Goal: Complete application form: Complete application form

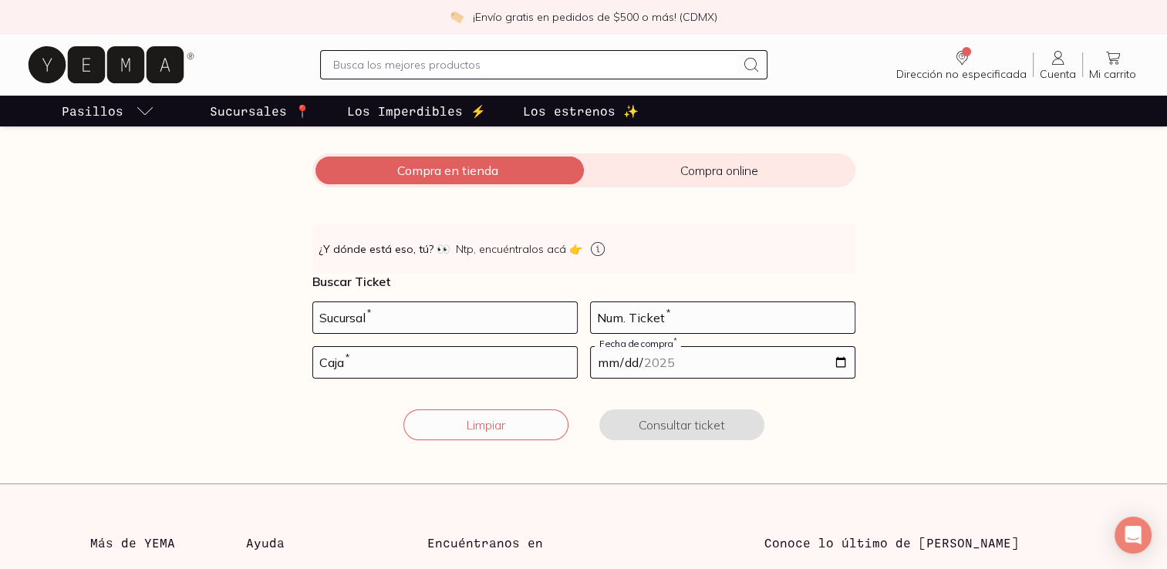
scroll to position [171, 0]
click at [528, 319] on input "number" at bounding box center [445, 317] width 264 height 31
type input "10002"
click at [681, 316] on input "number" at bounding box center [723, 317] width 264 height 31
type input "17"
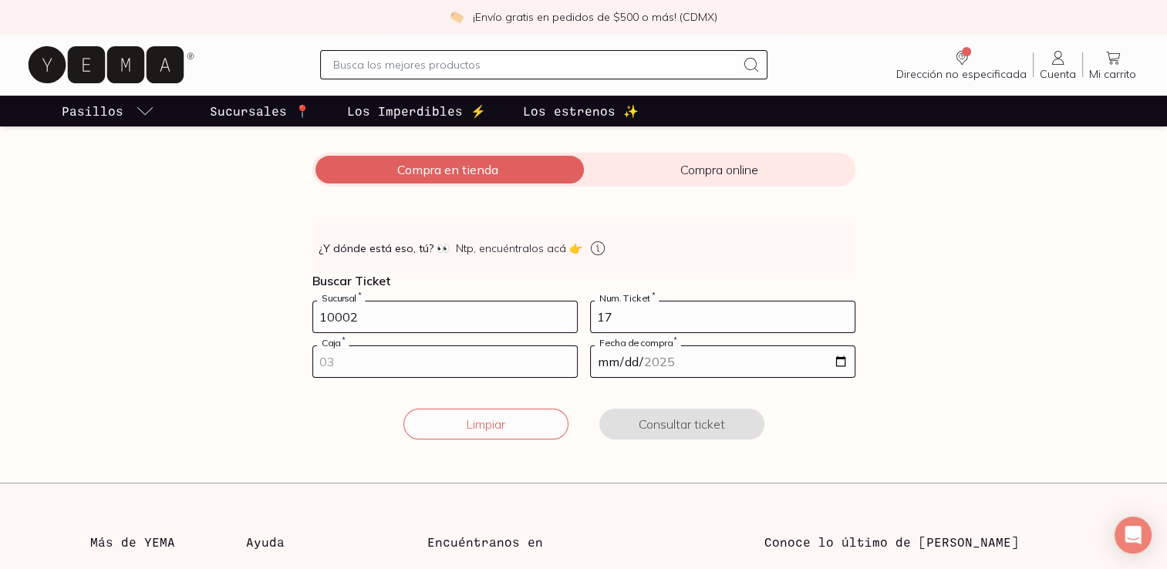
click at [468, 369] on input "number" at bounding box center [445, 361] width 264 height 31
type input "02"
click at [613, 362] on input "date" at bounding box center [723, 361] width 264 height 31
click at [605, 363] on input "date" at bounding box center [723, 361] width 264 height 31
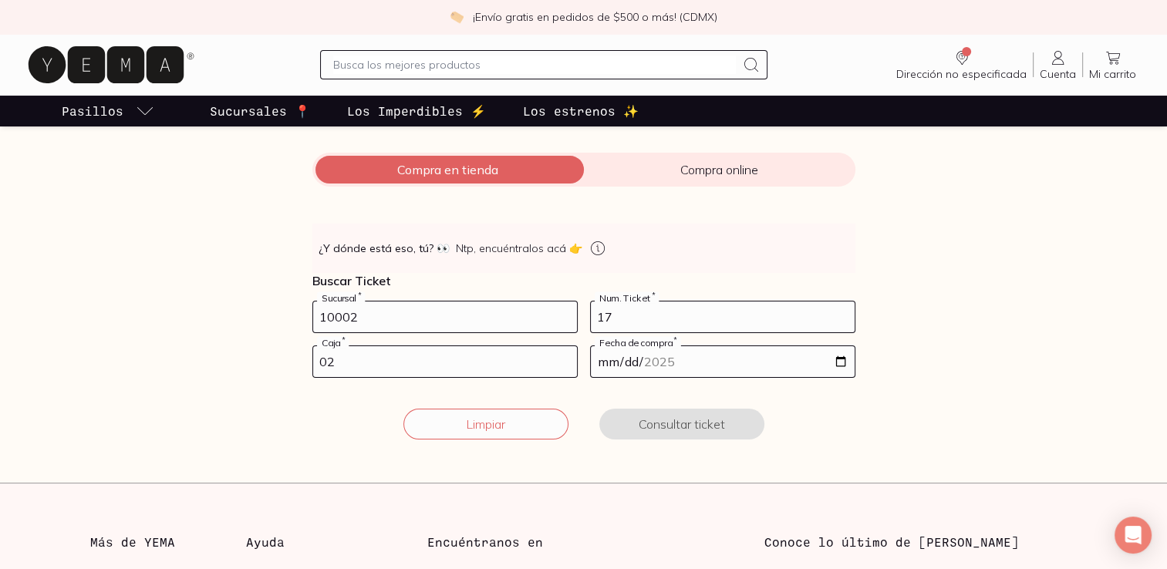
click at [840, 363] on input "date" at bounding box center [723, 361] width 264 height 31
type input "[DATE]"
click at [665, 426] on button "Consultar ticket" at bounding box center [682, 424] width 165 height 31
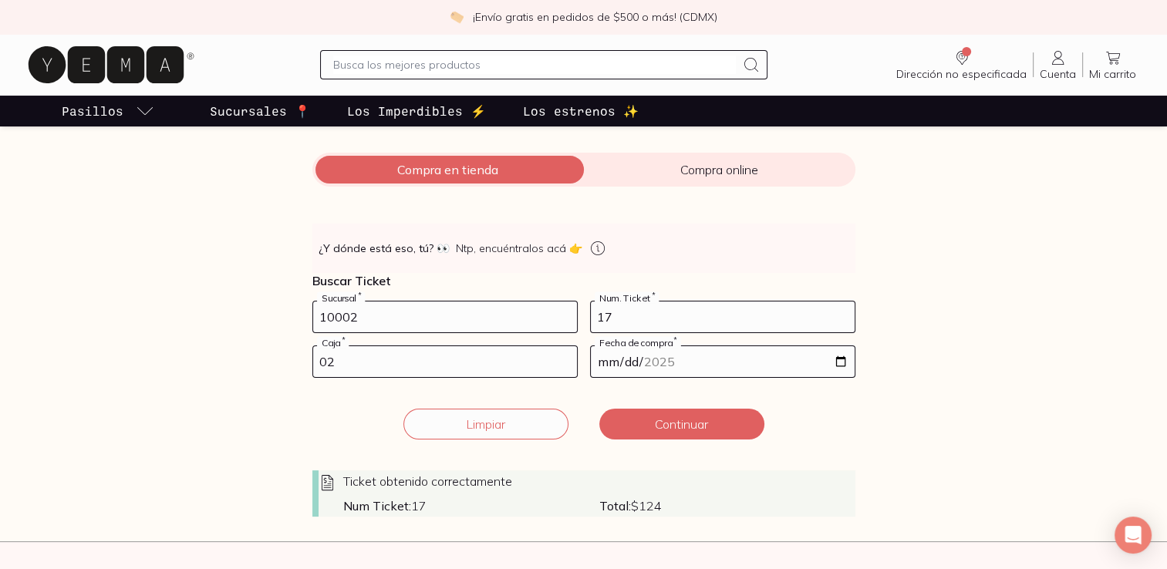
click at [518, 311] on input "10002" at bounding box center [445, 317] width 264 height 31
click at [627, 307] on input "17" at bounding box center [723, 317] width 264 height 31
type input "1"
type input "32"
click at [494, 363] on input "02" at bounding box center [445, 361] width 264 height 31
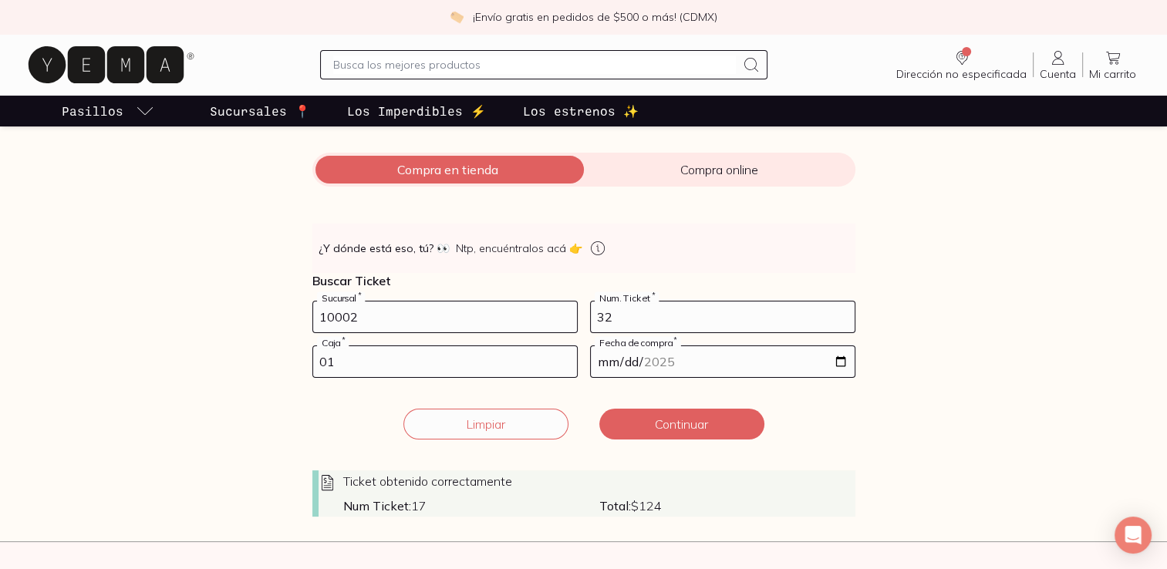
type input "01"
click at [710, 352] on input "[DATE]" at bounding box center [723, 361] width 264 height 31
click at [847, 359] on input "[DATE]" at bounding box center [723, 361] width 264 height 31
type input "[DATE]"
click at [677, 423] on button "Continuar" at bounding box center [682, 424] width 165 height 31
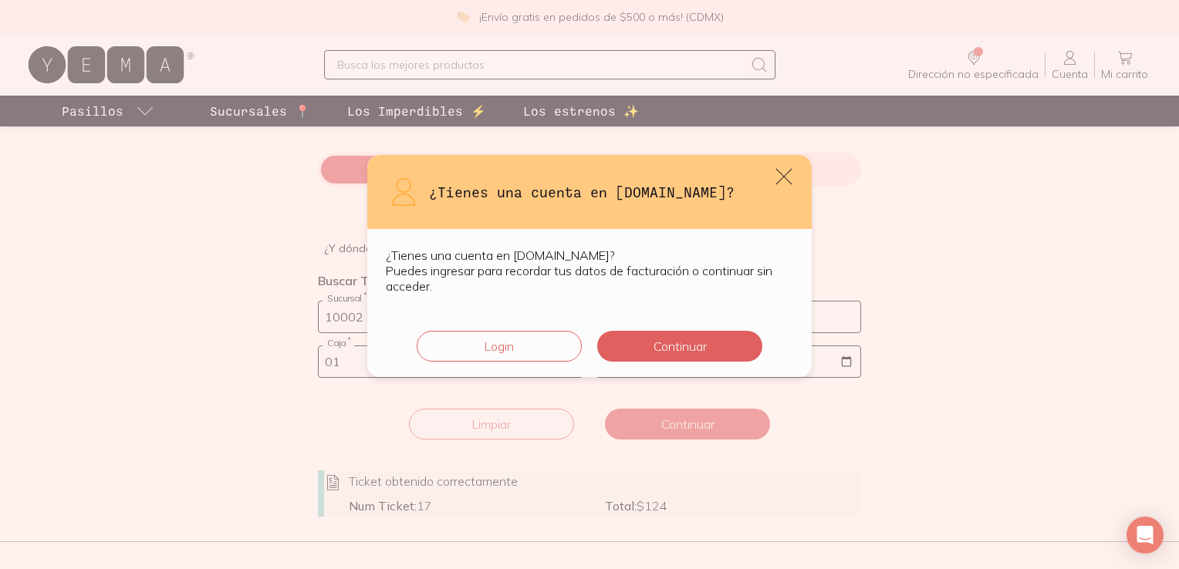
click at [781, 174] on icon "default" at bounding box center [784, 177] width 16 height 16
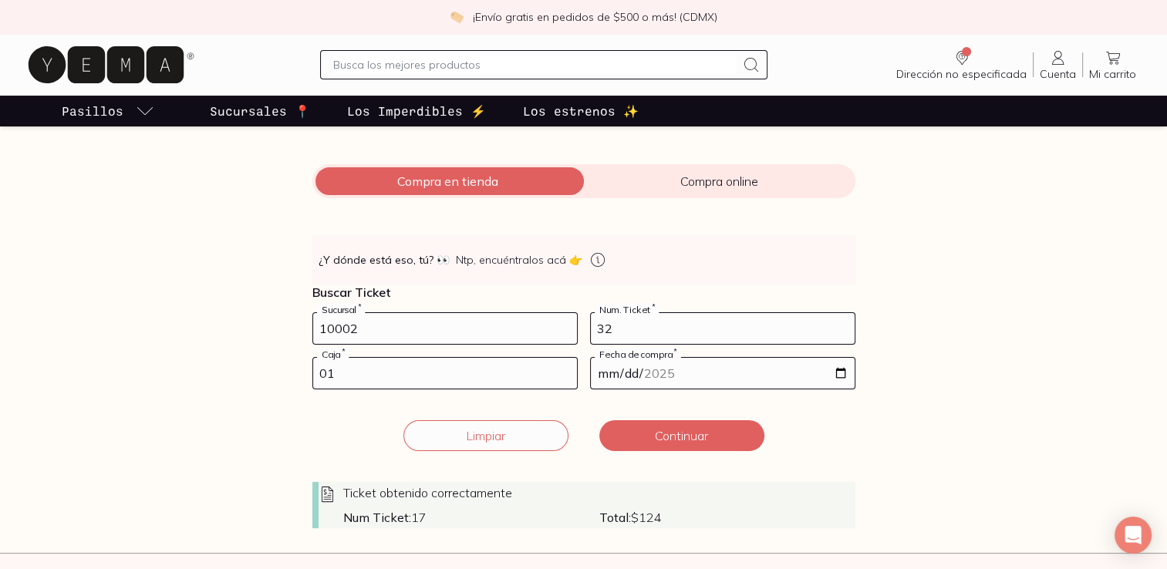
scroll to position [151, 0]
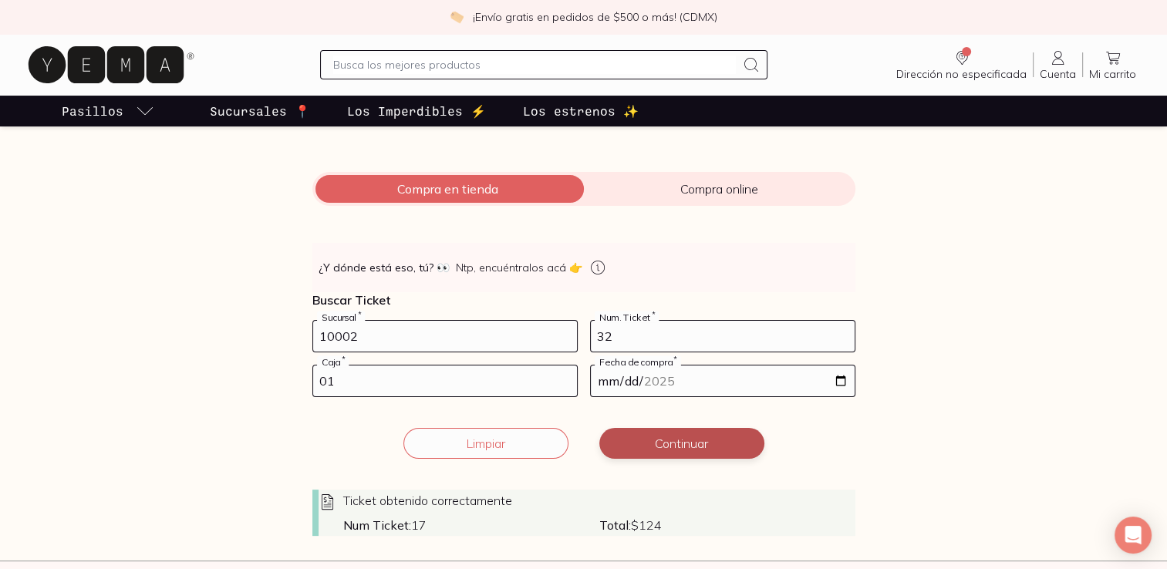
click at [674, 449] on button "Continuar" at bounding box center [682, 443] width 165 height 31
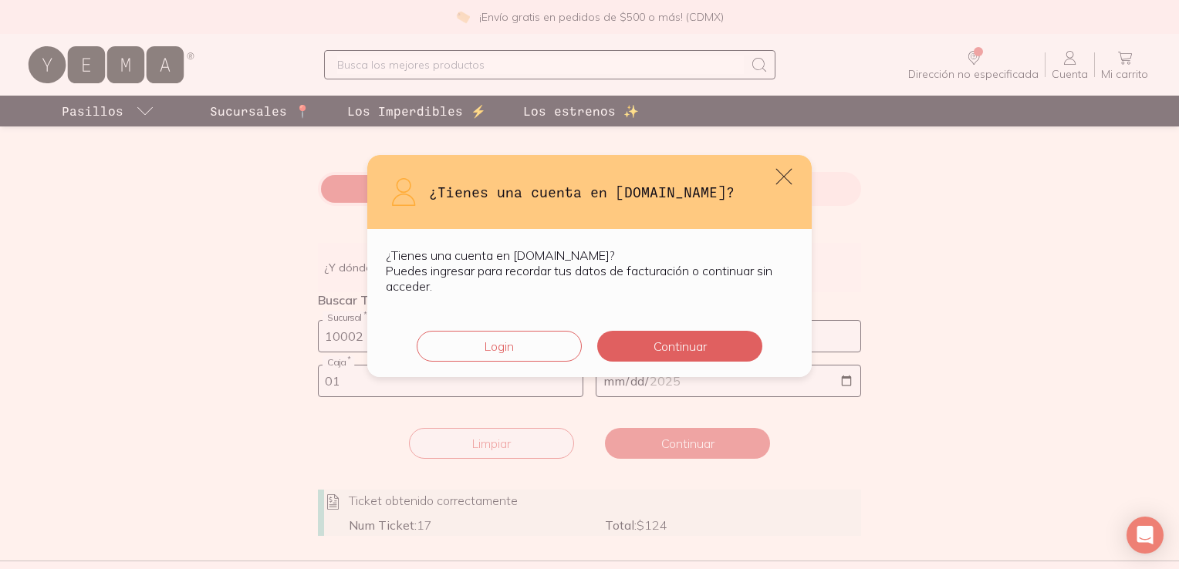
click at [790, 171] on icon "default" at bounding box center [784, 177] width 22 height 22
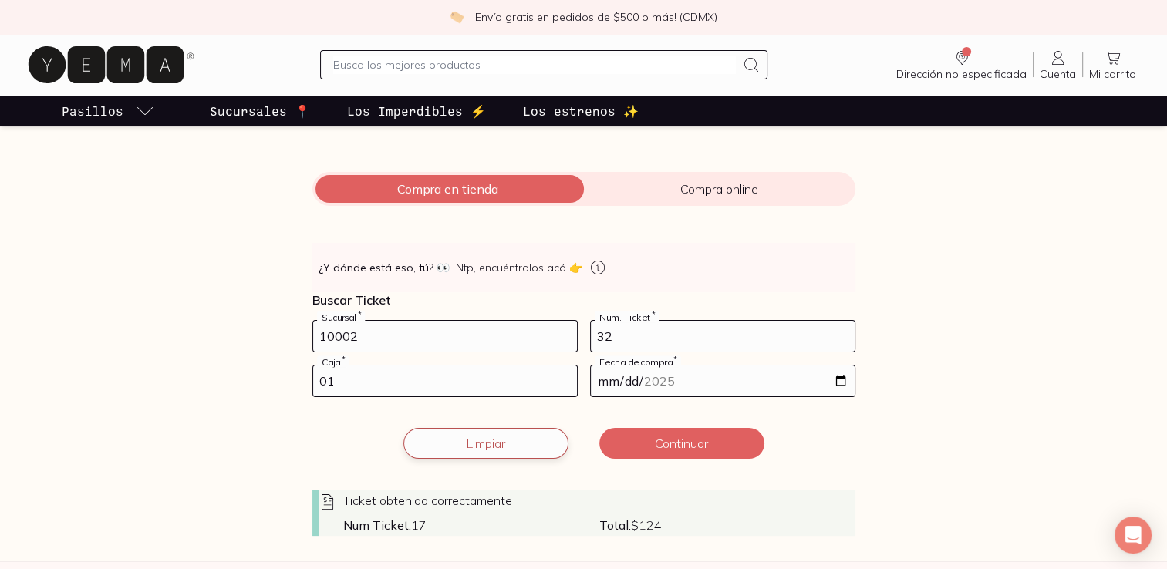
click at [534, 438] on button "Limpiar" at bounding box center [486, 443] width 165 height 31
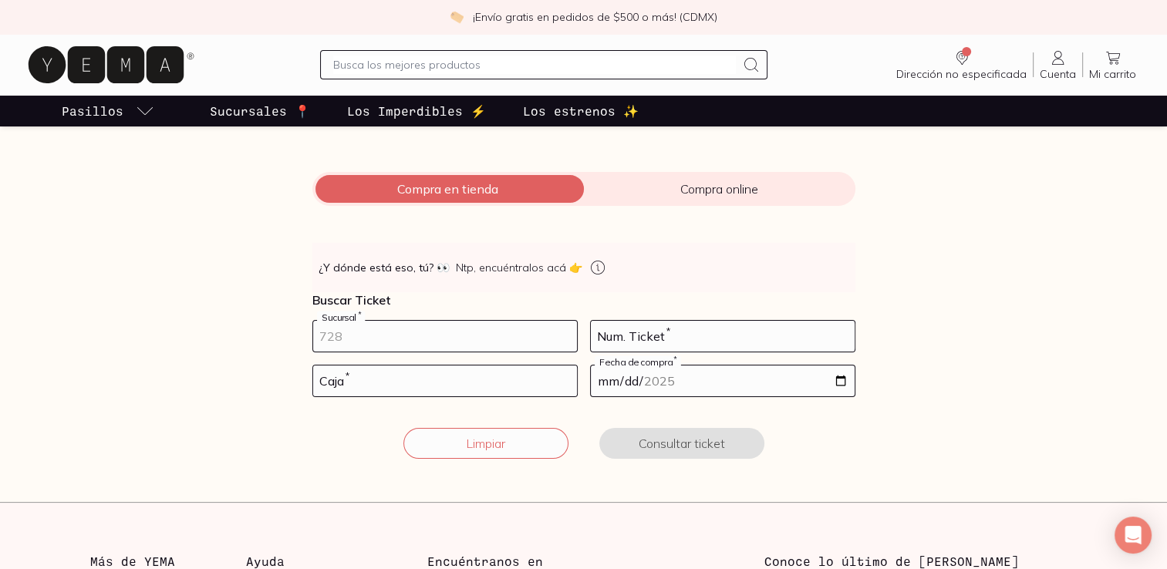
click at [537, 335] on input "number" at bounding box center [445, 336] width 264 height 31
type input "10002"
click at [697, 335] on input "number" at bounding box center [723, 336] width 264 height 31
type input "17"
click at [522, 386] on input "number" at bounding box center [445, 381] width 264 height 31
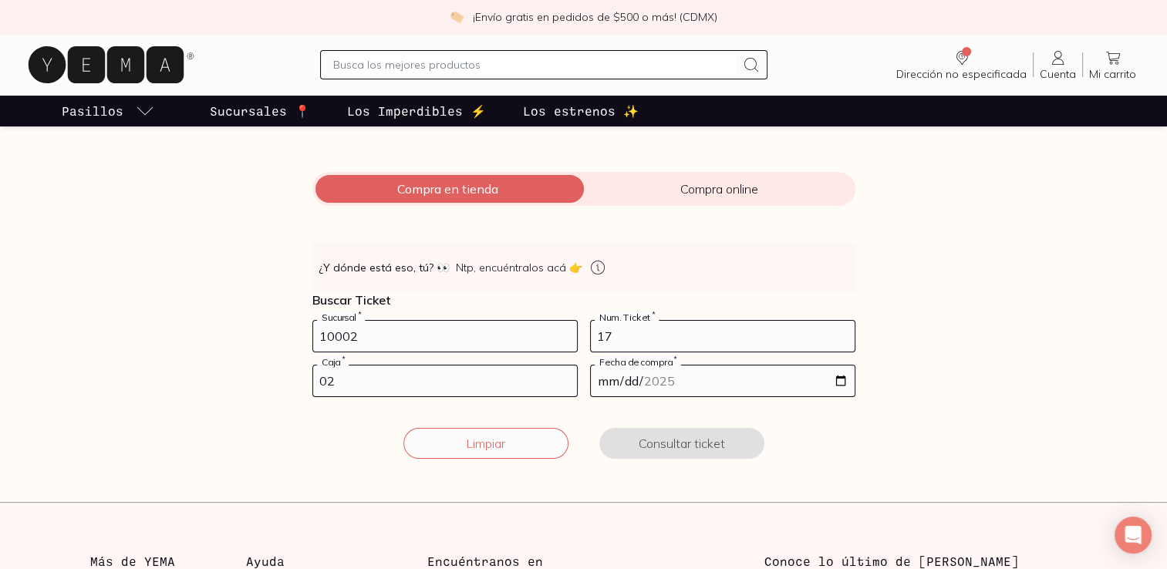
type input "02"
click at [708, 379] on input "date" at bounding box center [723, 381] width 264 height 31
click at [839, 381] on input "date" at bounding box center [723, 381] width 264 height 31
type input "[DATE]"
click at [688, 441] on button "Consultar ticket" at bounding box center [682, 443] width 165 height 31
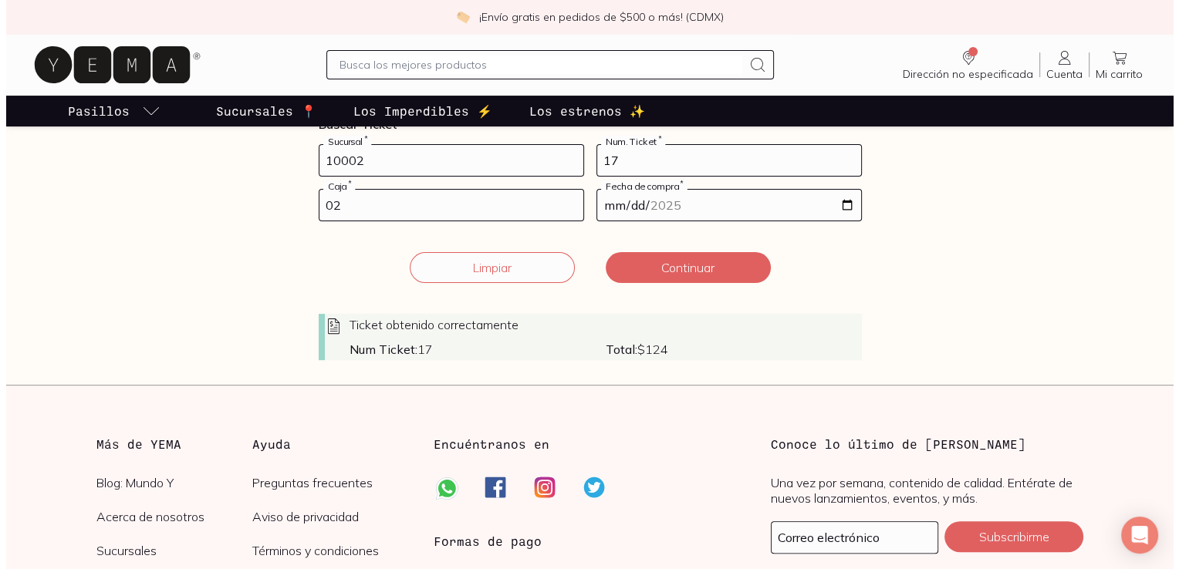
scroll to position [328, 0]
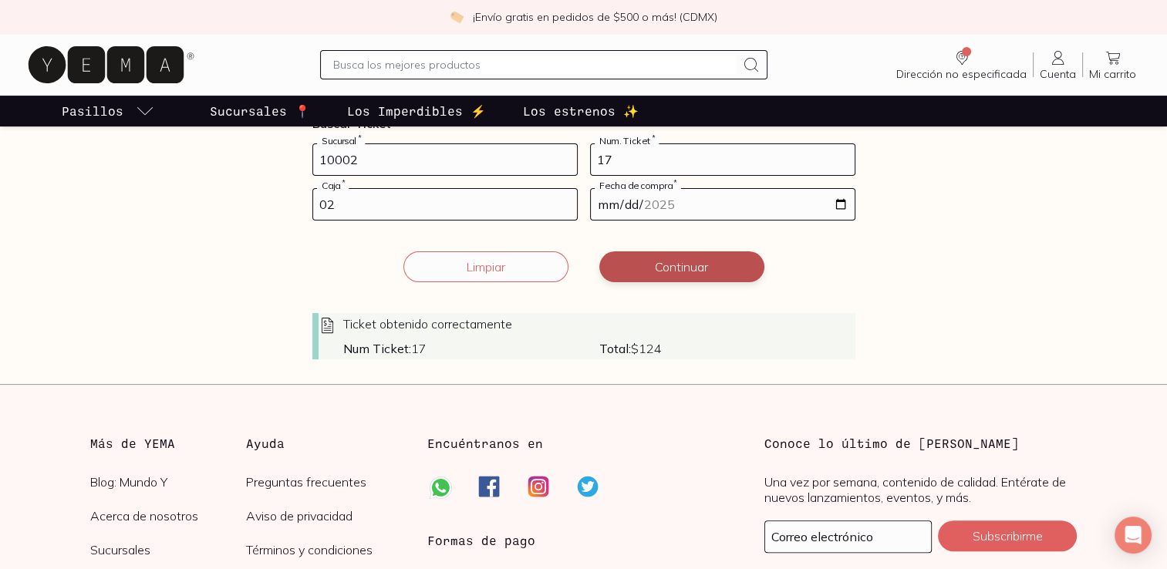
click at [662, 270] on button "Continuar" at bounding box center [682, 267] width 165 height 31
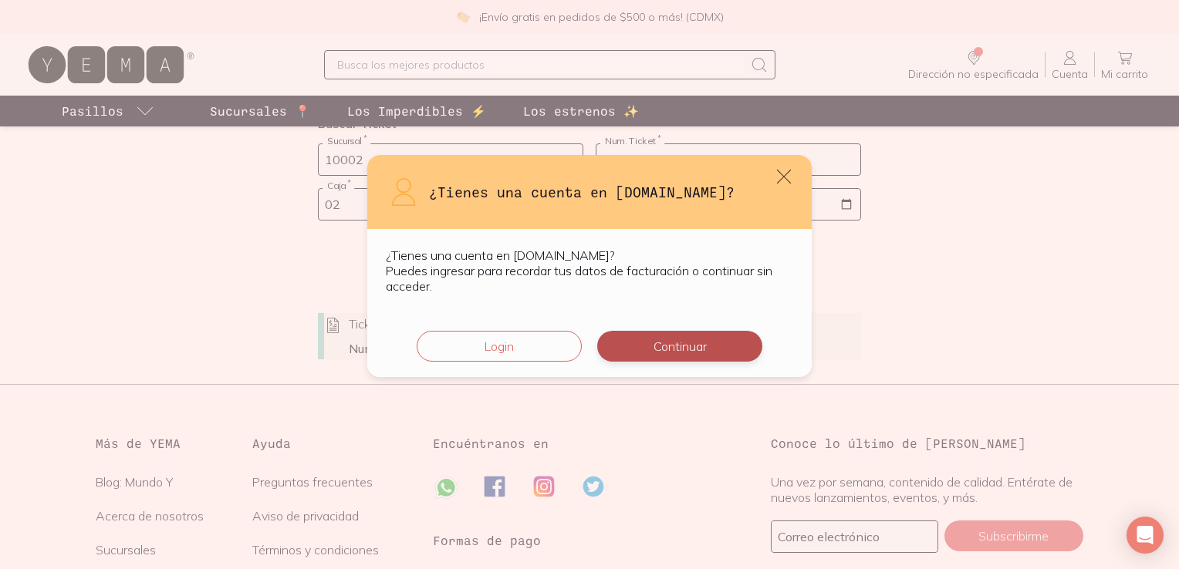
click at [648, 341] on button "Continuar" at bounding box center [679, 346] width 165 height 31
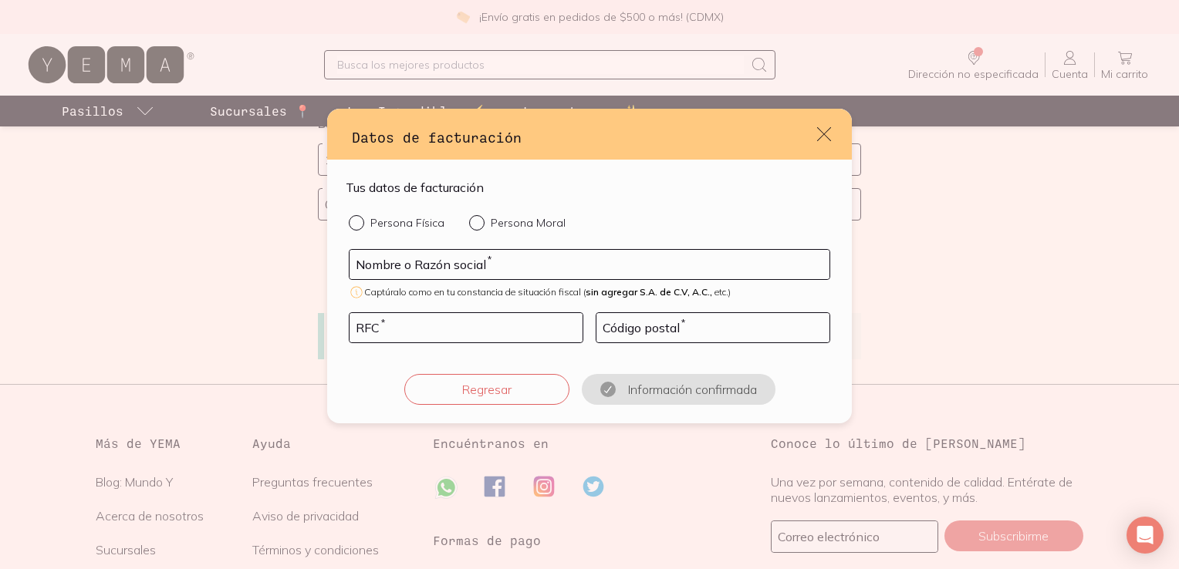
click at [363, 223] on div "default" at bounding box center [360, 222] width 22 height 15
click at [361, 223] on input "Persona Física" at bounding box center [355, 221] width 12 height 12
radio input "true"
click at [495, 248] on div "Persona Física Persona Moral Nombre o Razón social * Captúralo como en tu const…" at bounding box center [590, 310] width 488 height 190
click at [495, 254] on input "default" at bounding box center [590, 264] width 480 height 29
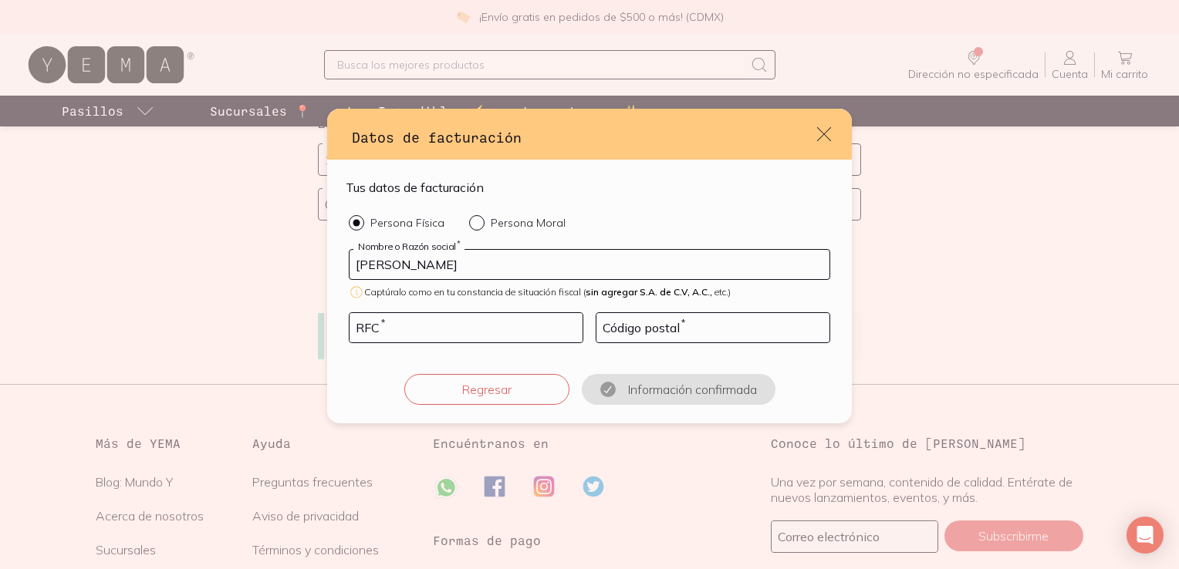
type input "[PERSON_NAME]"
click at [465, 339] on input "default" at bounding box center [466, 327] width 233 height 29
type input "SAPM981103IA7"
click at [666, 319] on input "default" at bounding box center [712, 327] width 233 height 29
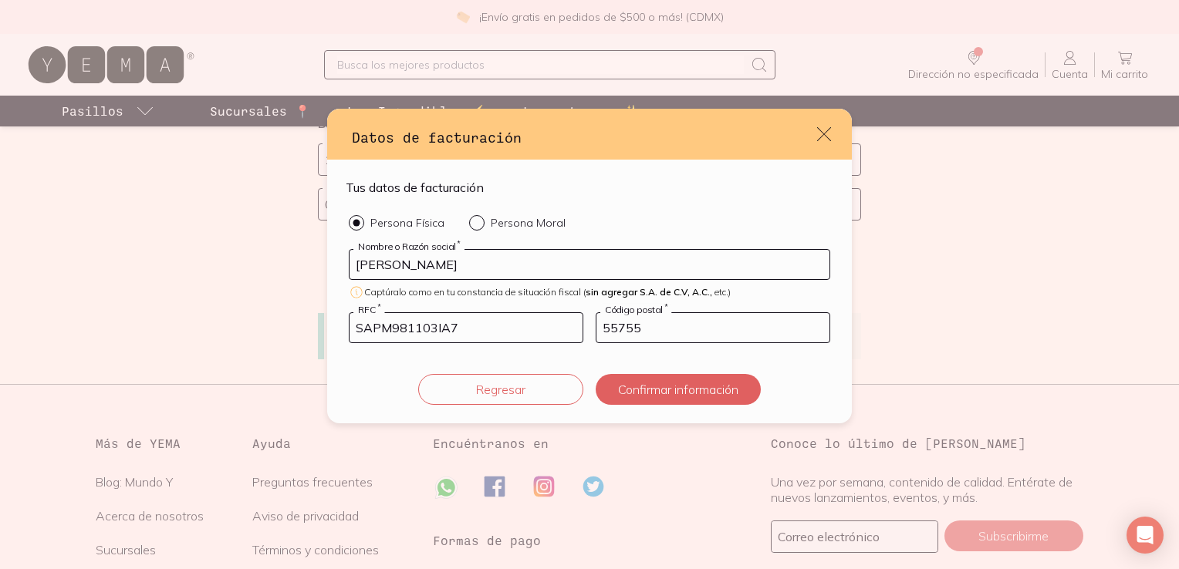
type input "55755"
click at [583, 352] on div "Persona Física Persona Moral [PERSON_NAME] Nombre o Razón social * Captúralo co…" at bounding box center [590, 310] width 488 height 190
click at [644, 384] on button "Confirmar información" at bounding box center [678, 389] width 165 height 31
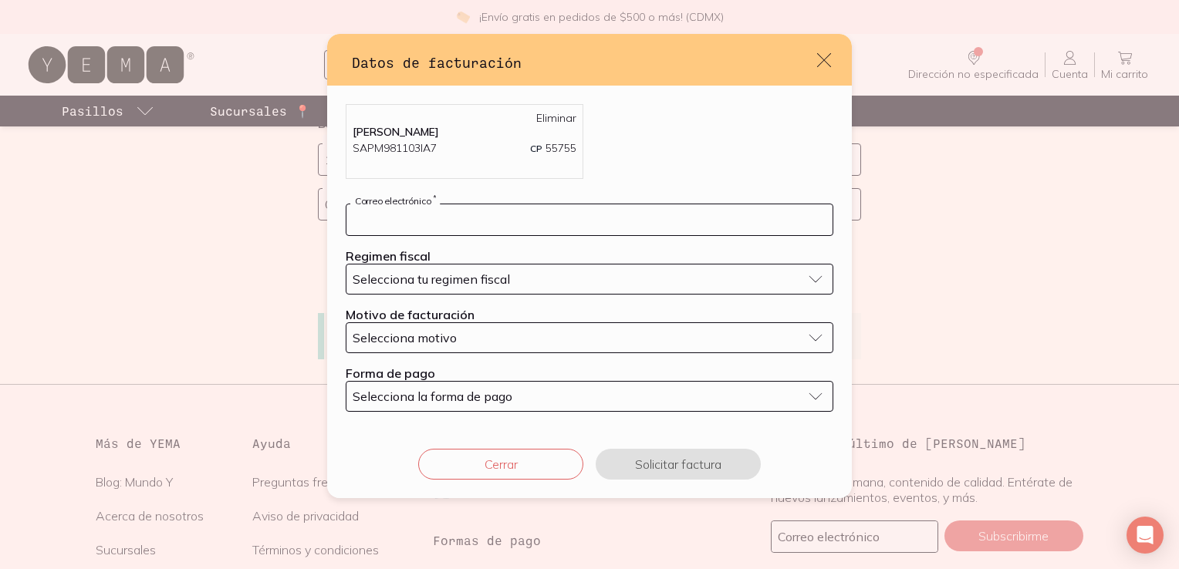
click at [575, 222] on input "default" at bounding box center [589, 219] width 486 height 31
type input "[PERSON_NAME][EMAIL_ADDRESS][PERSON_NAME][DOMAIN_NAME]"
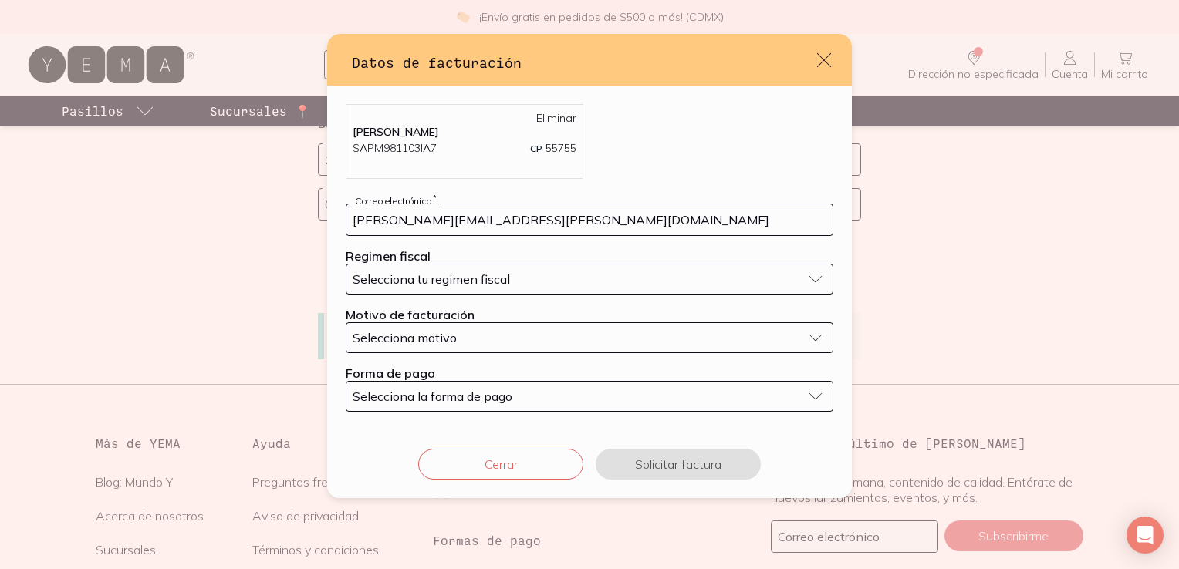
click at [500, 277] on span "Selecciona tu regimen fiscal" at bounding box center [431, 279] width 157 height 15
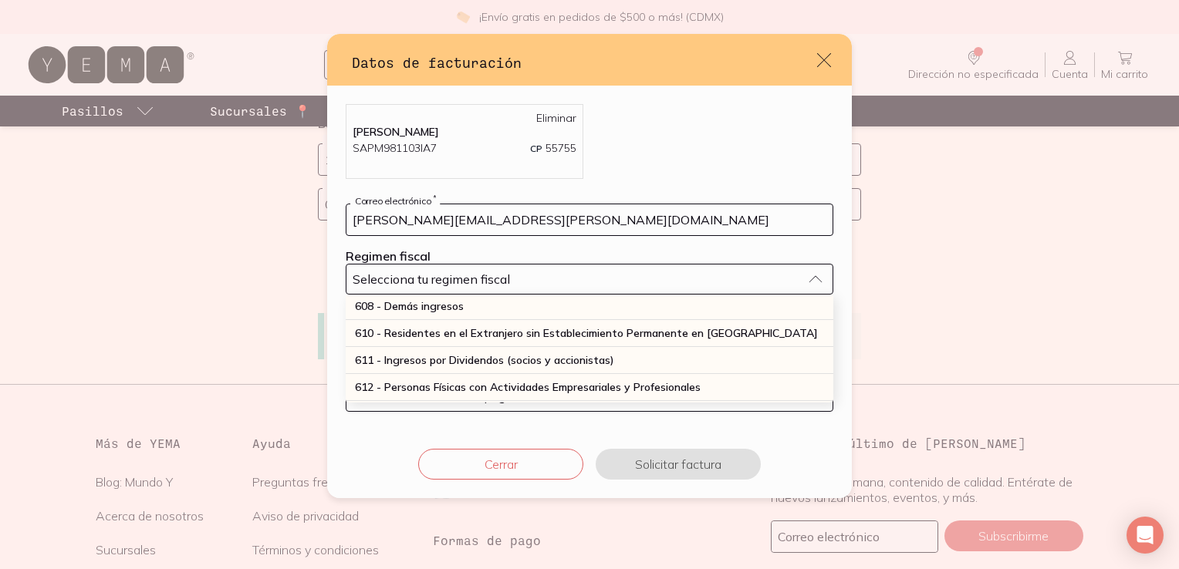
scroll to position [190, 0]
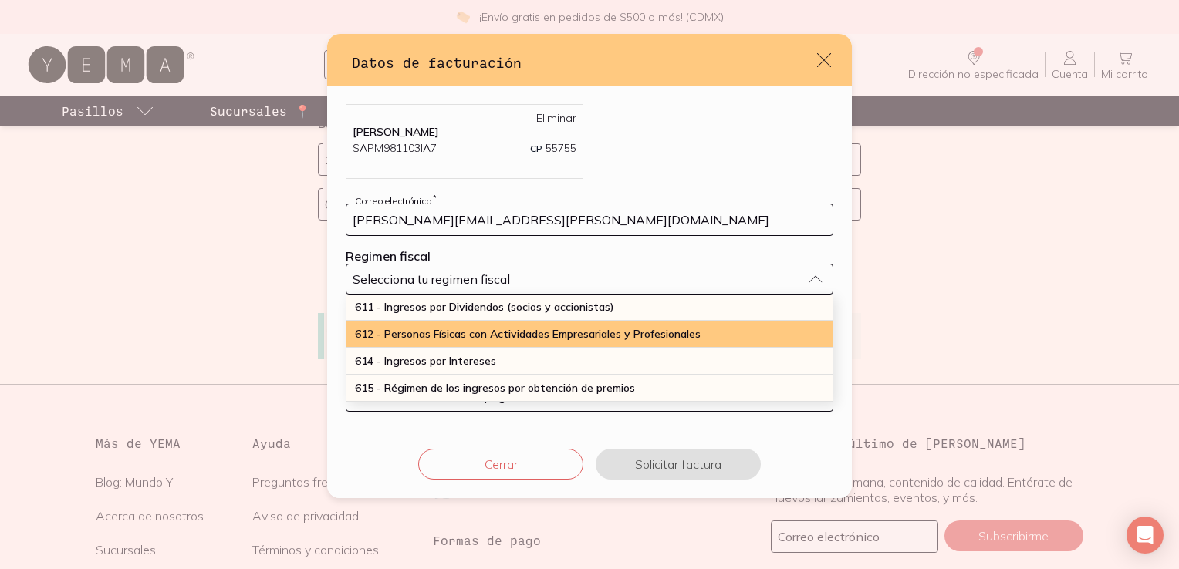
click at [732, 333] on div "612 - Personas Físicas con Actividades Empresariales y Profesionales" at bounding box center [590, 334] width 488 height 27
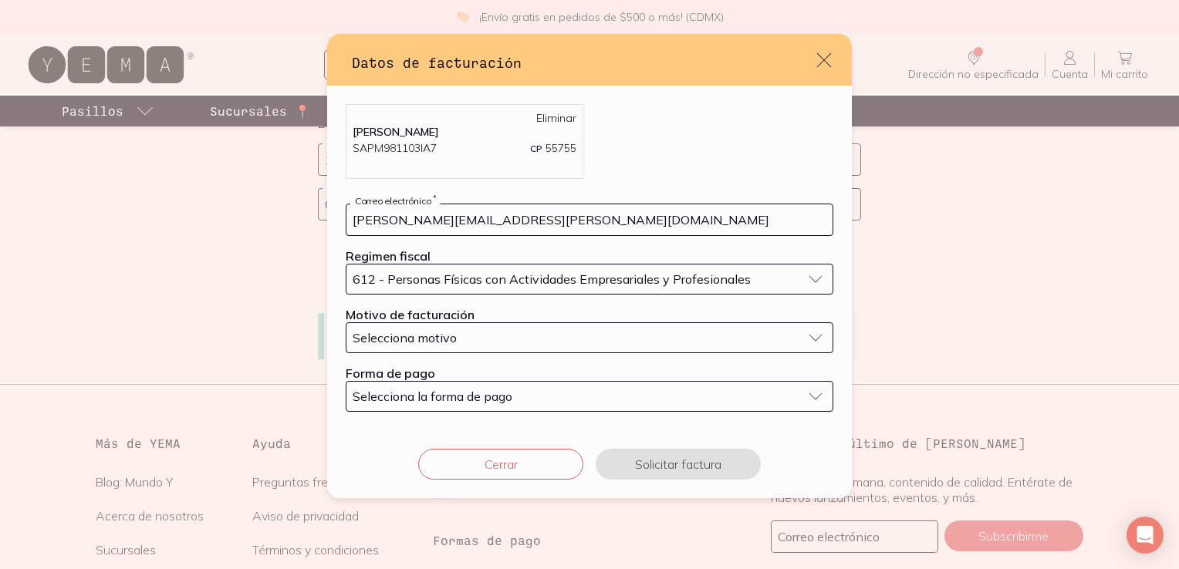
click at [570, 337] on div "Selecciona motivo" at bounding box center [577, 337] width 449 height 15
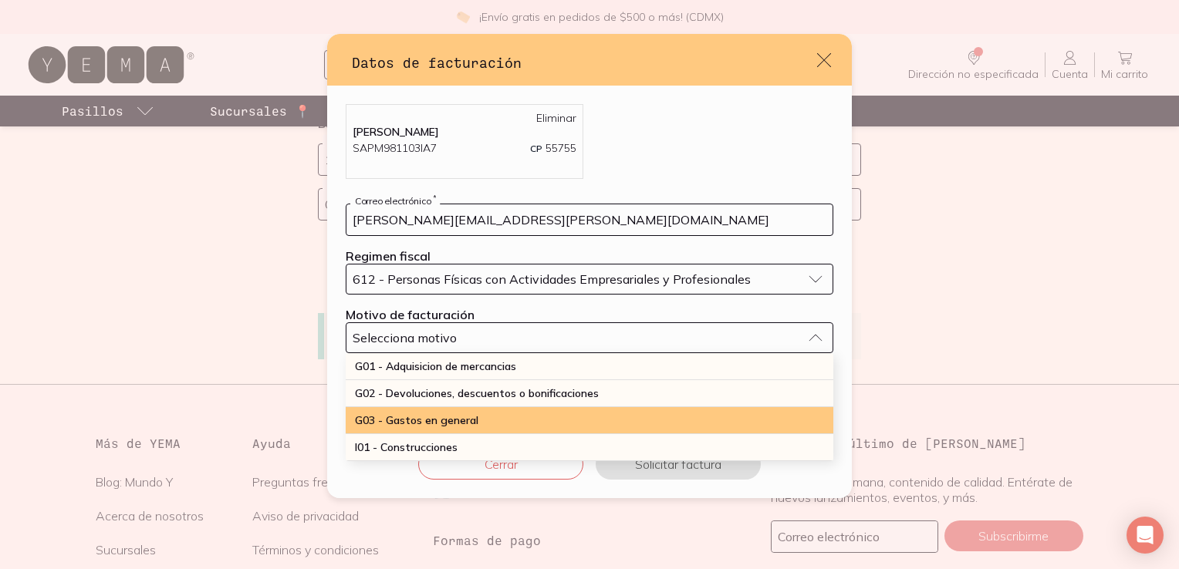
click at [509, 420] on div "G03 - Gastos en general" at bounding box center [590, 420] width 488 height 27
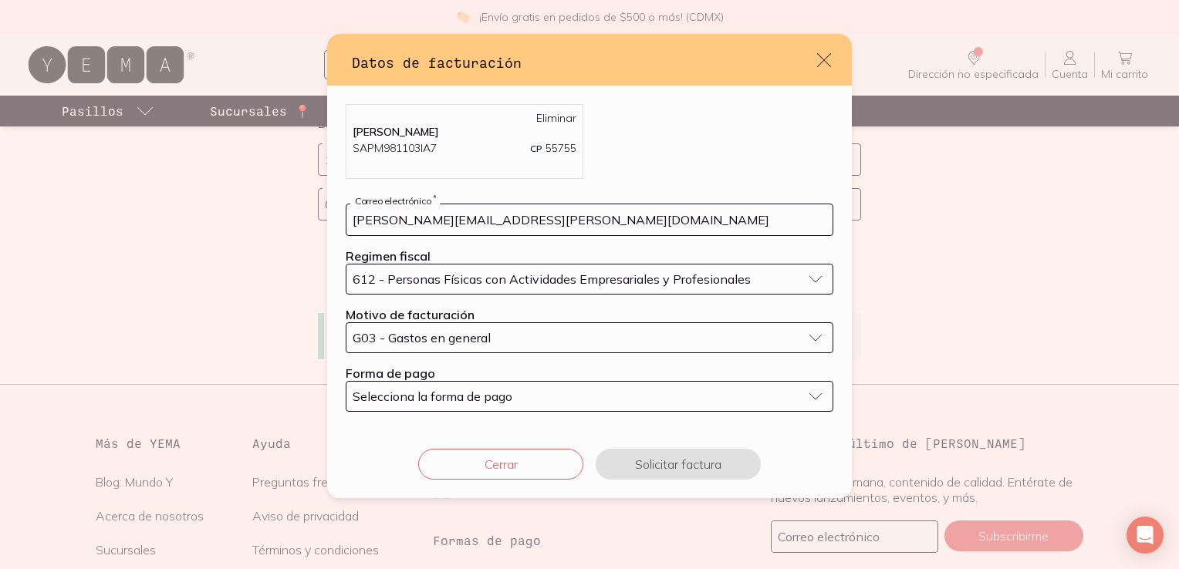
click at [494, 395] on span "Selecciona la forma de pago" at bounding box center [433, 396] width 160 height 15
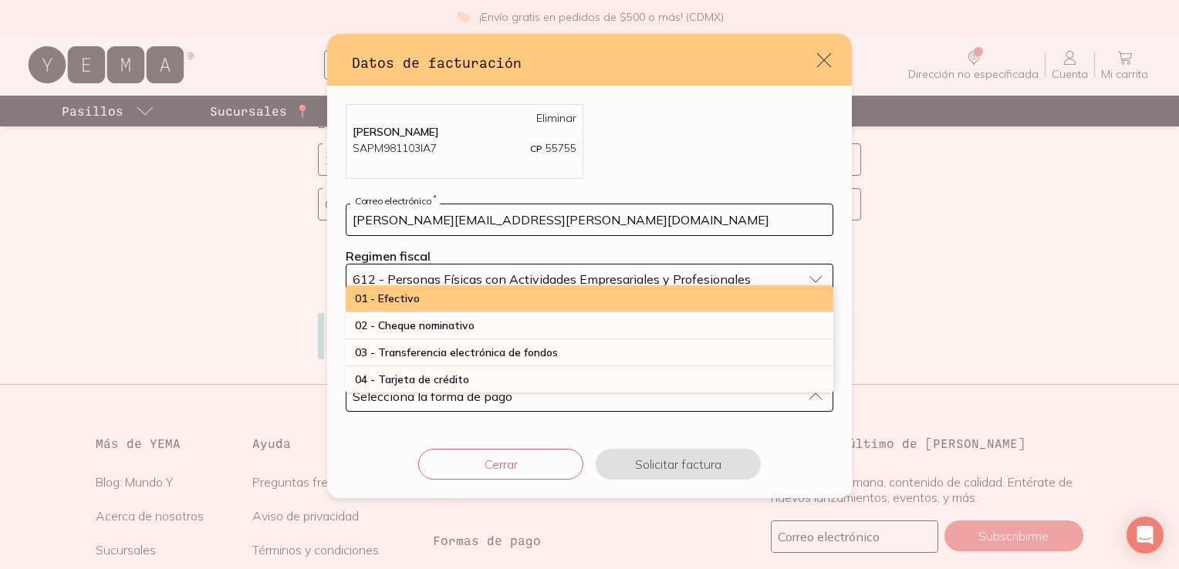
click at [527, 295] on div "01 - Efectivo" at bounding box center [590, 299] width 488 height 27
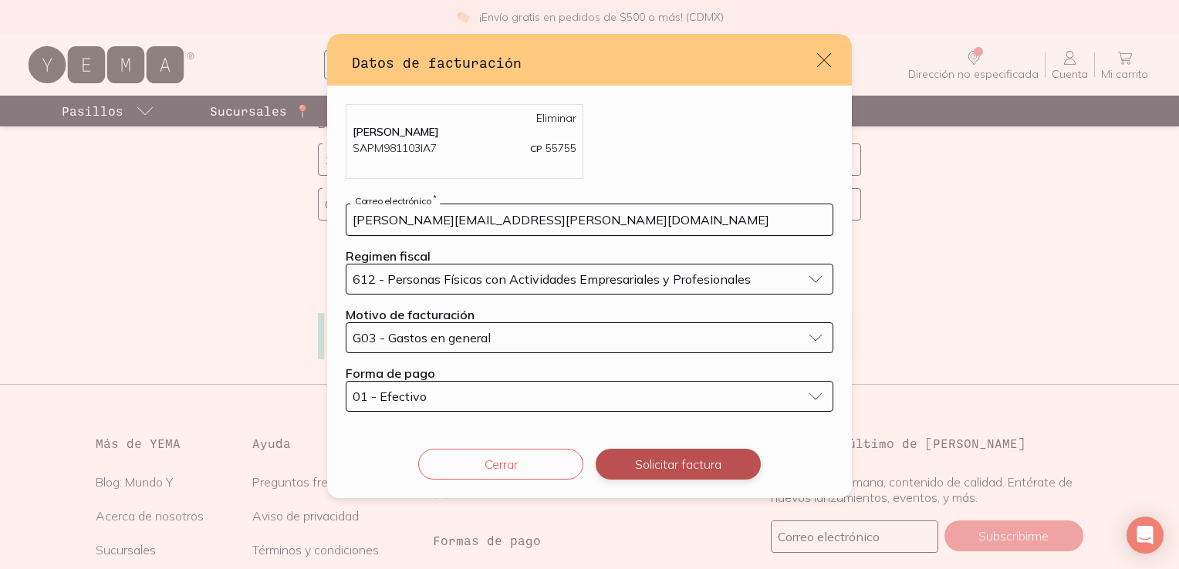
click at [676, 454] on button "Solicitar factura" at bounding box center [678, 464] width 165 height 31
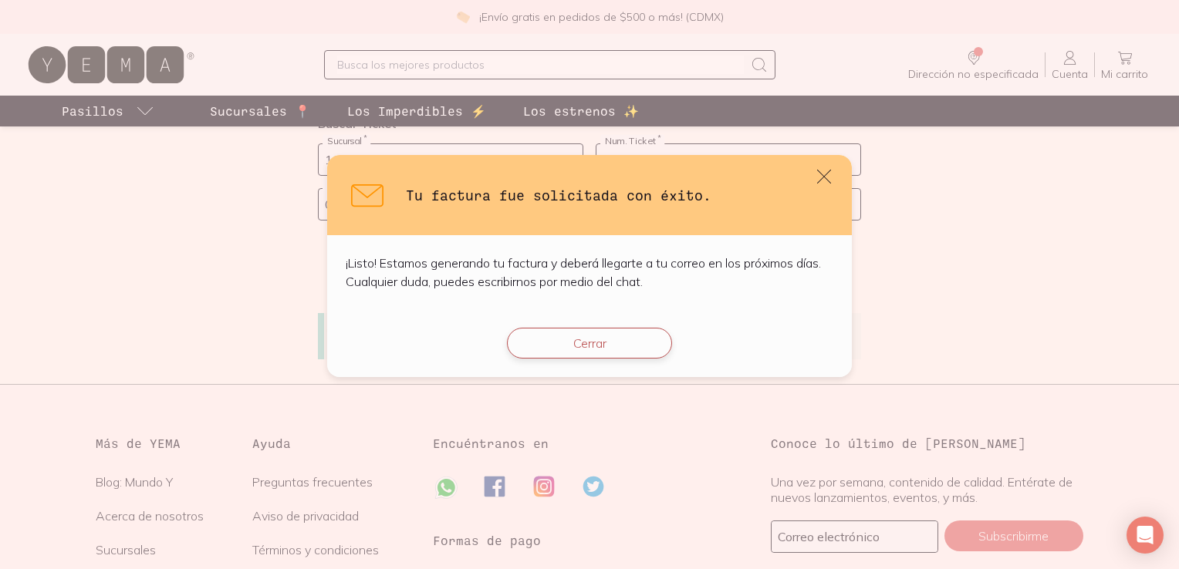
click at [596, 353] on button "Cerrar" at bounding box center [589, 343] width 165 height 31
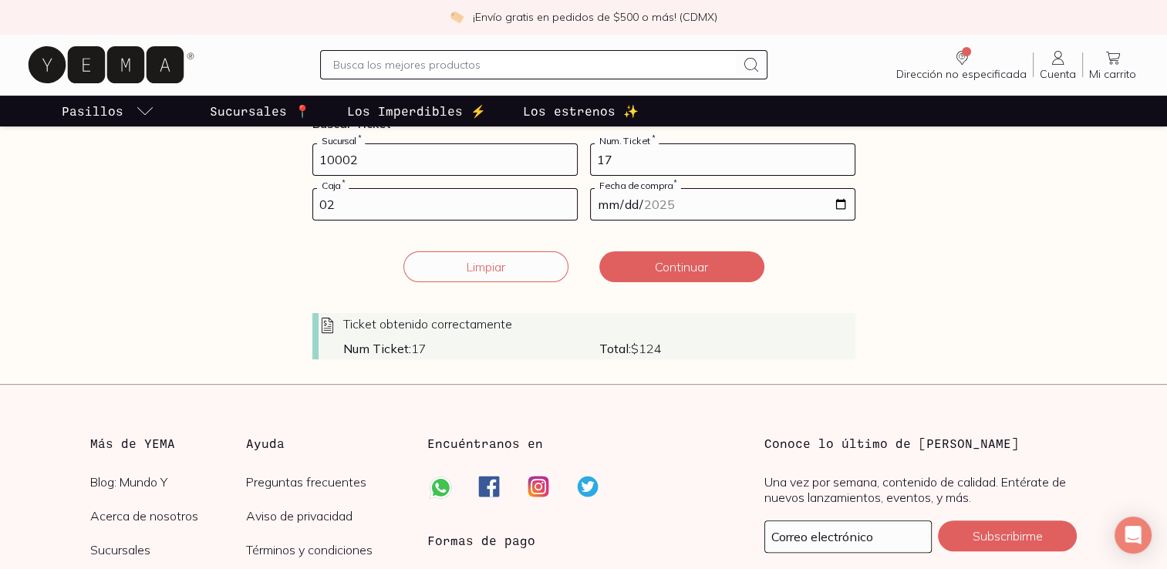
click at [698, 160] on input "17" at bounding box center [723, 159] width 264 height 31
type input "1"
type input "32"
click at [489, 218] on input "02" at bounding box center [445, 204] width 264 height 31
type input "01"
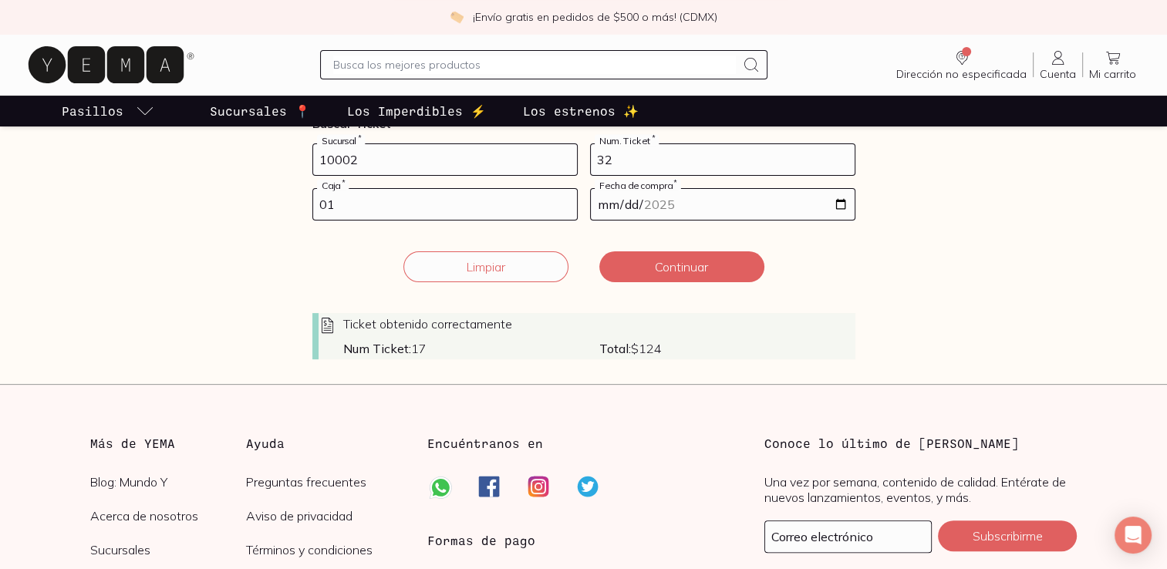
click at [841, 203] on input "[DATE]" at bounding box center [723, 204] width 264 height 31
type input "[DATE]"
click at [698, 270] on button "Continuar" at bounding box center [682, 267] width 165 height 31
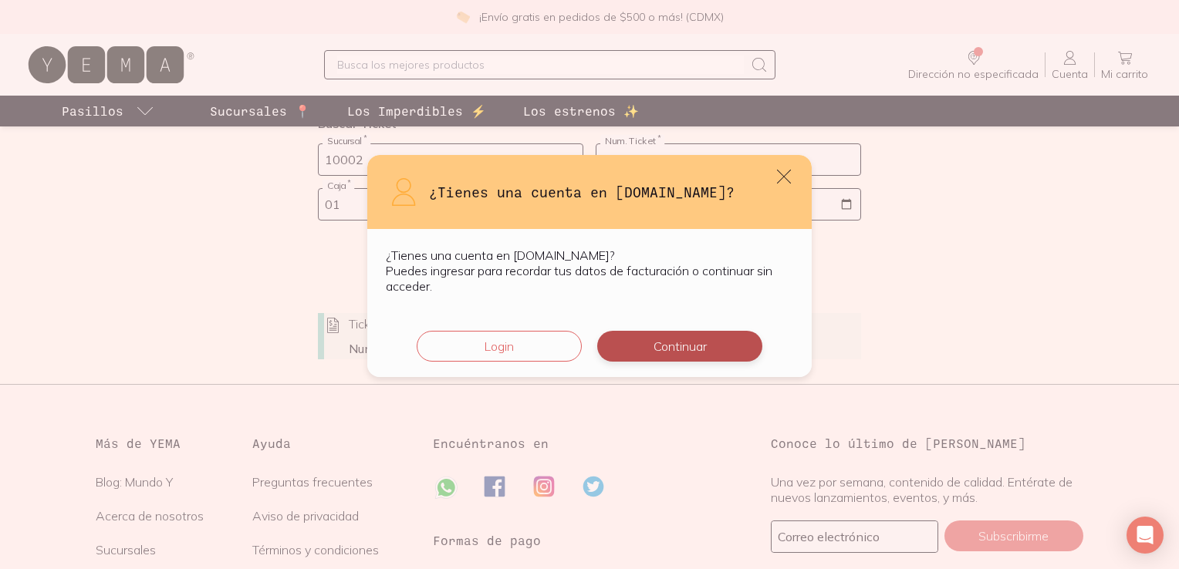
click at [643, 347] on button "Continuar" at bounding box center [679, 346] width 165 height 31
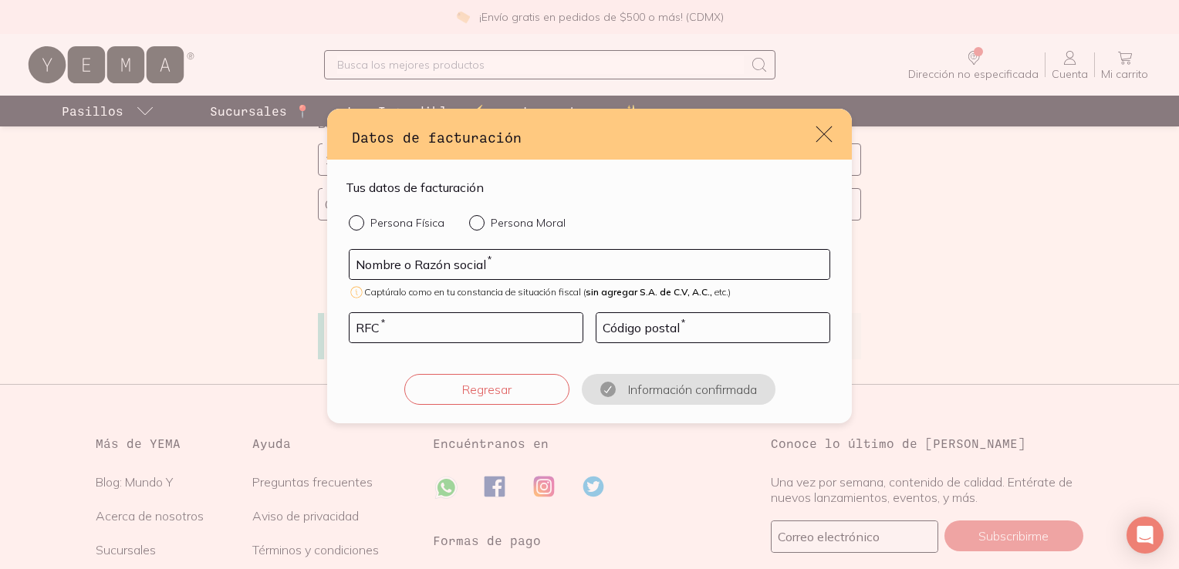
click at [819, 128] on icon "default" at bounding box center [824, 134] width 22 height 22
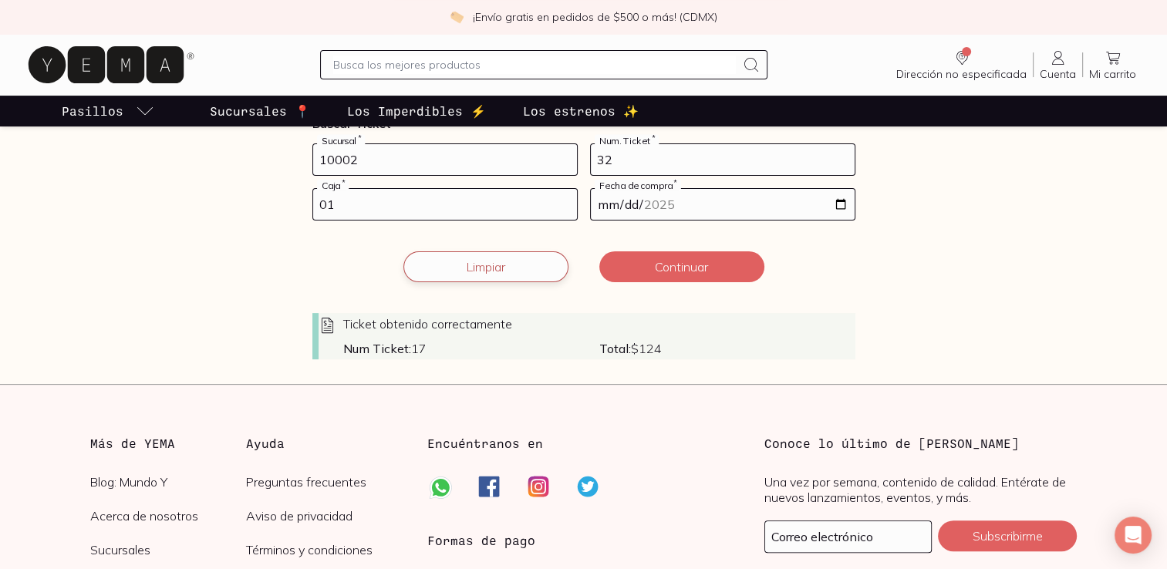
click at [536, 264] on button "Limpiar" at bounding box center [486, 267] width 165 height 31
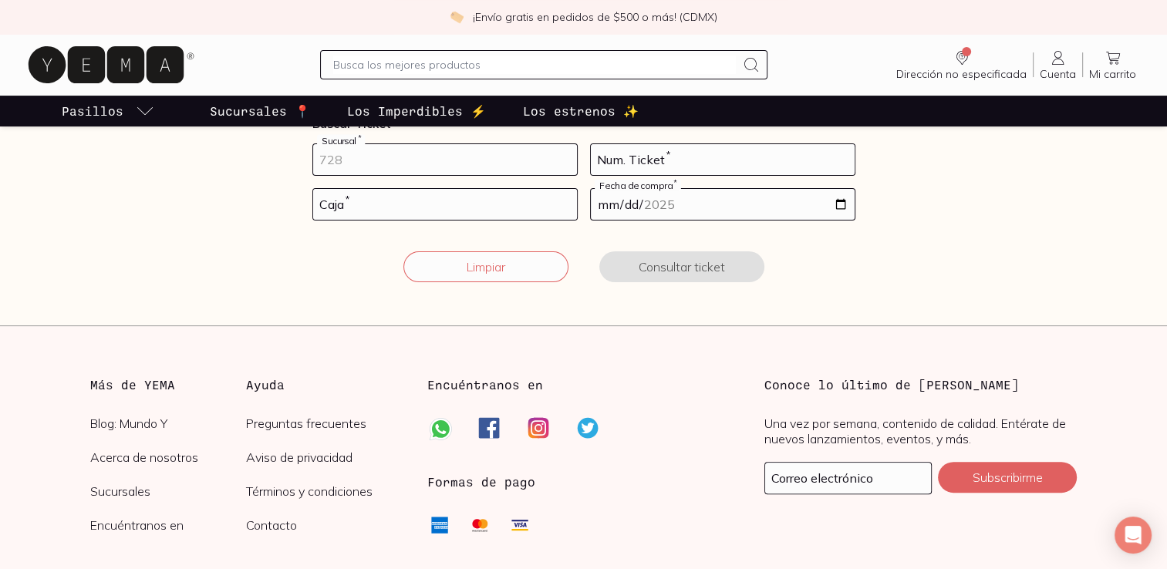
click at [471, 157] on input "number" at bounding box center [445, 159] width 264 height 31
type input "10002"
click at [654, 147] on input "number" at bounding box center [723, 159] width 264 height 31
type input "32"
click at [436, 194] on input "number" at bounding box center [445, 204] width 264 height 31
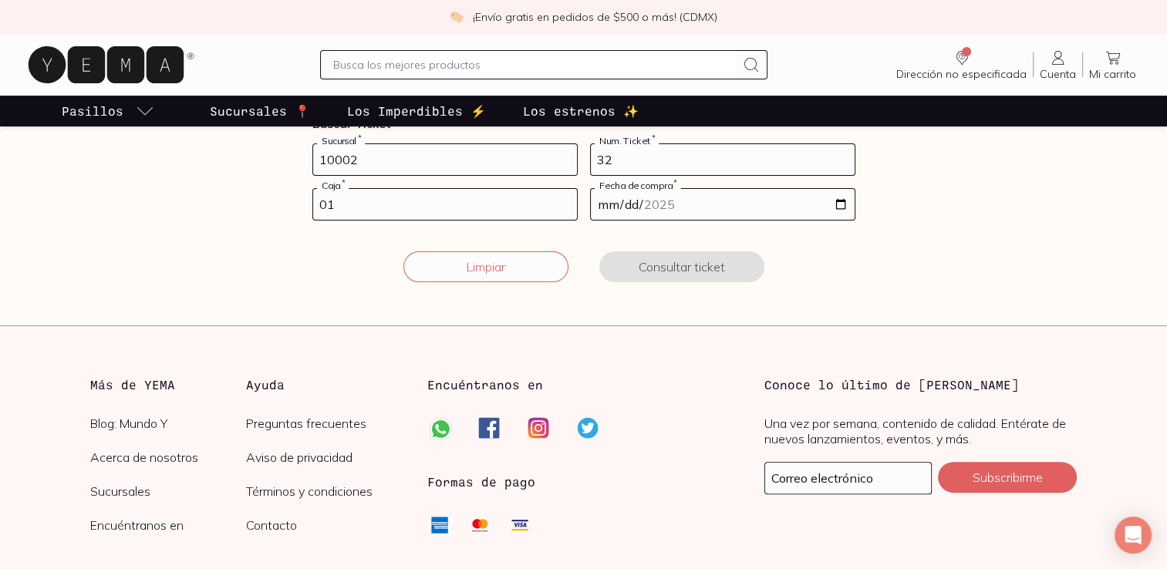
type input "01"
click at [840, 198] on input "date" at bounding box center [723, 204] width 264 height 31
type input "[DATE]"
click at [645, 265] on button "Consultar ticket" at bounding box center [682, 267] width 165 height 31
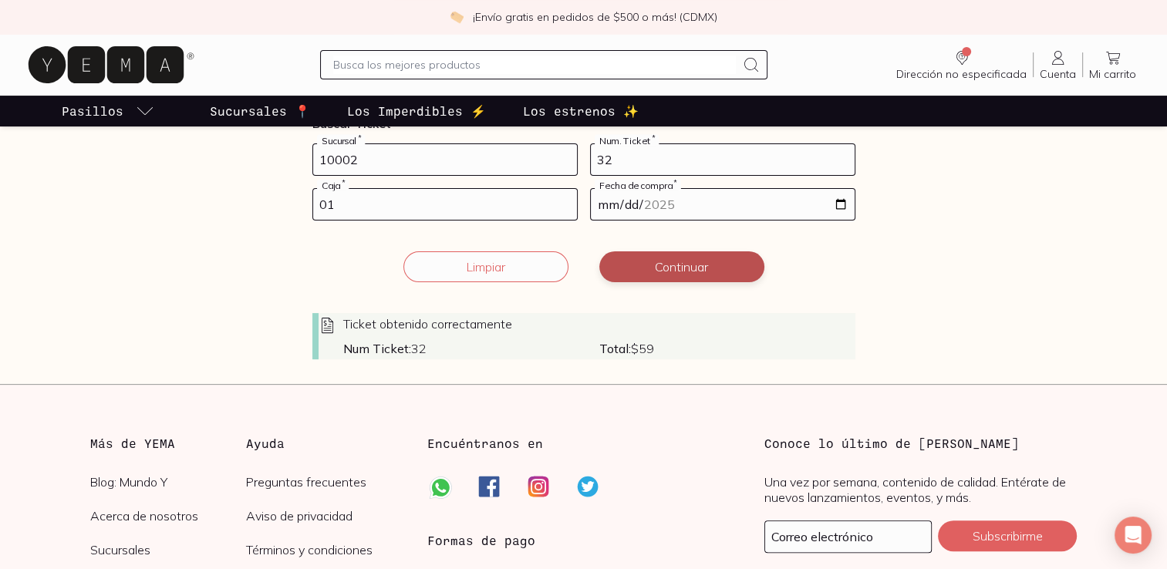
click at [670, 267] on button "Continuar" at bounding box center [682, 267] width 165 height 31
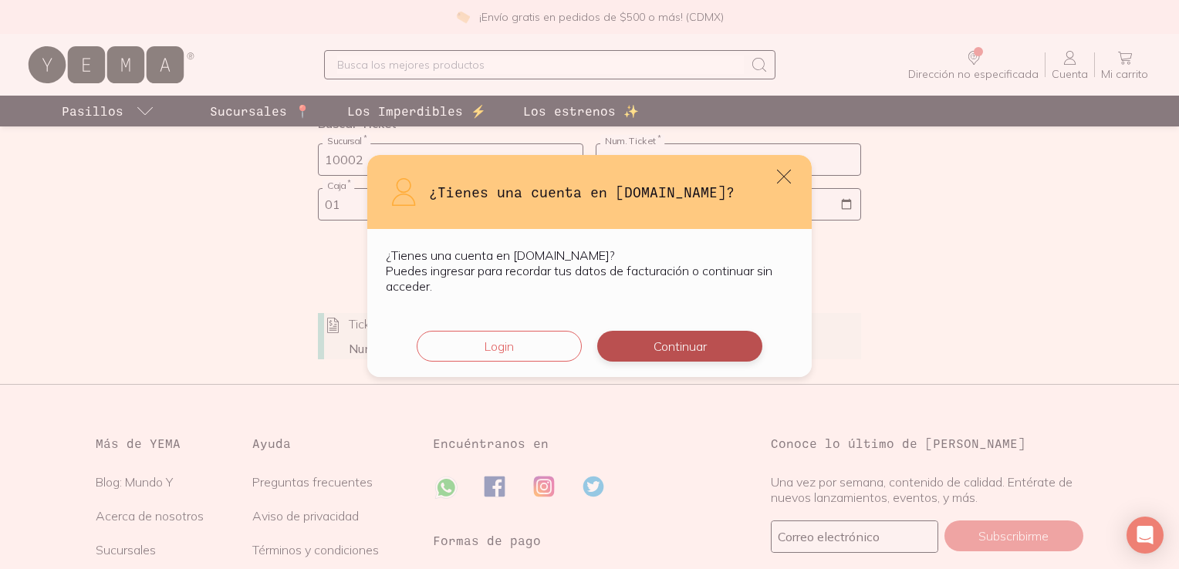
click at [680, 340] on button "Continuar" at bounding box center [679, 346] width 165 height 31
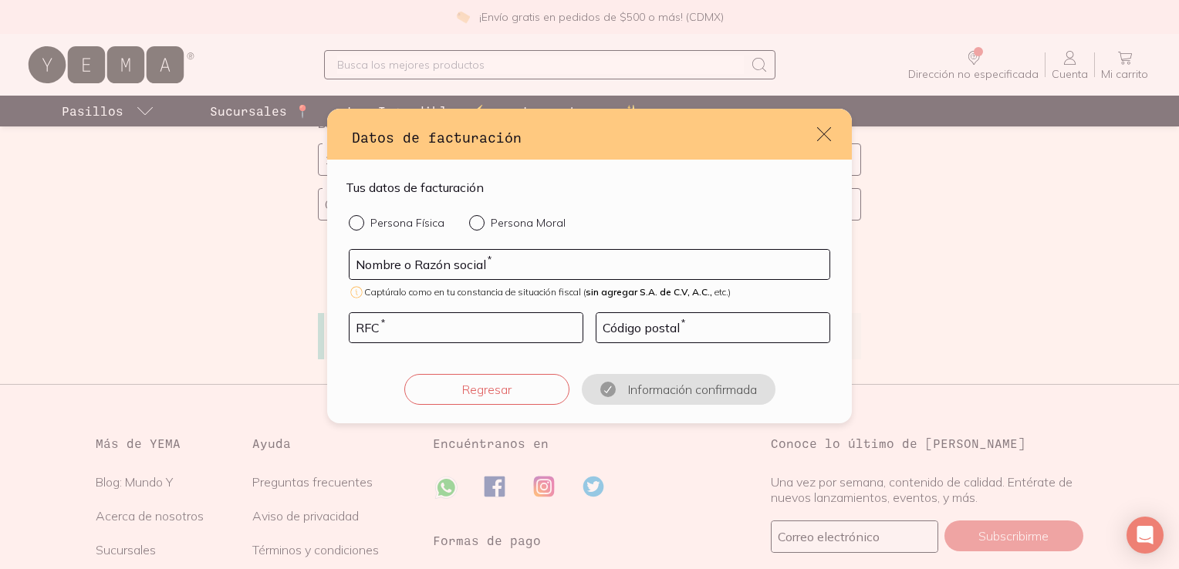
click at [543, 279] on div "Nombre o Razón social *" at bounding box center [589, 264] width 481 height 31
click at [361, 221] on div "default" at bounding box center [360, 222] width 22 height 15
click at [361, 221] on input "Persona Física" at bounding box center [355, 221] width 12 height 12
radio input "true"
click at [414, 265] on input "default" at bounding box center [590, 264] width 480 height 29
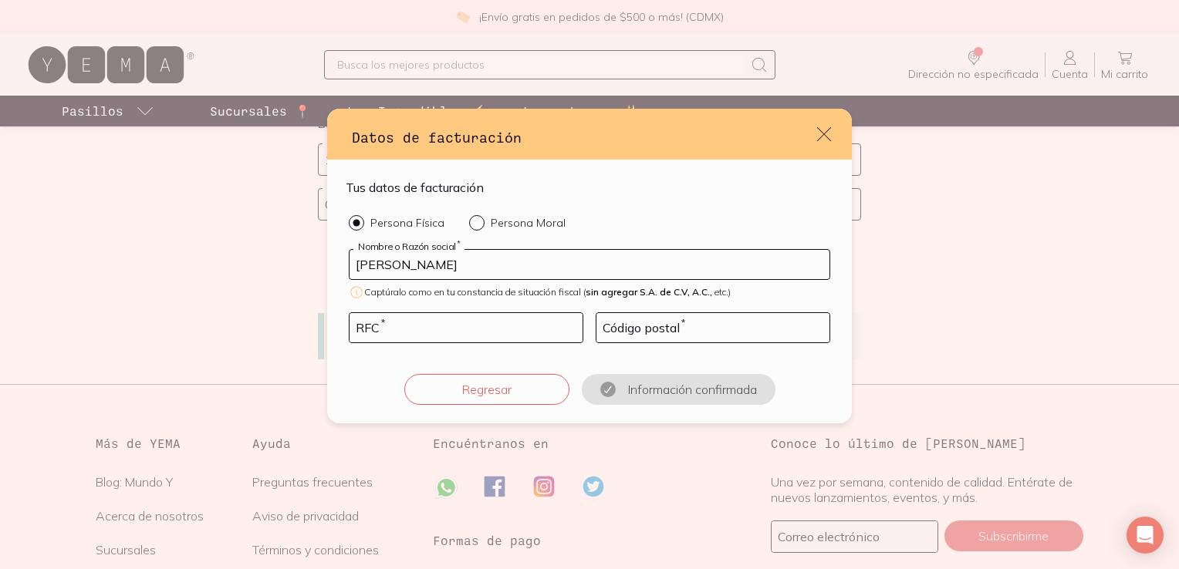
type input "[PERSON_NAME]"
click at [414, 326] on input "default" at bounding box center [466, 327] width 233 height 29
type input "SAPM981103IA7"
click at [675, 326] on input "default" at bounding box center [712, 327] width 233 height 29
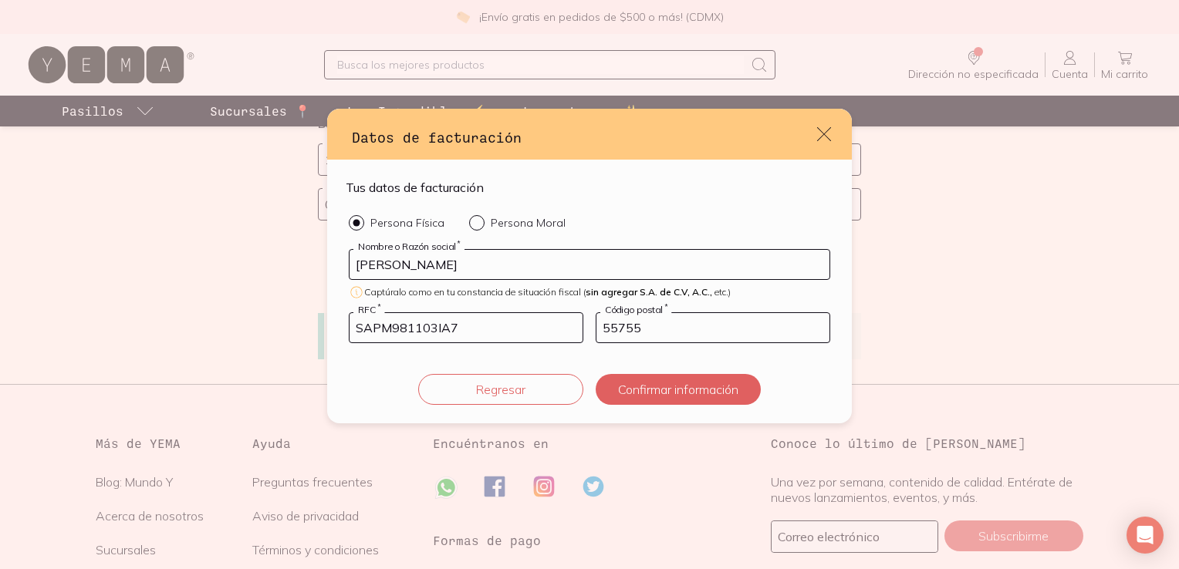
type input "55755"
click at [467, 331] on input "SAPM981103IA7" at bounding box center [466, 327] width 233 height 29
click at [630, 387] on button "Confirmar información" at bounding box center [678, 389] width 165 height 31
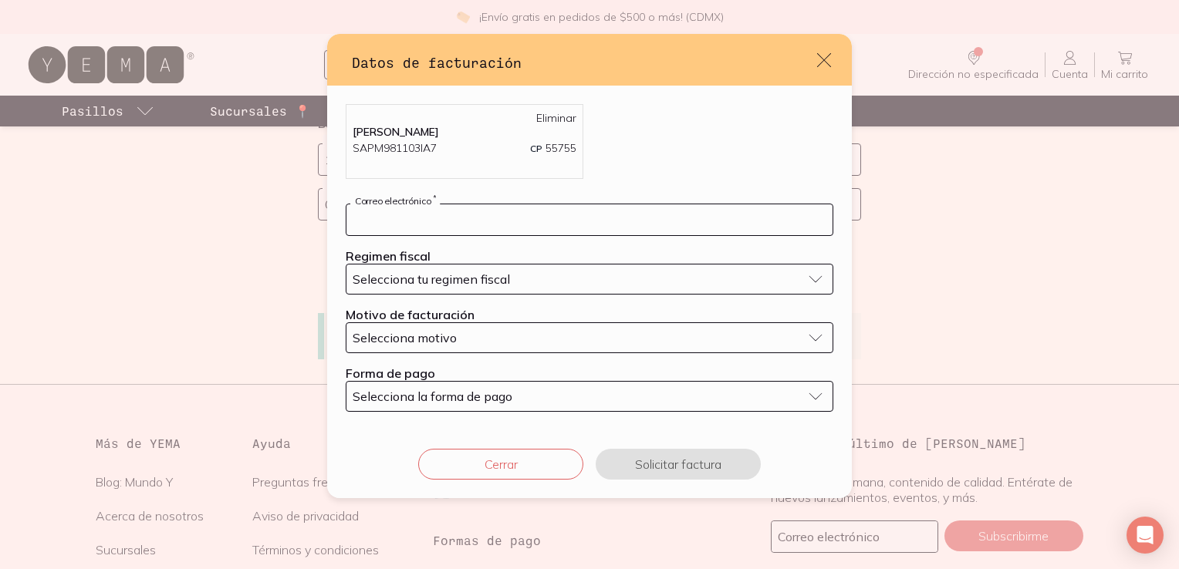
click at [530, 230] on input "default" at bounding box center [589, 219] width 486 height 31
type input "[PERSON_NAME][EMAIL_ADDRESS][PERSON_NAME][DOMAIN_NAME]"
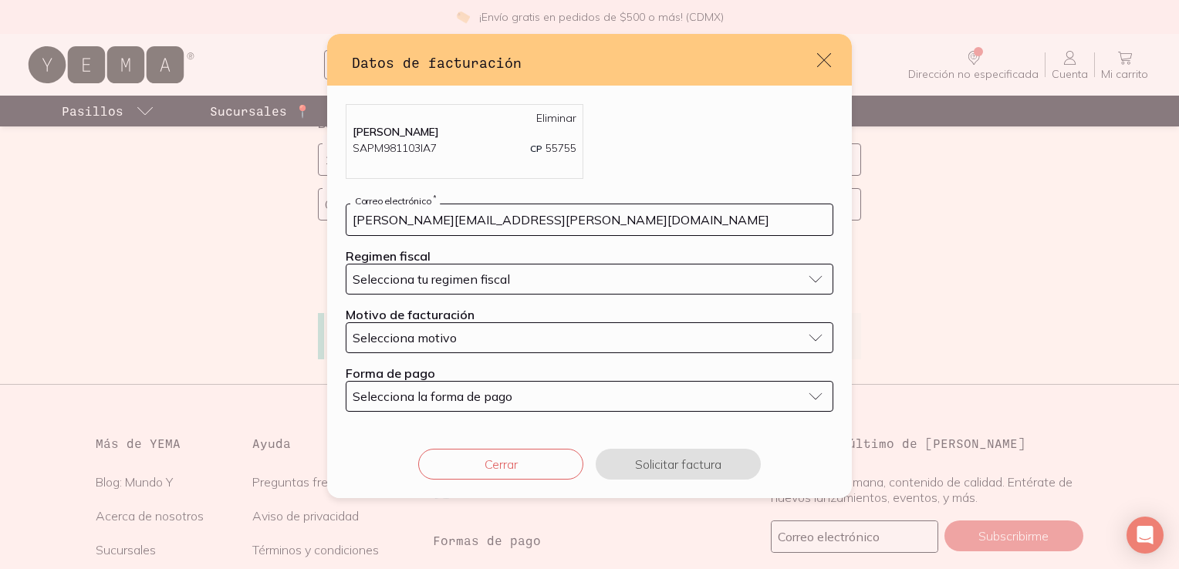
click at [464, 272] on span "Selecciona tu regimen fiscal" at bounding box center [431, 279] width 157 height 15
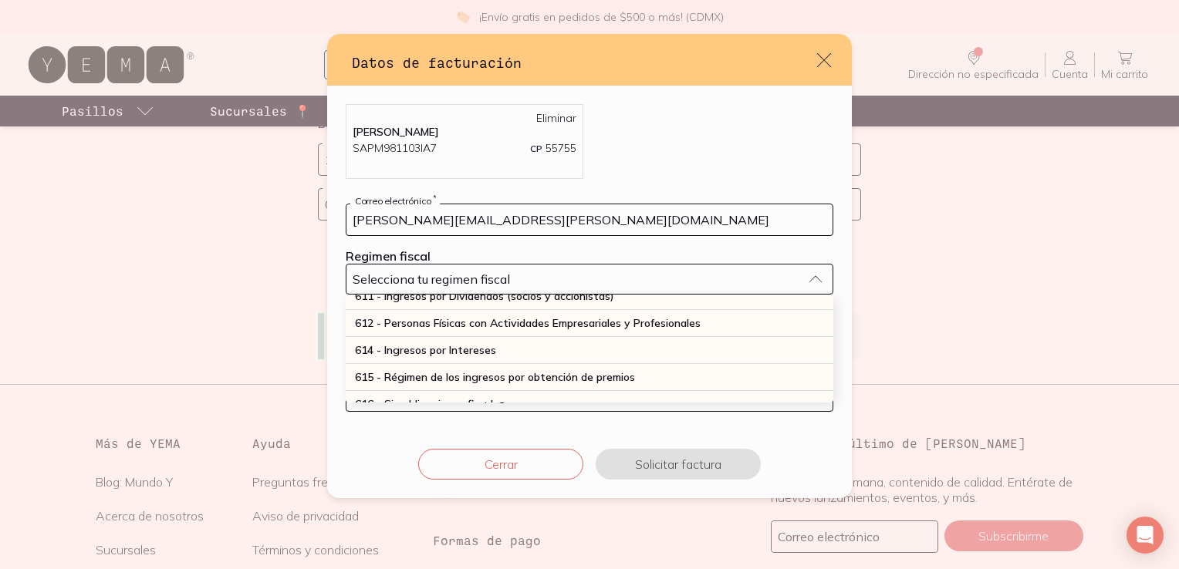
scroll to position [195, 0]
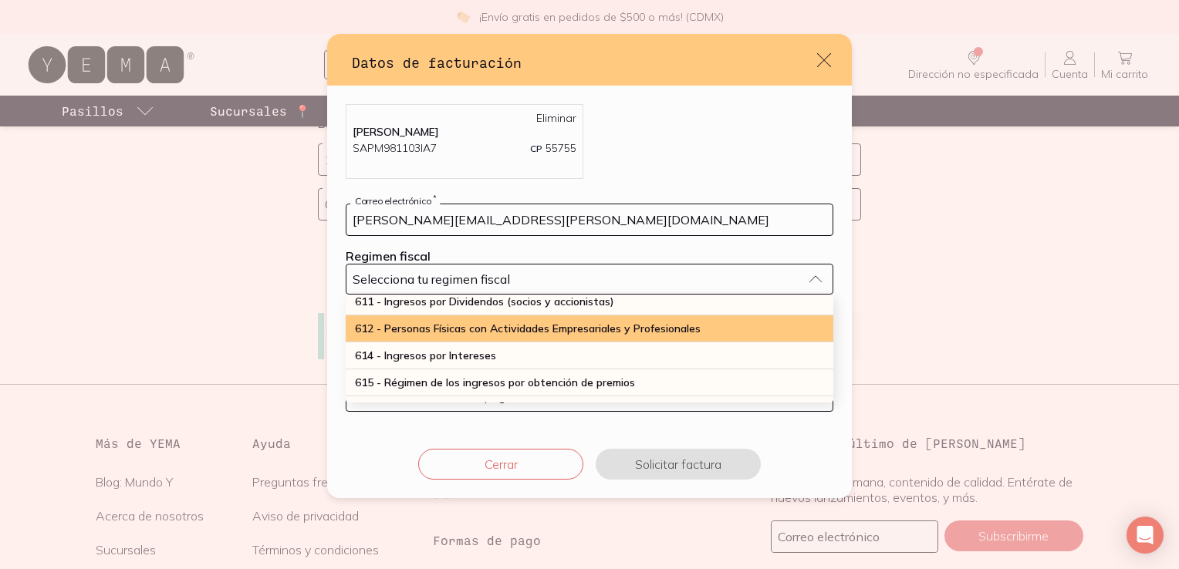
click at [724, 335] on div "612 - Personas Físicas con Actividades Empresariales y Profesionales" at bounding box center [590, 329] width 488 height 27
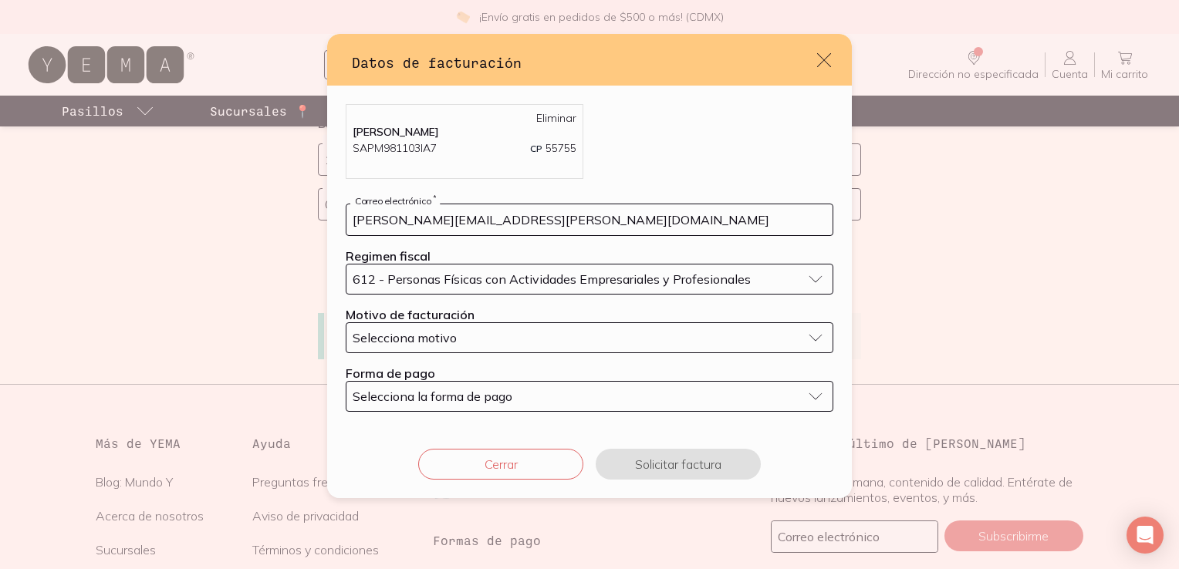
click at [593, 343] on div "Selecciona motivo" at bounding box center [577, 337] width 449 height 15
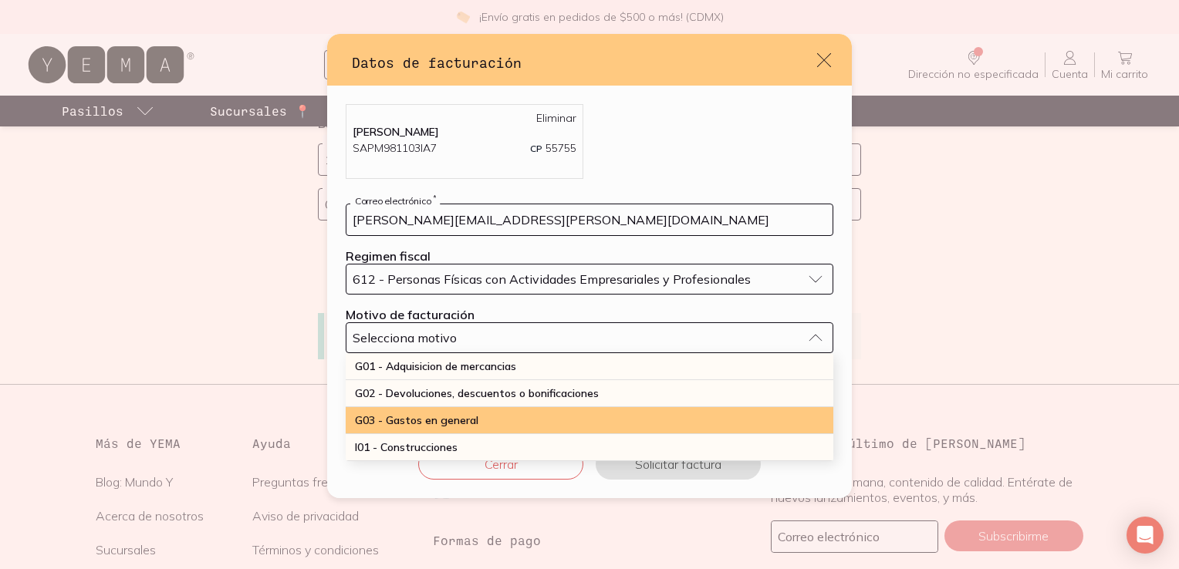
click at [524, 421] on div "G03 - Gastos en general" at bounding box center [590, 420] width 488 height 27
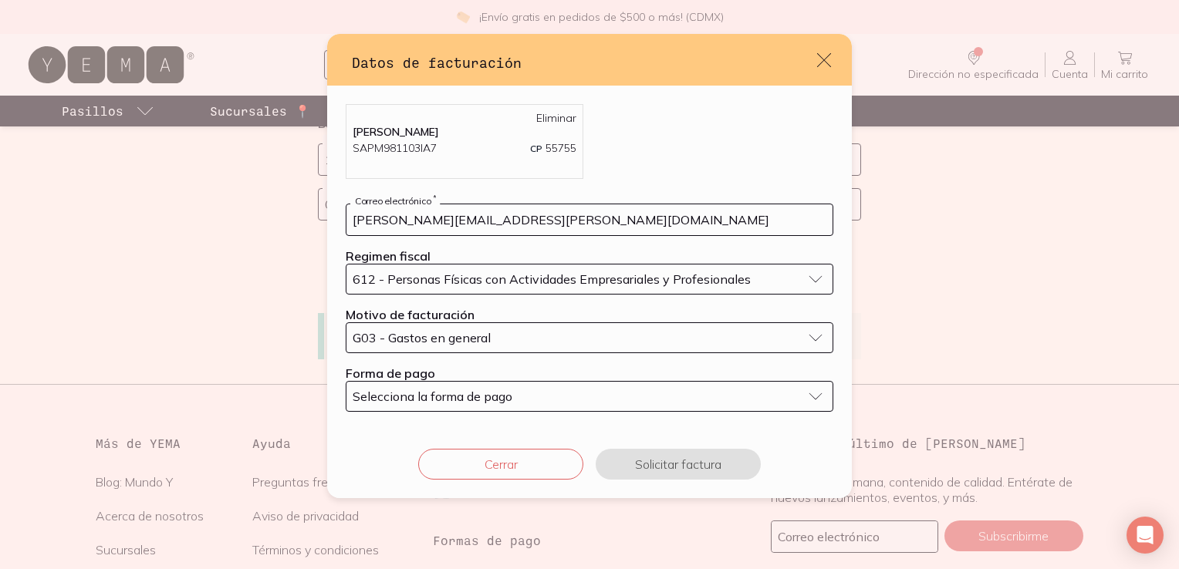
click at [502, 396] on span "Selecciona la forma de pago" at bounding box center [433, 396] width 160 height 15
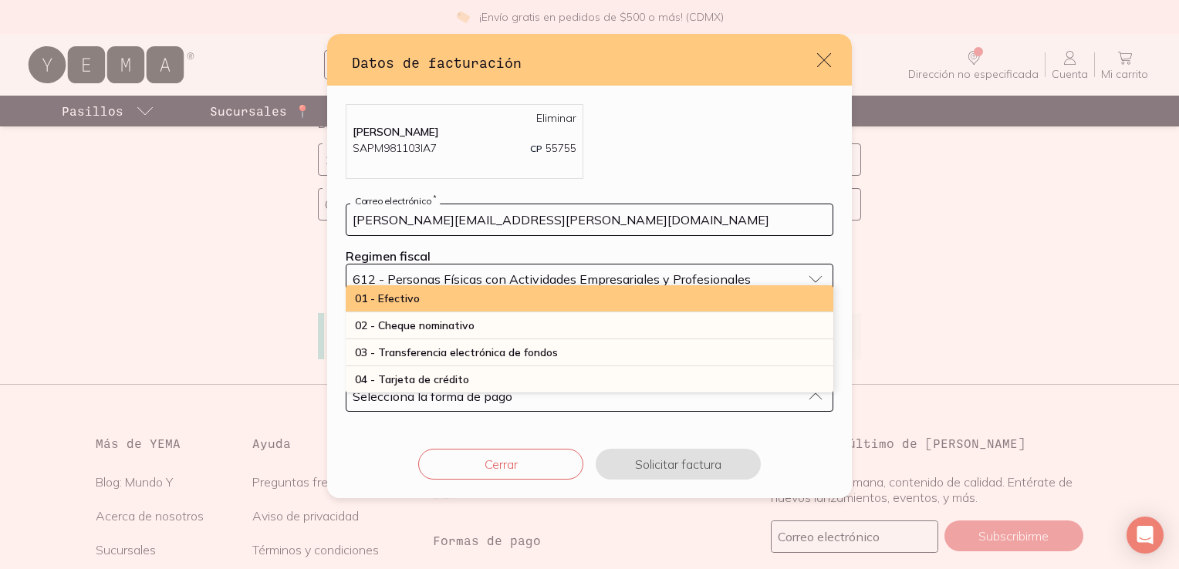
click at [579, 306] on div "01 - Efectivo" at bounding box center [590, 299] width 488 height 27
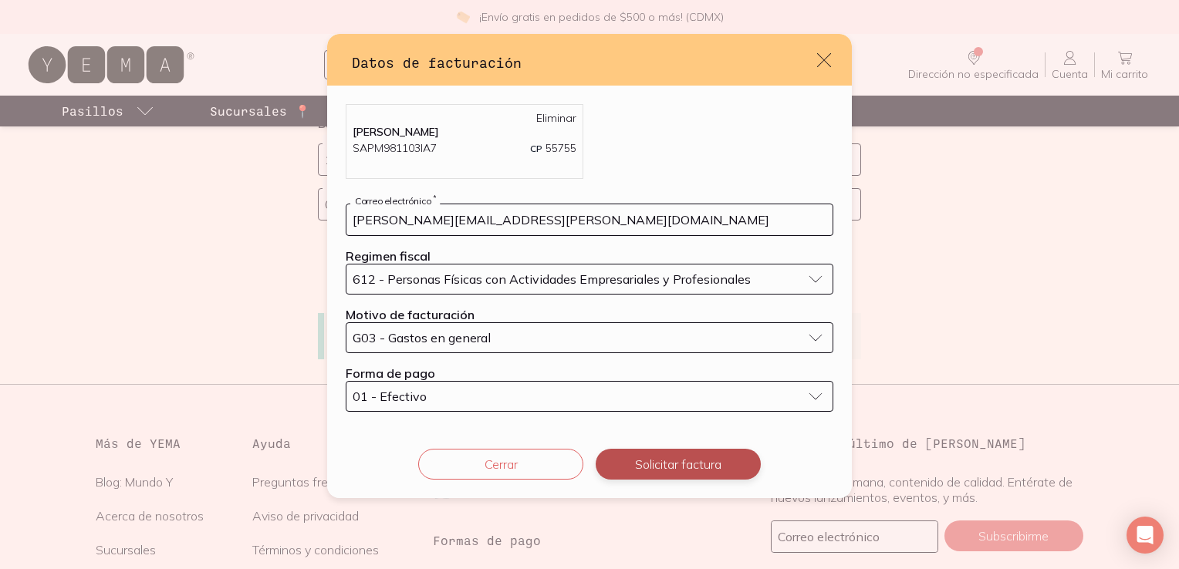
click at [683, 458] on button "Solicitar factura" at bounding box center [678, 464] width 165 height 31
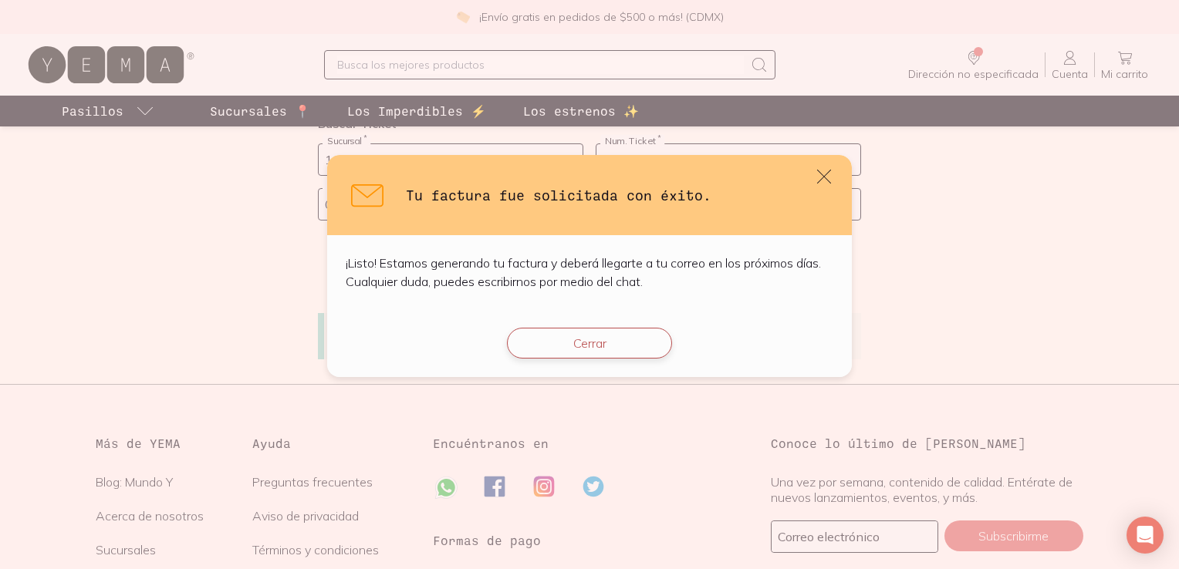
click at [633, 344] on button "Cerrar" at bounding box center [589, 343] width 165 height 31
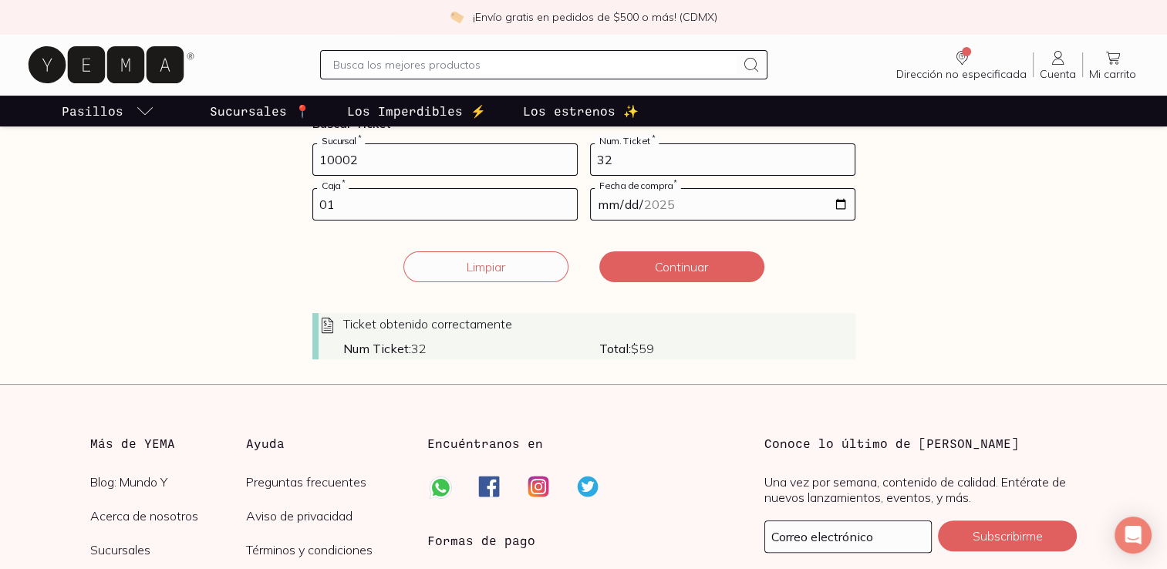
click at [435, 157] on input "10002" at bounding box center [445, 159] width 264 height 31
drag, startPoint x: 519, startPoint y: 267, endPoint x: 478, endPoint y: 284, distance: 44.3
click at [478, 284] on form "10002 Sucursal * 32 Num. Ticket * 01 Caja * [DATE] Fecha de compra * Ticket obt…" at bounding box center [584, 252] width 543 height 216
click at [478, 277] on button "Limpiar" at bounding box center [486, 267] width 165 height 31
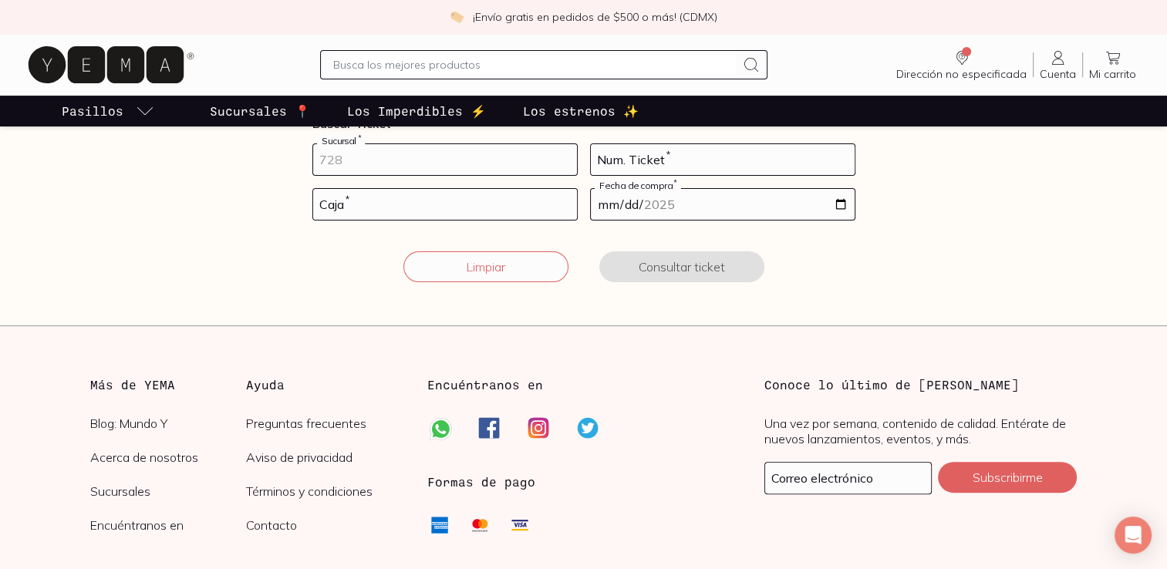
click at [439, 157] on input "number" at bounding box center [445, 159] width 264 height 31
type input "10002"
click at [624, 157] on input "number" at bounding box center [723, 159] width 264 height 31
type input "111"
click at [536, 208] on input "number" at bounding box center [445, 204] width 264 height 31
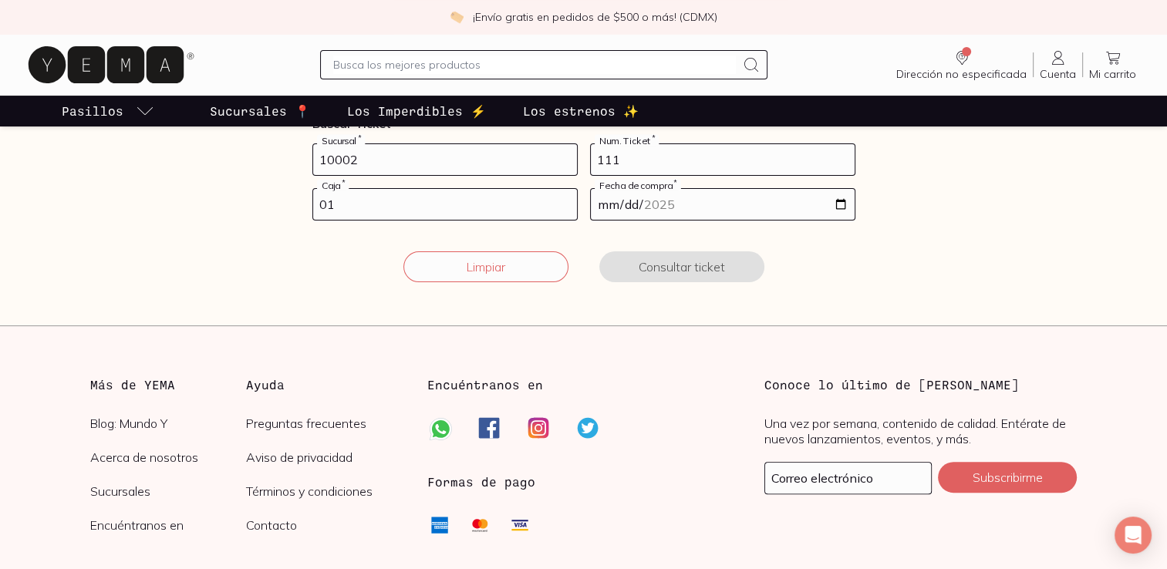
type input "01"
click at [842, 193] on input "date" at bounding box center [723, 204] width 264 height 31
click at [842, 202] on input "date" at bounding box center [723, 204] width 264 height 31
type input "[DATE]"
click at [653, 268] on button "Consultar ticket" at bounding box center [682, 267] width 165 height 31
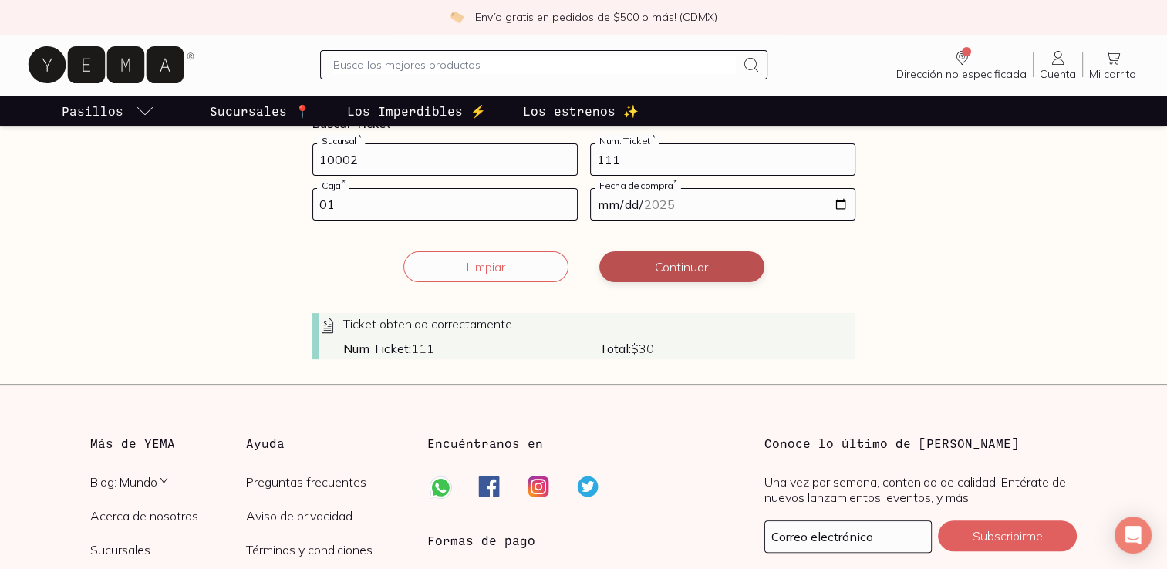
click at [653, 268] on button "Continuar" at bounding box center [682, 267] width 165 height 31
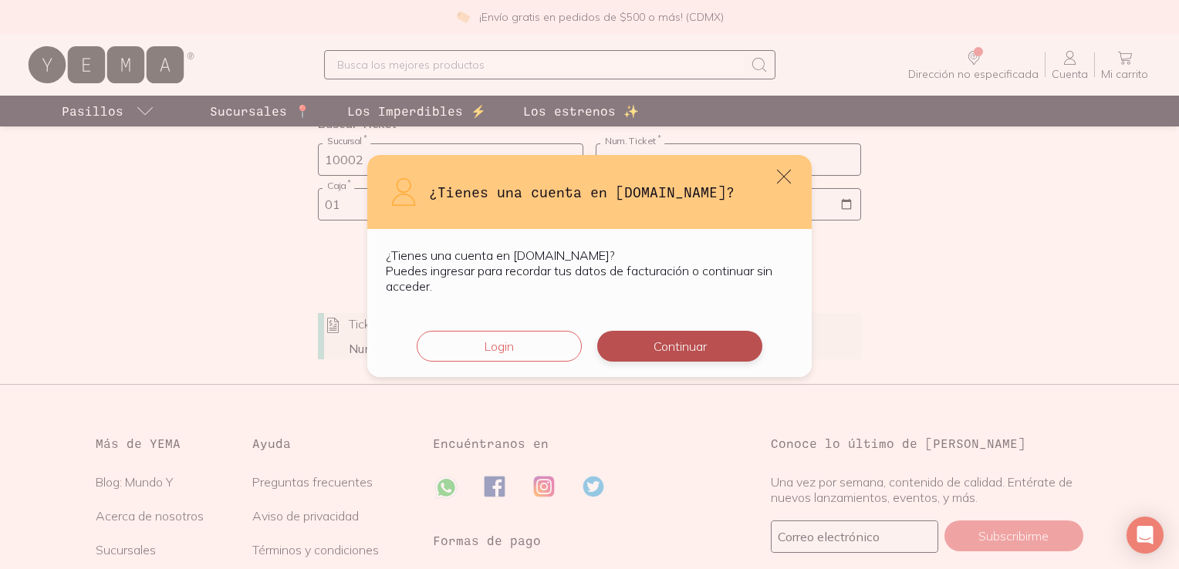
click at [642, 340] on button "Continuar" at bounding box center [679, 346] width 165 height 31
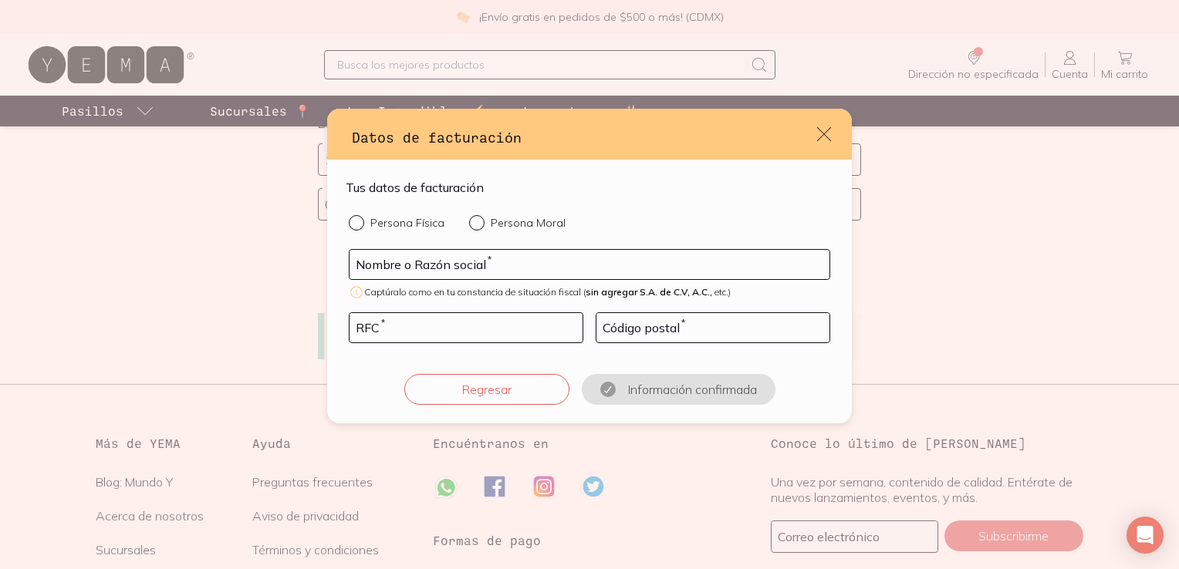
click at [360, 225] on input "Persona Física" at bounding box center [355, 221] width 12 height 12
radio input "true"
click at [497, 255] on input "default" at bounding box center [590, 264] width 480 height 29
type input "[PERSON_NAME]"
click at [481, 336] on input "default" at bounding box center [466, 327] width 233 height 29
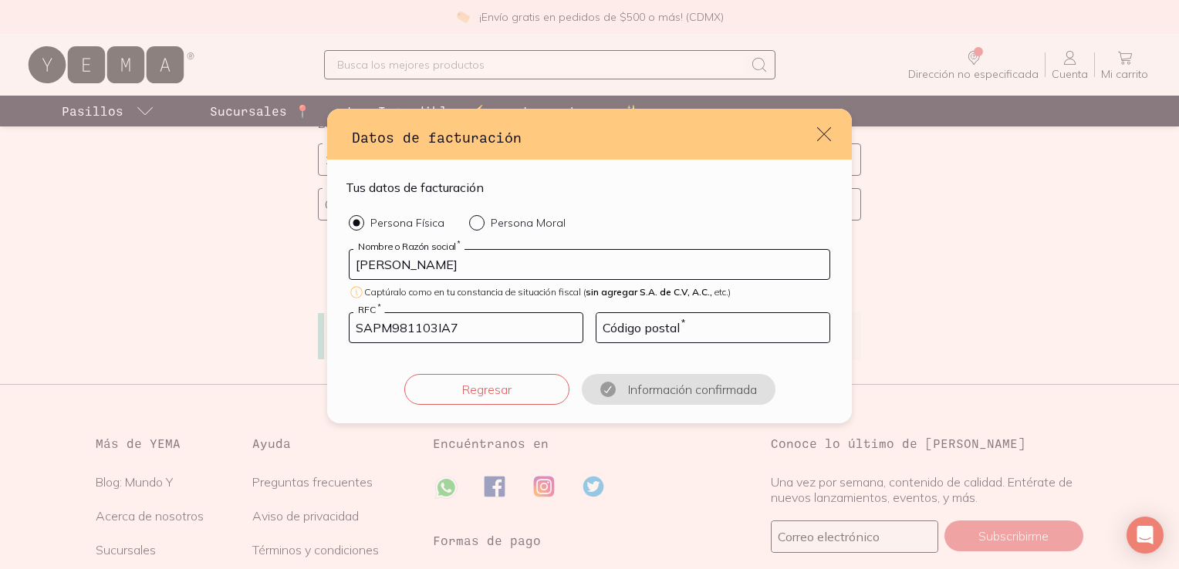
type input "SAPM981103IA7"
click at [682, 336] on input "default" at bounding box center [712, 327] width 233 height 29
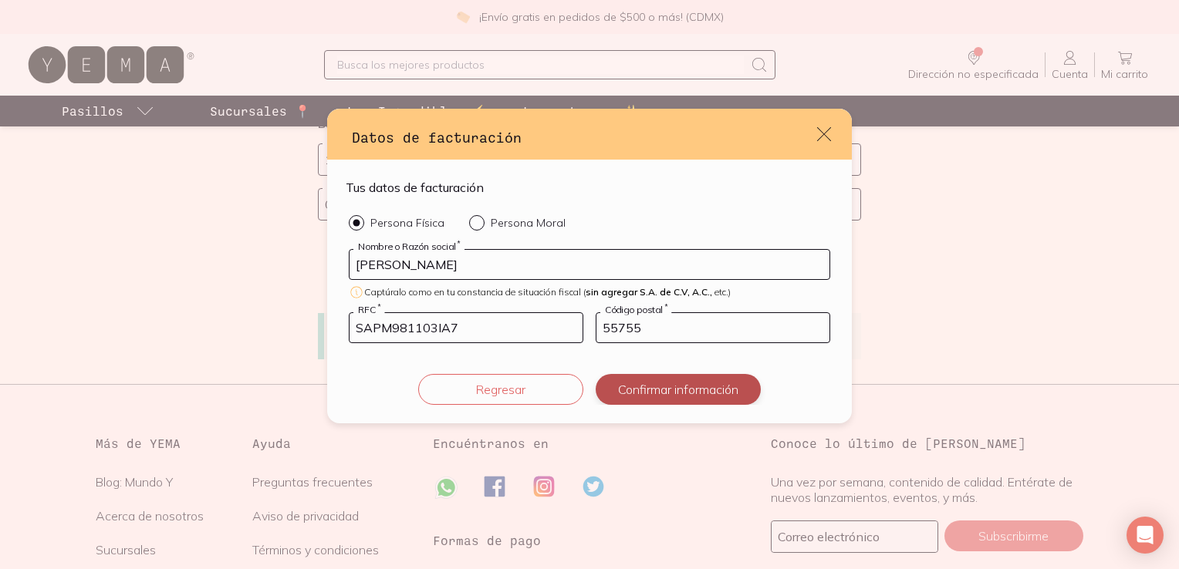
type input "55755"
click at [609, 390] on button "Confirmar información" at bounding box center [678, 389] width 165 height 31
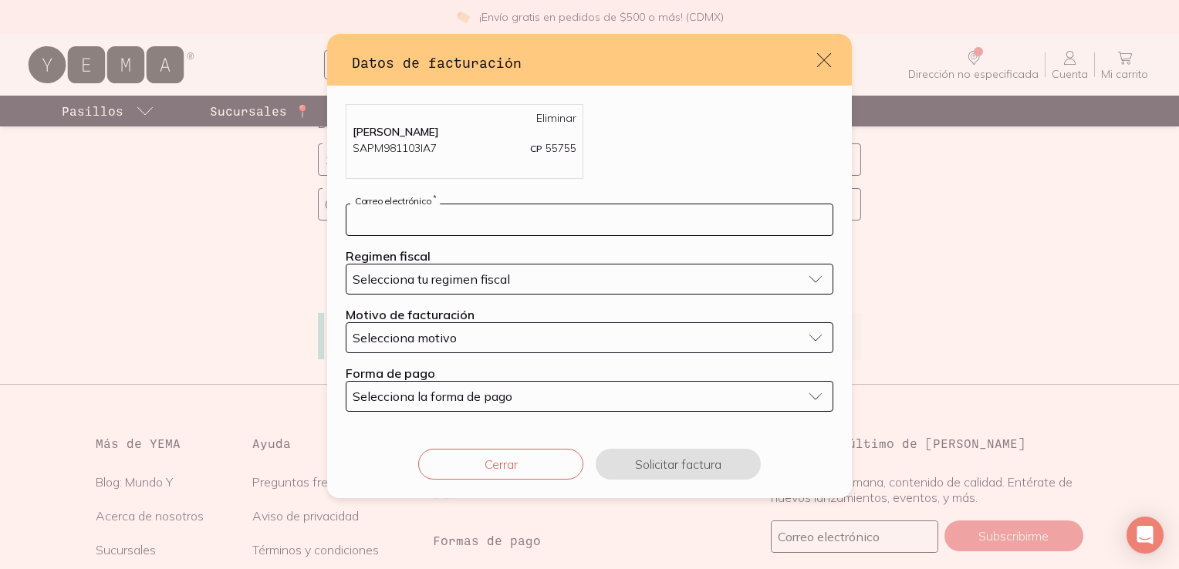
click at [481, 221] on input "default" at bounding box center [589, 219] width 486 height 31
type input "[PERSON_NAME][EMAIL_ADDRESS][PERSON_NAME][DOMAIN_NAME]"
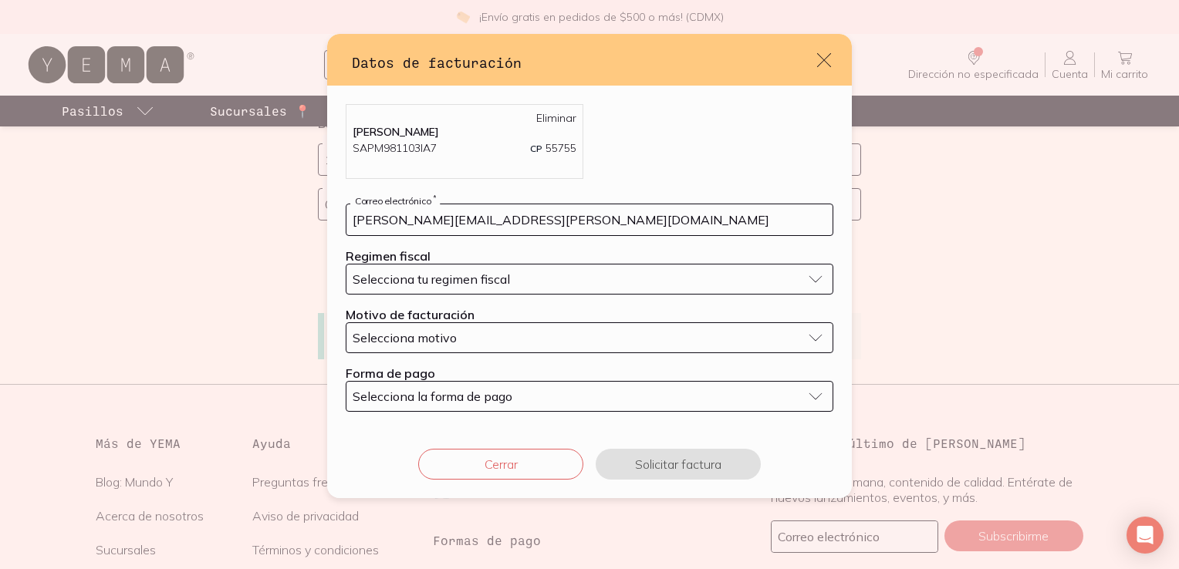
click at [495, 272] on span "Selecciona tu regimen fiscal" at bounding box center [431, 279] width 157 height 15
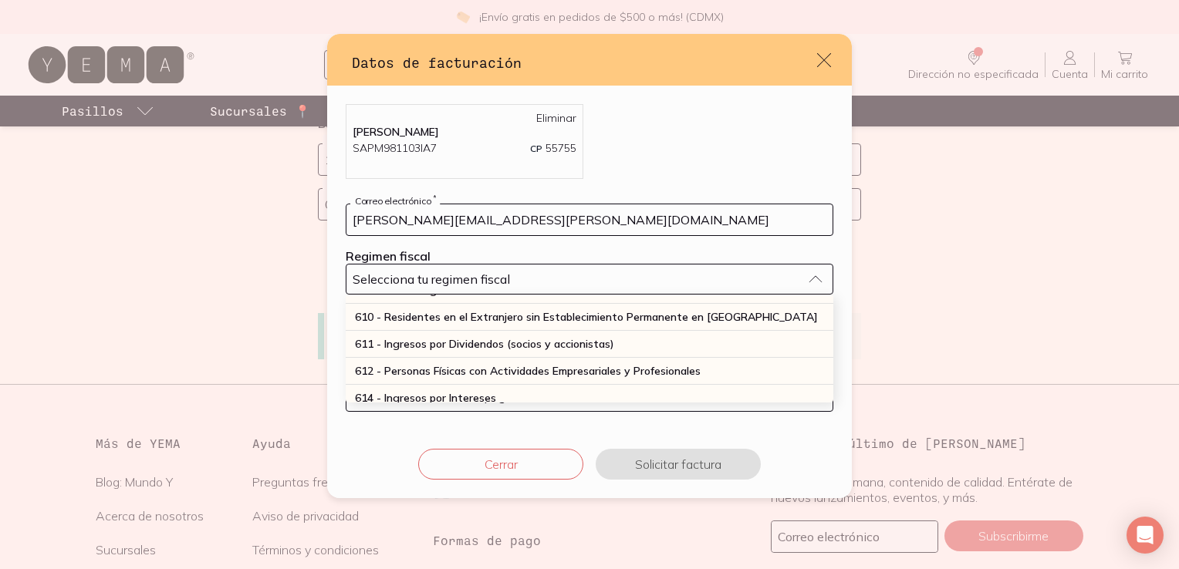
scroll to position [174, 0]
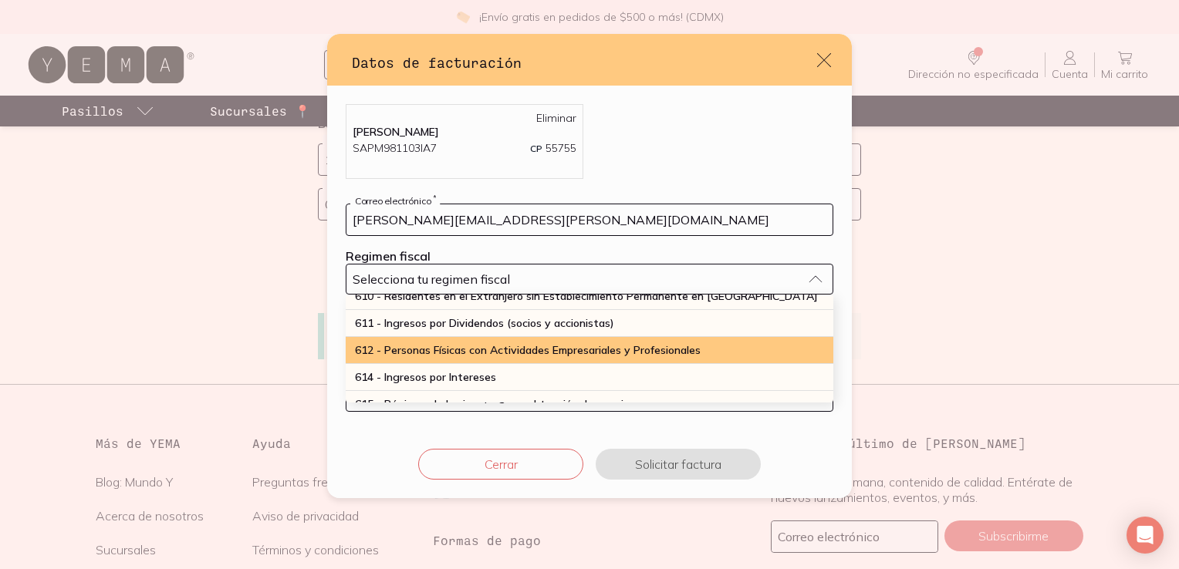
click at [711, 348] on div "612 - Personas Físicas con Actividades Empresariales y Profesionales" at bounding box center [590, 350] width 488 height 27
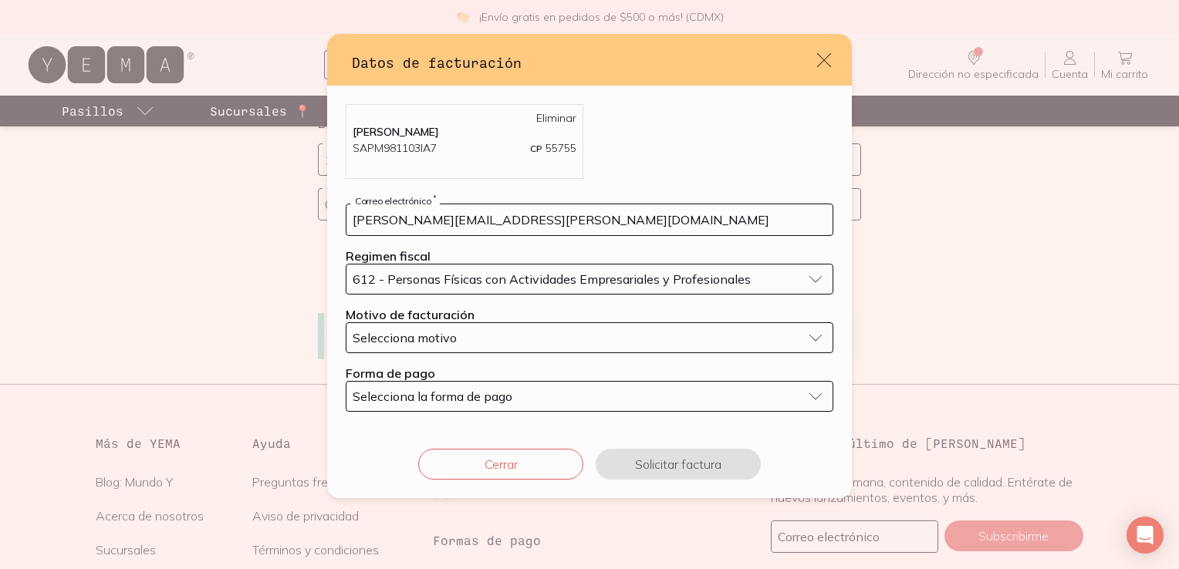
click at [627, 341] on div "Selecciona motivo" at bounding box center [577, 337] width 449 height 15
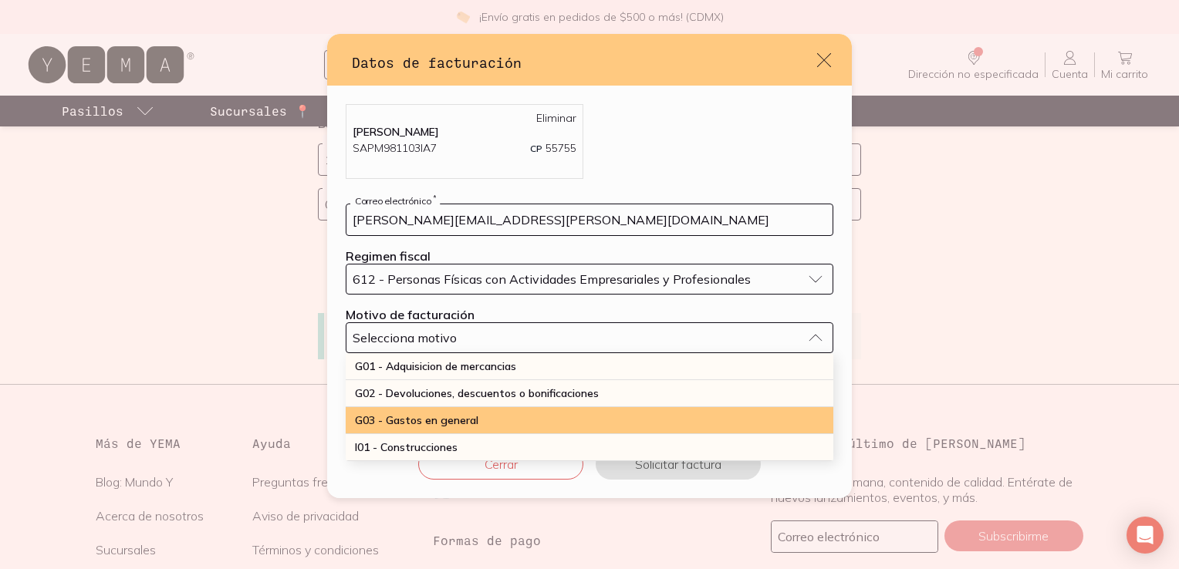
click at [629, 417] on div "G03 - Gastos en general" at bounding box center [590, 420] width 488 height 27
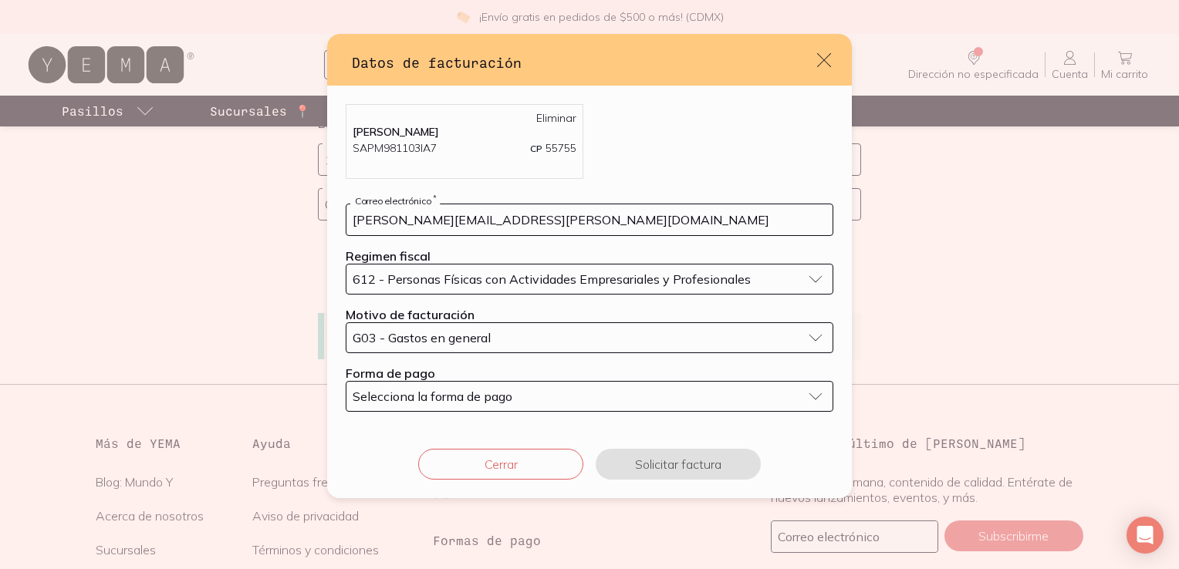
click at [559, 407] on button "Selecciona la forma de pago" at bounding box center [590, 396] width 488 height 31
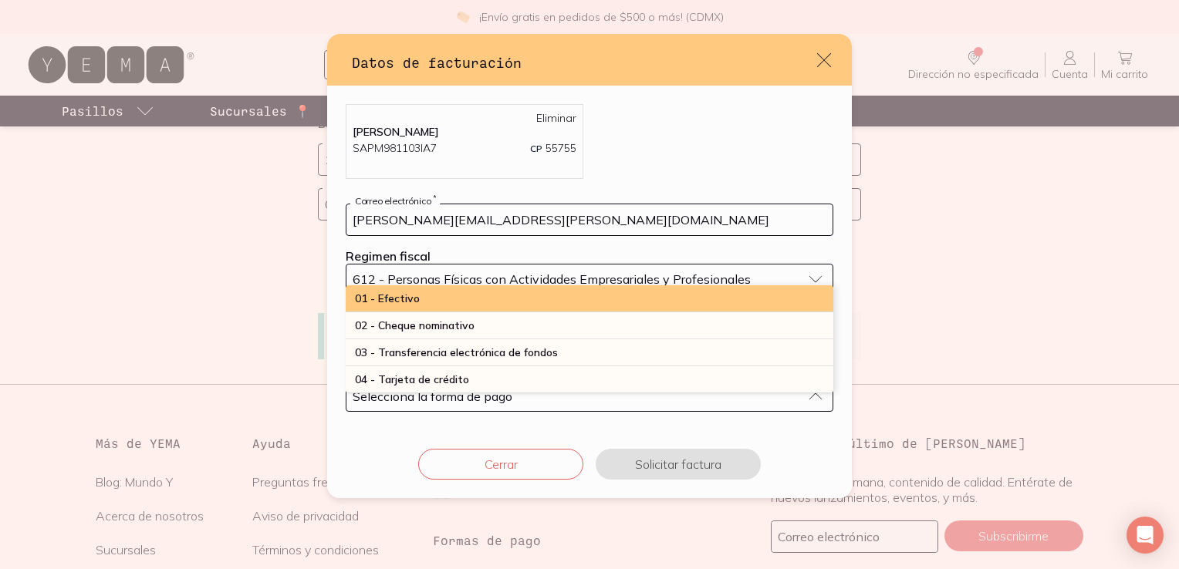
click at [748, 307] on div "01 - Efectivo" at bounding box center [590, 299] width 488 height 27
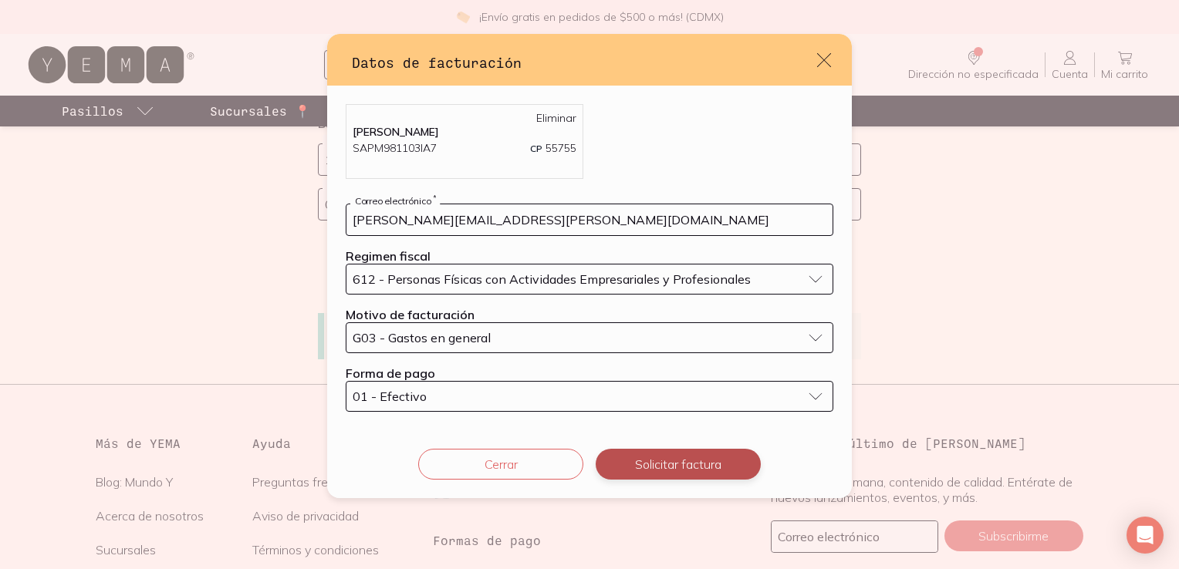
click at [701, 457] on button "Solicitar factura" at bounding box center [678, 464] width 165 height 31
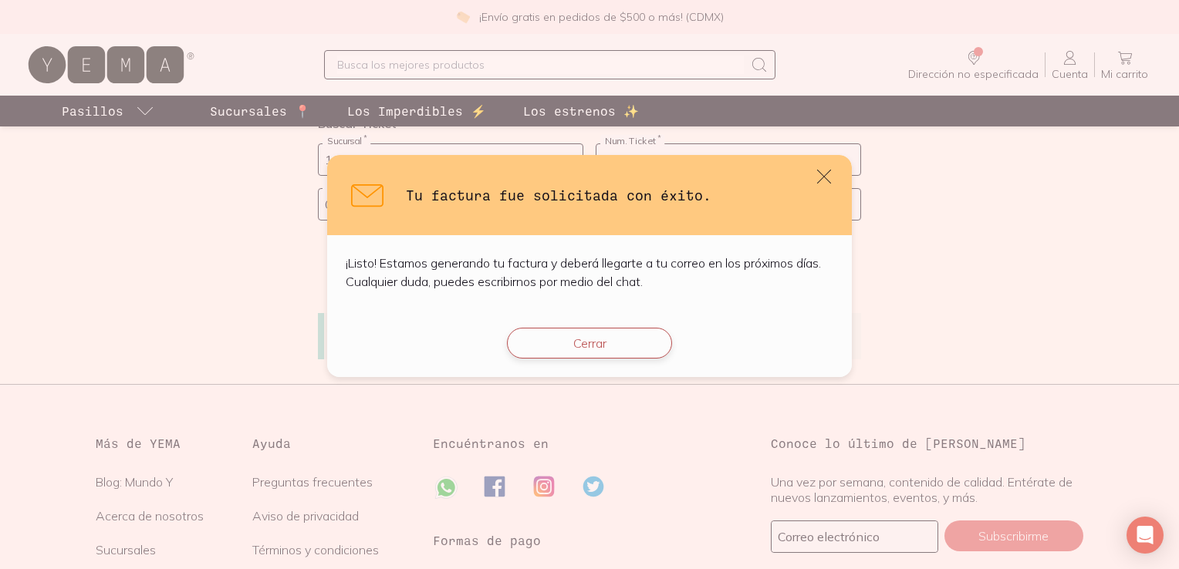
click at [586, 329] on button "Cerrar" at bounding box center [589, 343] width 165 height 31
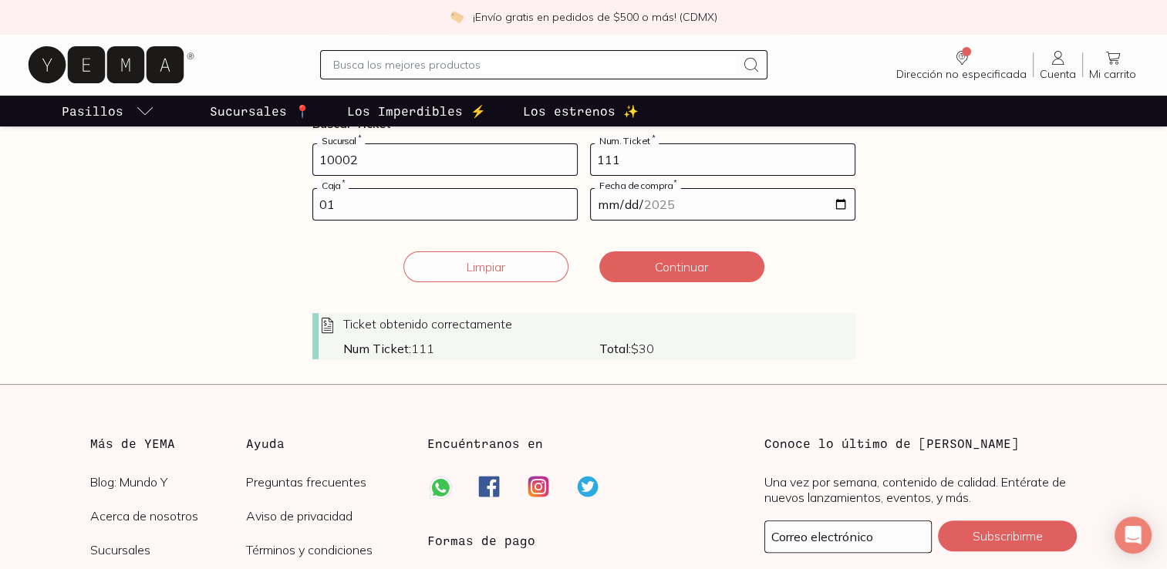
click at [510, 156] on input "10002" at bounding box center [445, 159] width 264 height 31
drag, startPoint x: 502, startPoint y: 273, endPoint x: 473, endPoint y: 273, distance: 29.3
click at [473, 273] on button "Limpiar" at bounding box center [486, 267] width 165 height 31
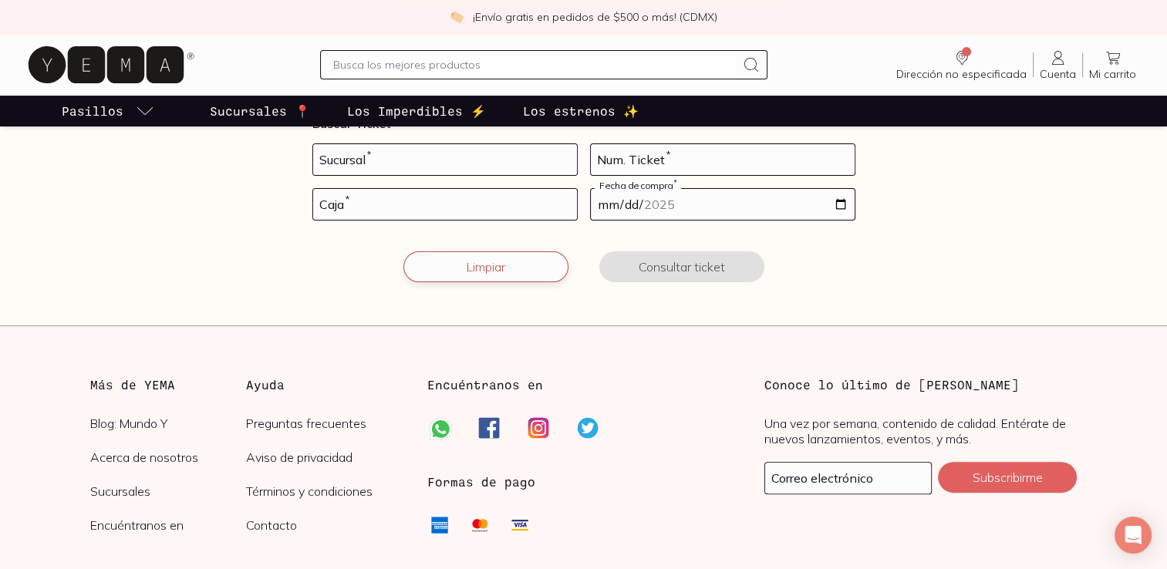
click at [473, 273] on button "Limpiar" at bounding box center [486, 267] width 165 height 31
click at [451, 162] on input "number" at bounding box center [445, 159] width 264 height 31
type input "10002"
click at [639, 154] on input "number" at bounding box center [723, 159] width 264 height 31
type input "15"
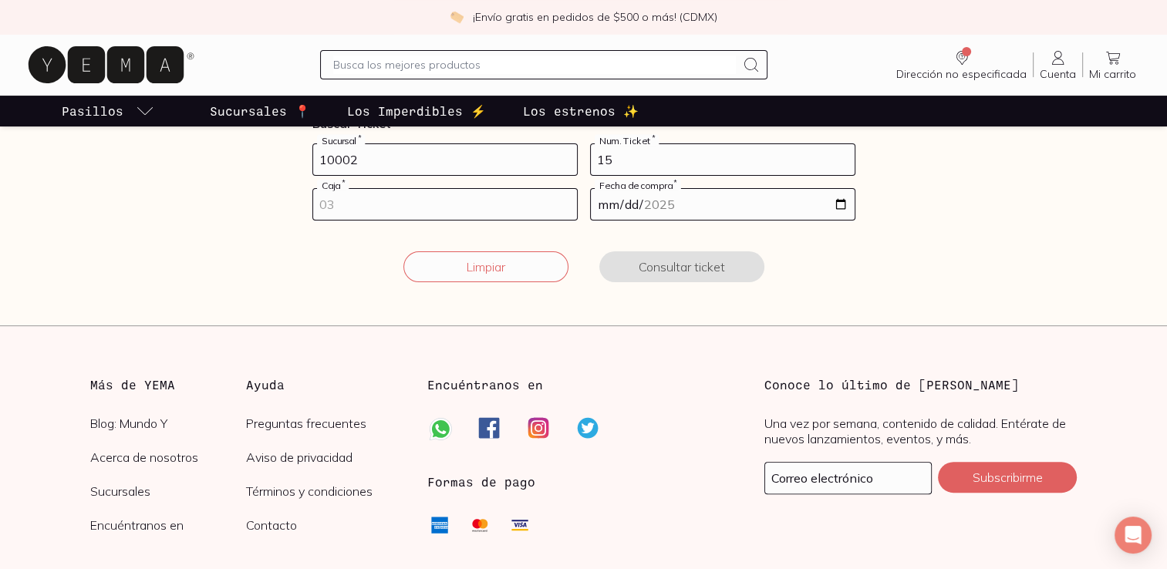
click at [509, 199] on input "number" at bounding box center [445, 204] width 264 height 31
type input "02"
click at [837, 205] on input "date" at bounding box center [723, 204] width 264 height 31
type input "[DATE]"
click at [673, 264] on button "Consultar ticket" at bounding box center [682, 267] width 165 height 31
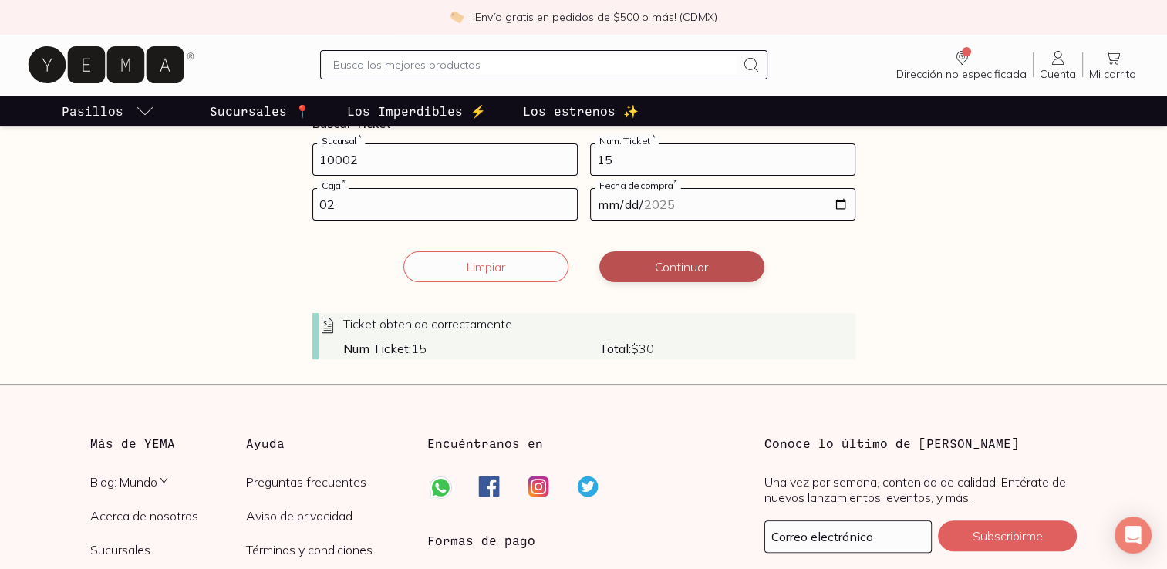
click at [667, 266] on button "Continuar" at bounding box center [682, 267] width 165 height 31
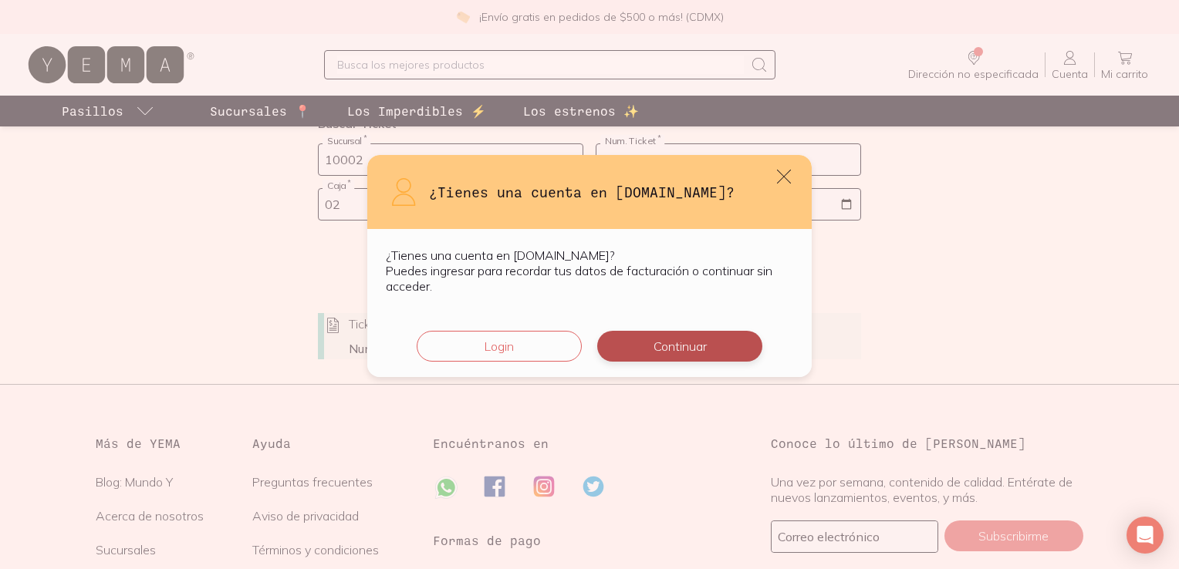
click at [654, 345] on button "Continuar" at bounding box center [679, 346] width 165 height 31
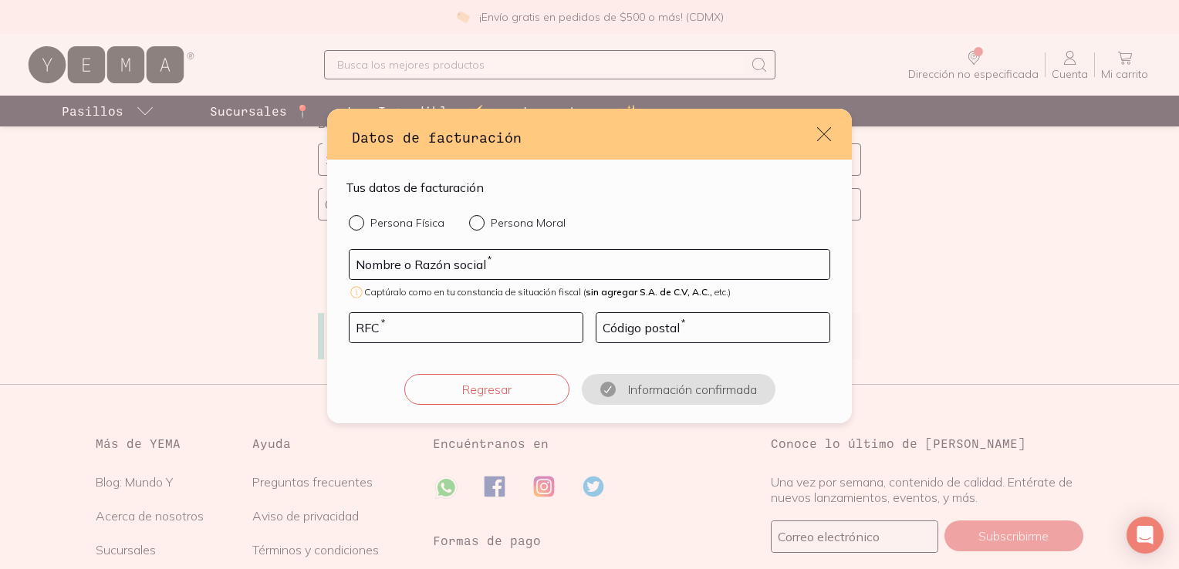
click at [346, 225] on div "Persona Física Persona Moral Nombre o Razón social * Captúralo como en tu const…" at bounding box center [590, 310] width 488 height 190
click at [360, 221] on input "Persona Física" at bounding box center [355, 221] width 12 height 12
radio input "true"
click at [536, 267] on input "default" at bounding box center [590, 264] width 480 height 29
type input "M"
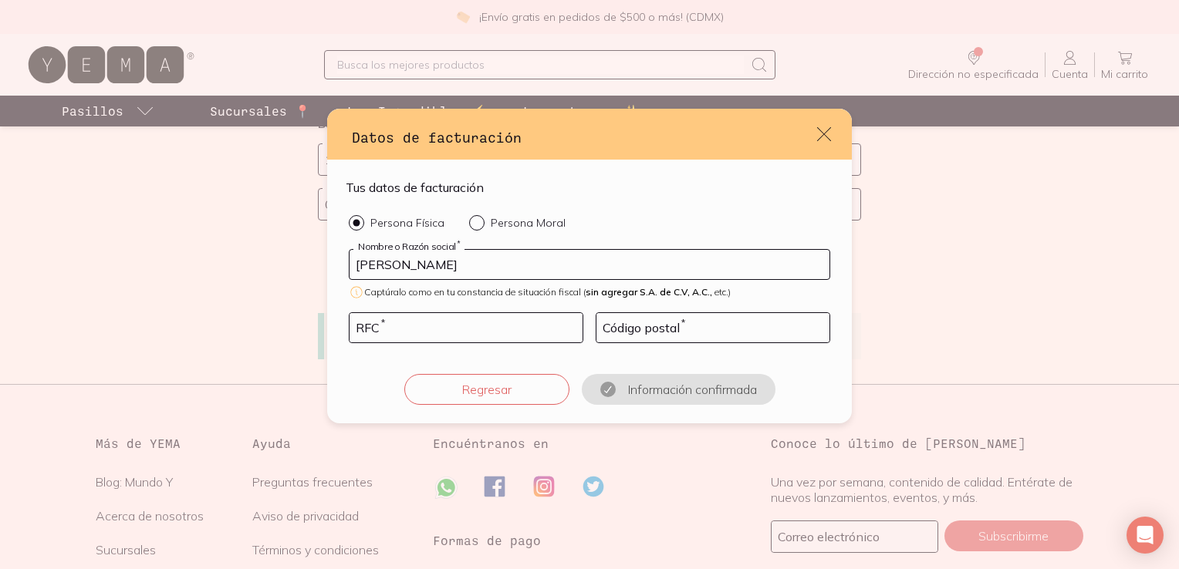
type input "[PERSON_NAME]"
click at [489, 319] on input "default" at bounding box center [466, 327] width 233 height 29
type input "SAPM981103IA7"
click at [613, 333] on input "default" at bounding box center [712, 327] width 233 height 29
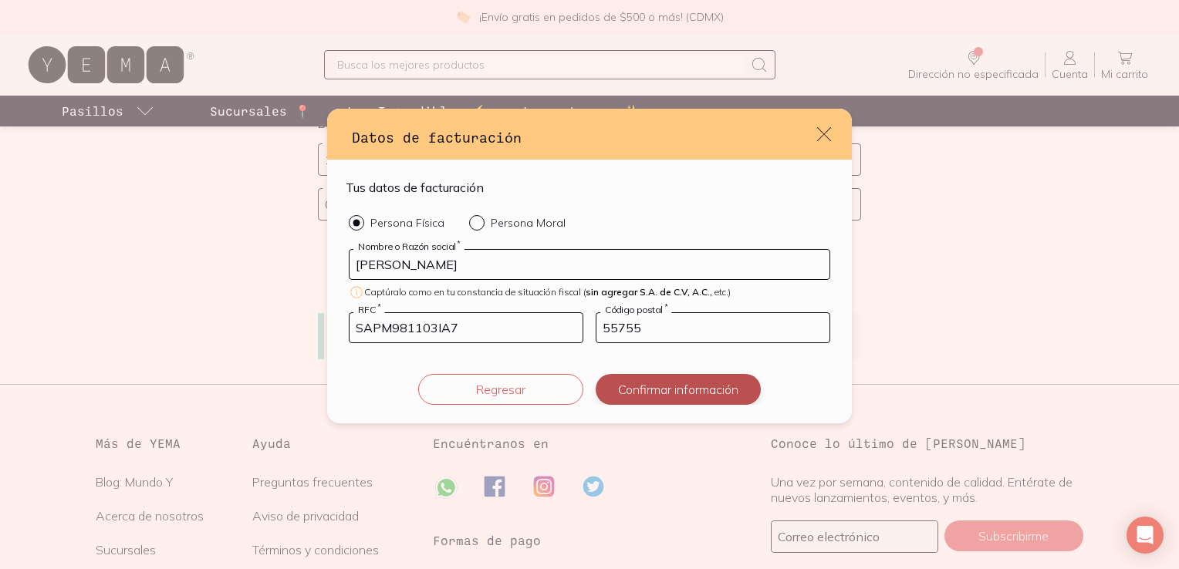
type input "55755"
click at [645, 399] on button "Confirmar información" at bounding box center [678, 389] width 165 height 31
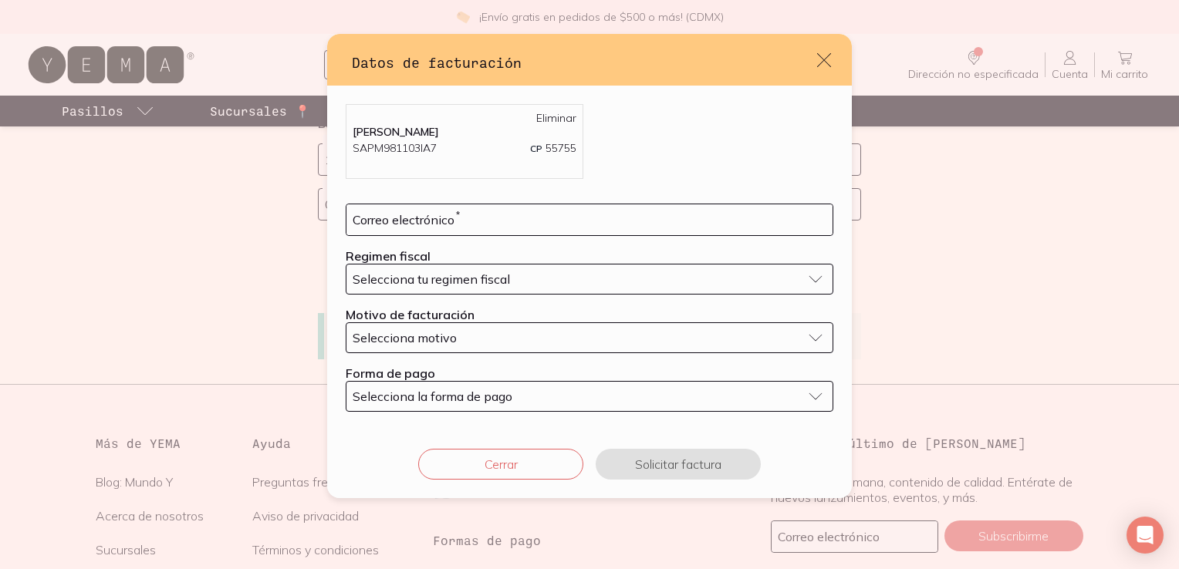
click at [531, 235] on div "Correo electrónico *" at bounding box center [590, 220] width 488 height 32
click at [522, 209] on input "default" at bounding box center [589, 219] width 486 height 31
type input "[PERSON_NAME][EMAIL_ADDRESS][PERSON_NAME][DOMAIN_NAME]"
click at [503, 284] on span "Selecciona tu regimen fiscal" at bounding box center [431, 279] width 157 height 15
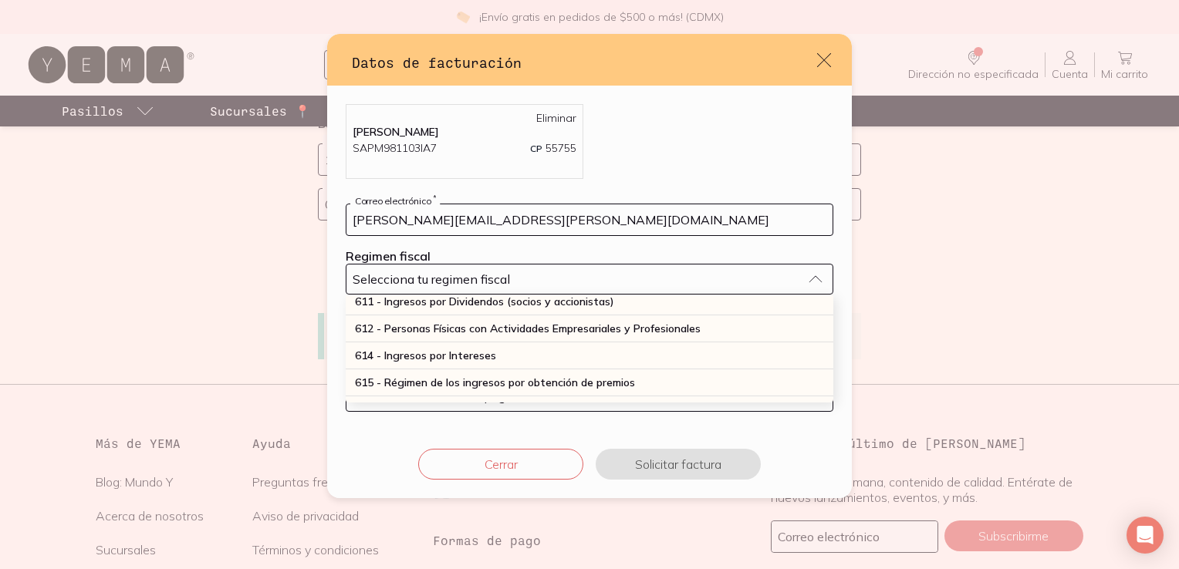
scroll to position [190, 0]
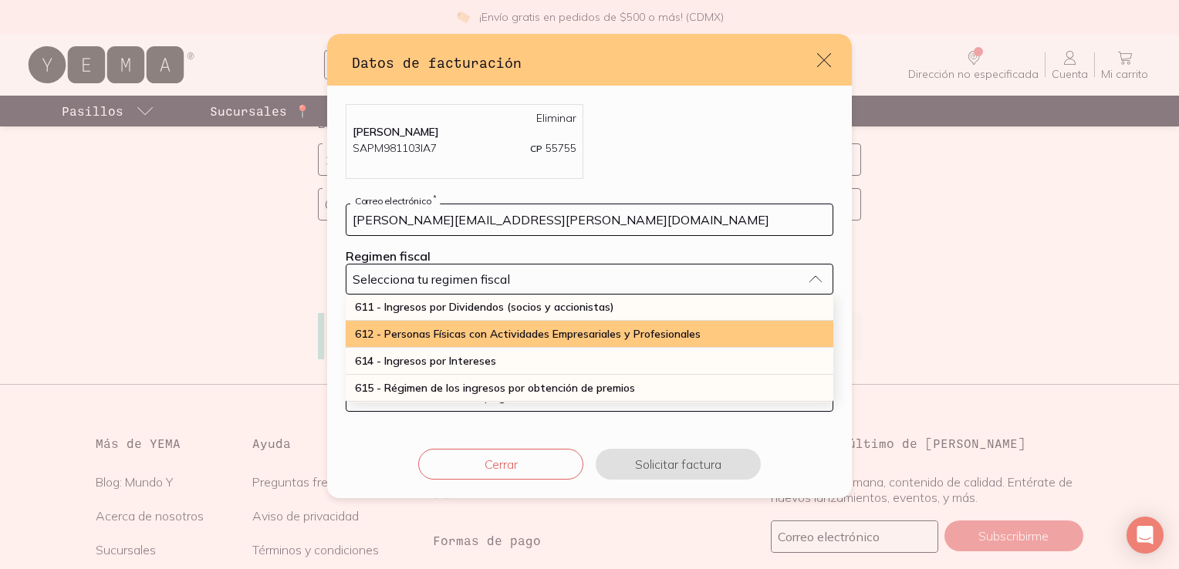
click at [728, 323] on div "612 - Personas Físicas con Actividades Empresariales y Profesionales" at bounding box center [590, 334] width 488 height 27
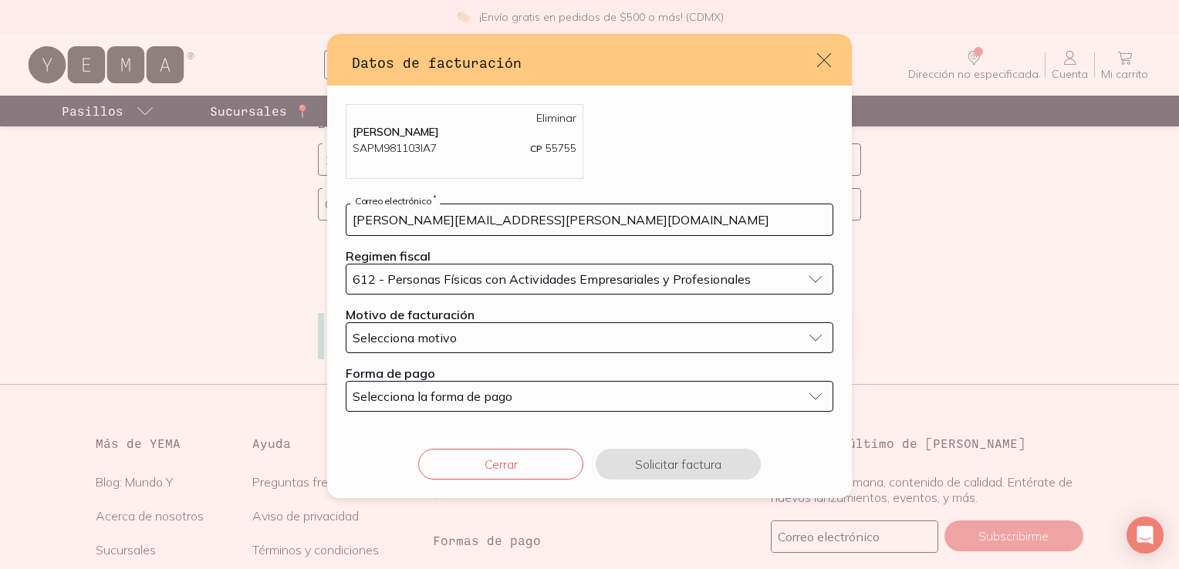
click at [565, 332] on div "Selecciona motivo" at bounding box center [577, 337] width 449 height 15
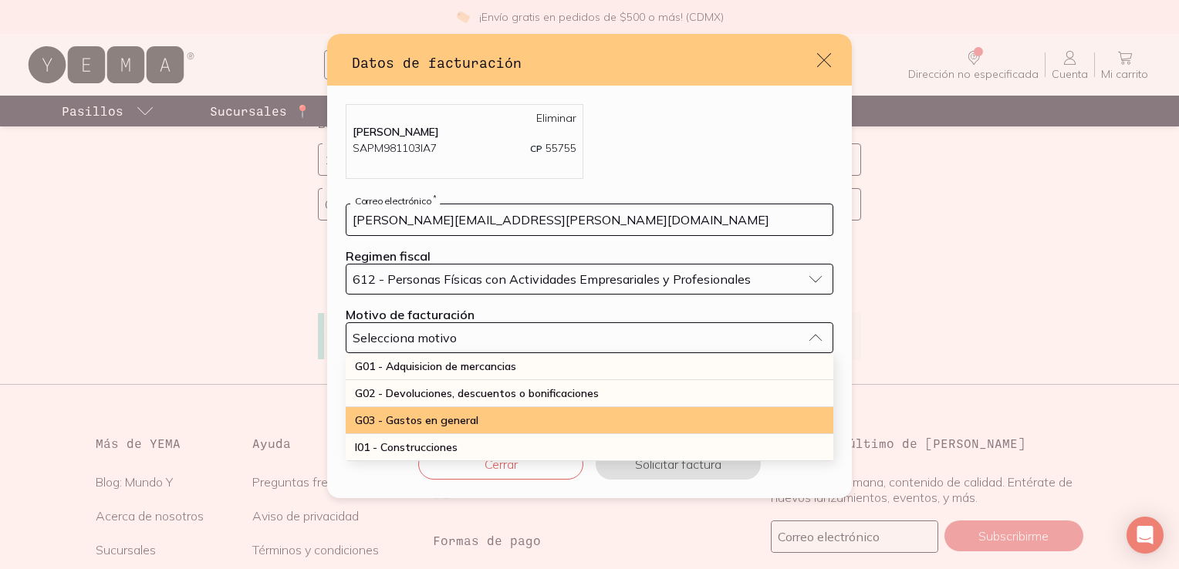
click at [640, 413] on div "G03 - Gastos en general" at bounding box center [590, 420] width 488 height 27
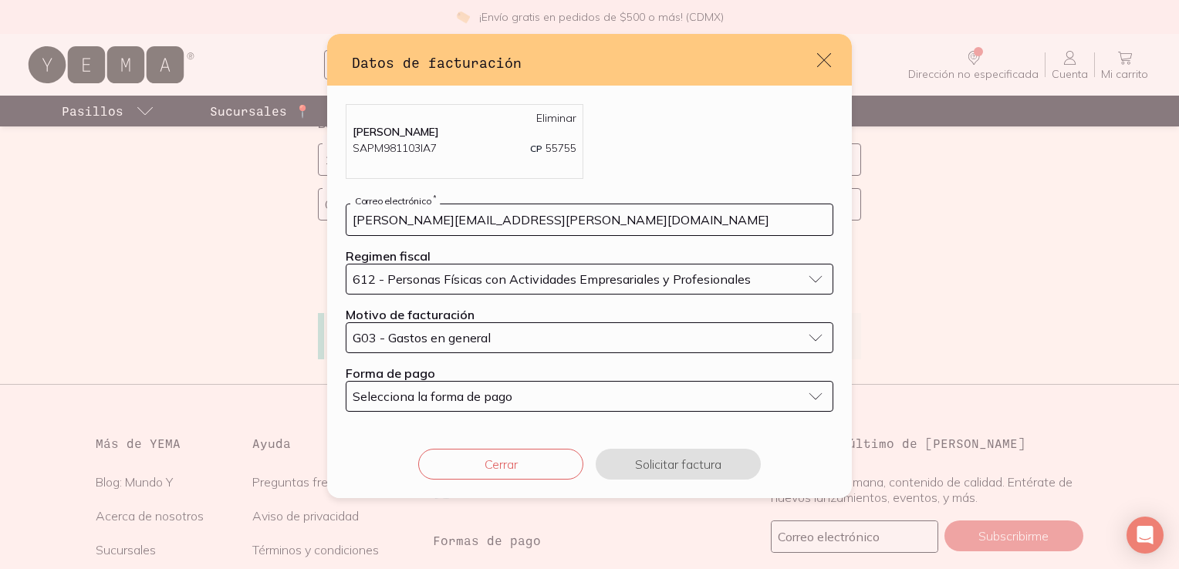
click at [511, 400] on span "Selecciona la forma de pago" at bounding box center [433, 396] width 160 height 15
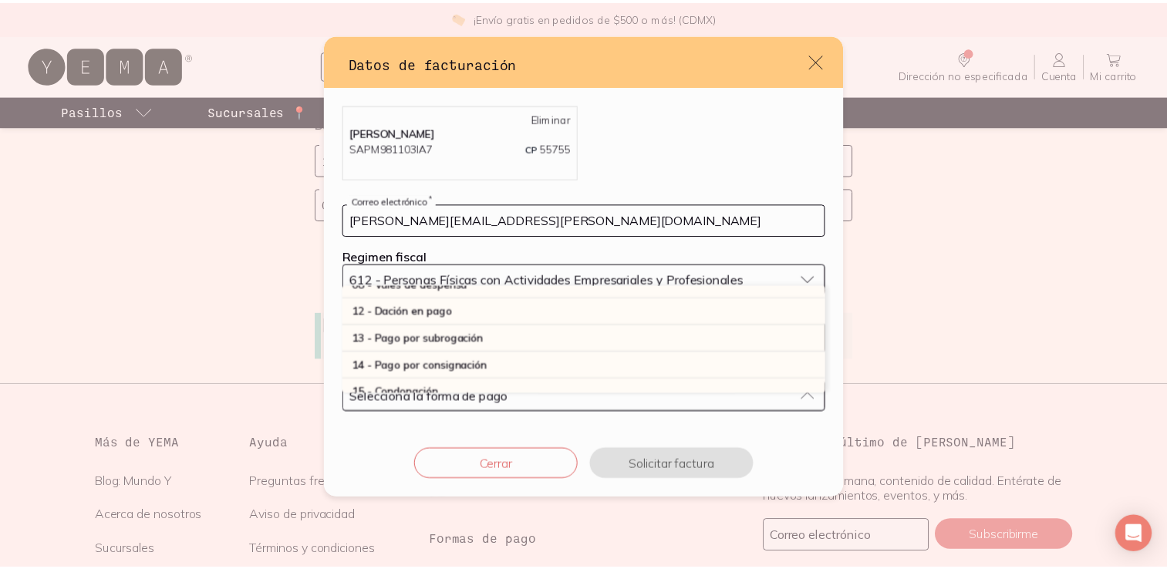
scroll to position [0, 0]
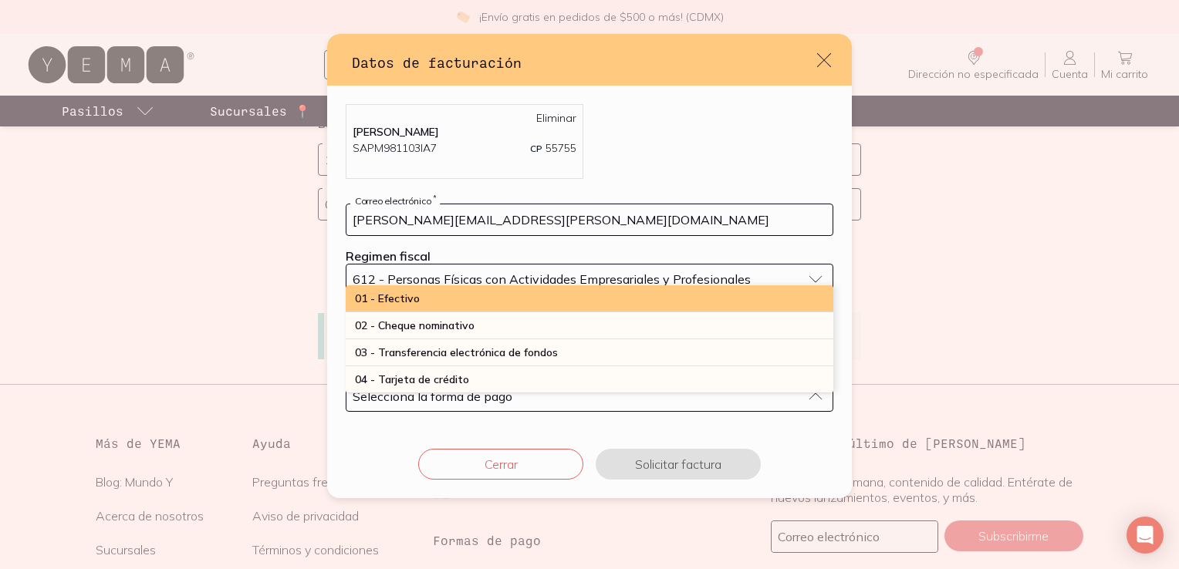
click at [770, 297] on div "01 - Efectivo" at bounding box center [590, 299] width 488 height 27
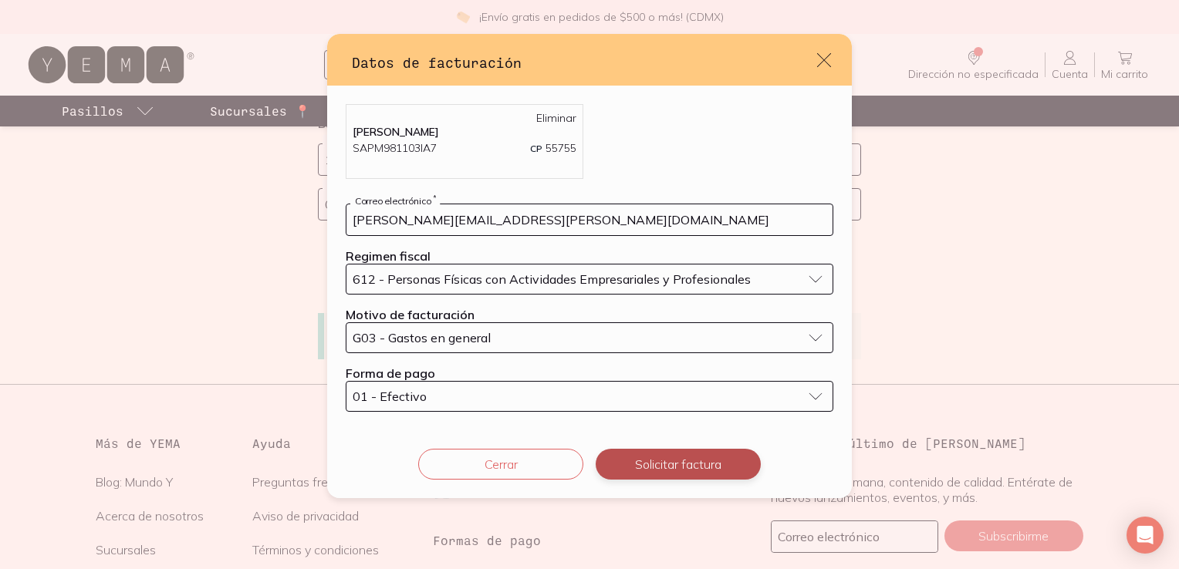
click at [707, 456] on button "Solicitar factura" at bounding box center [678, 464] width 165 height 31
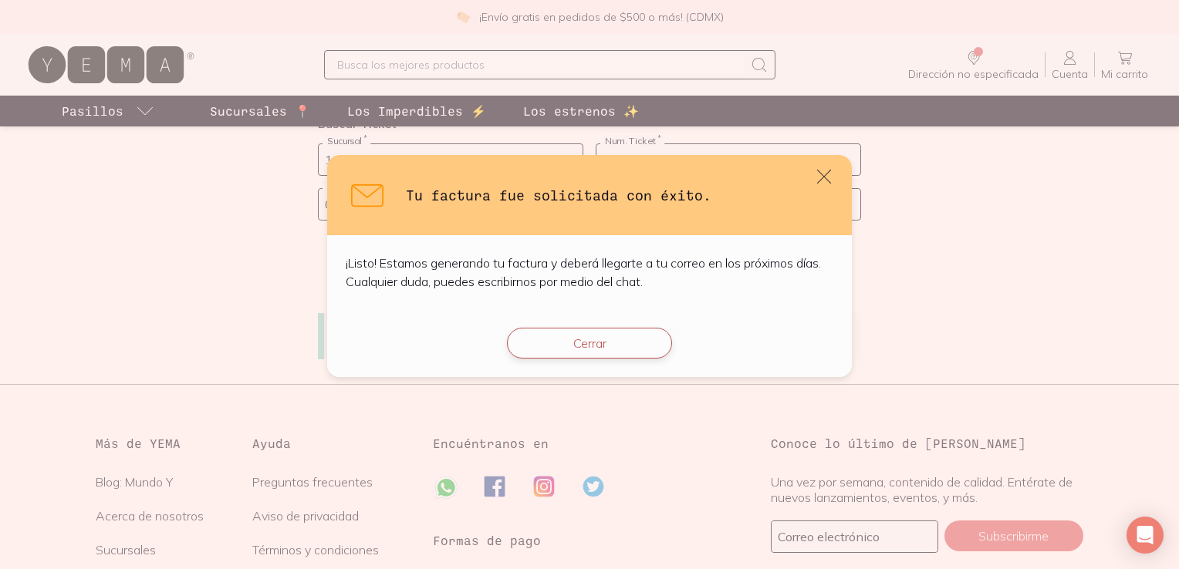
click at [613, 336] on button "Cerrar" at bounding box center [589, 343] width 165 height 31
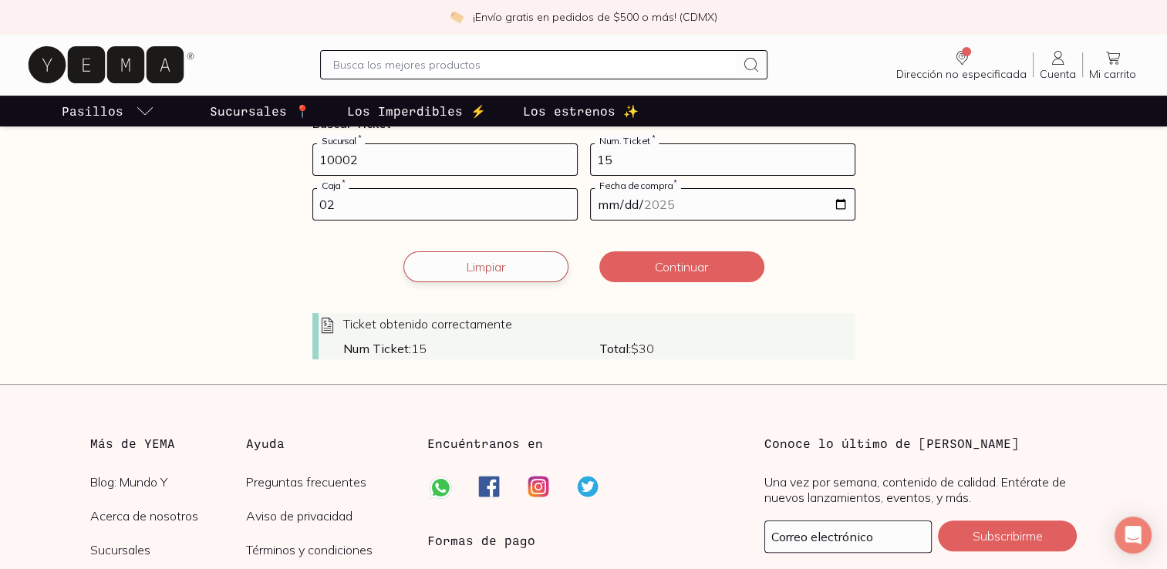
click at [511, 273] on button "Limpiar" at bounding box center [486, 267] width 165 height 31
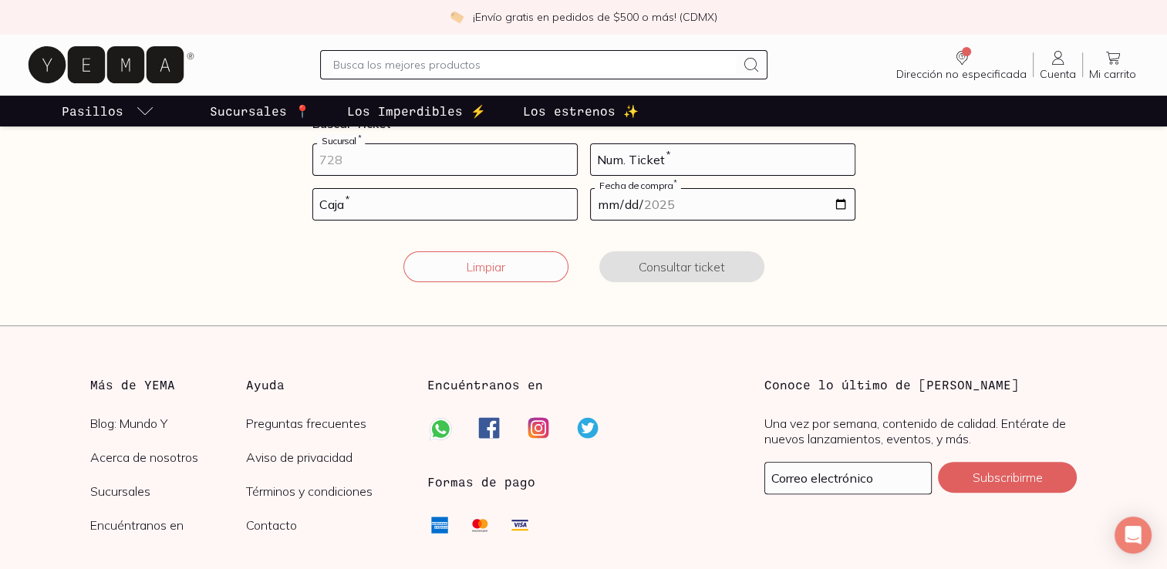
click at [502, 162] on input "number" at bounding box center [445, 159] width 264 height 31
type input "10002"
click at [727, 164] on input "number" at bounding box center [723, 159] width 264 height 31
type input "134"
drag, startPoint x: 522, startPoint y: 220, endPoint x: 519, endPoint y: 198, distance: 22.6
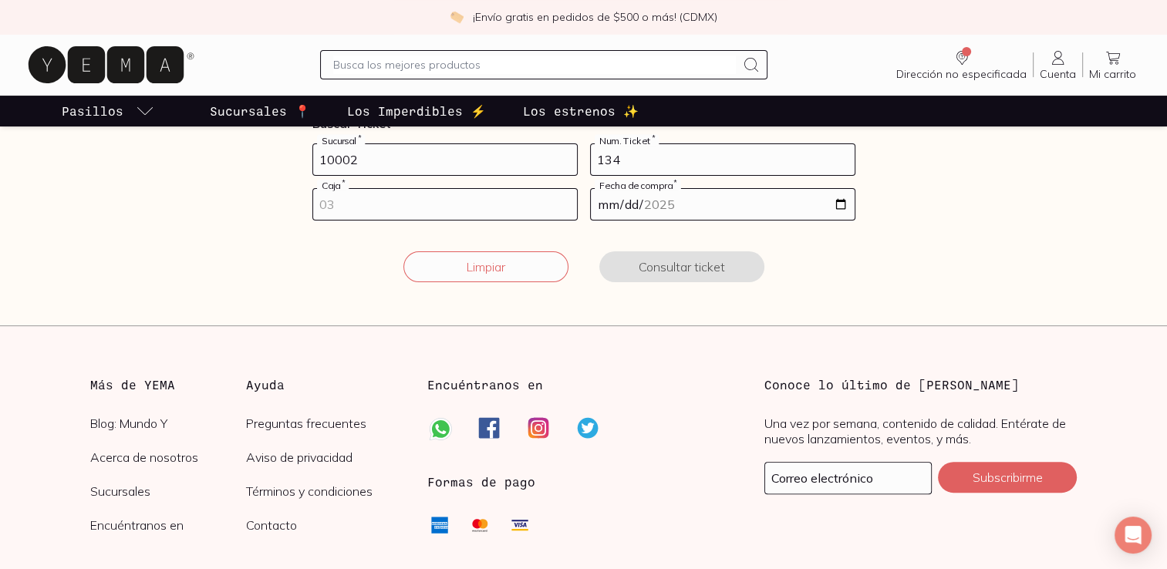
click at [519, 198] on form "10002 Sucursal * 134 Num. Ticket * Caja * Fecha de compra * Limpiar Consultar t…" at bounding box center [584, 222] width 543 height 157
click at [519, 198] on input "number" at bounding box center [445, 204] width 264 height 31
type input "01"
click at [841, 198] on input "date" at bounding box center [723, 204] width 264 height 31
type input "[DATE]"
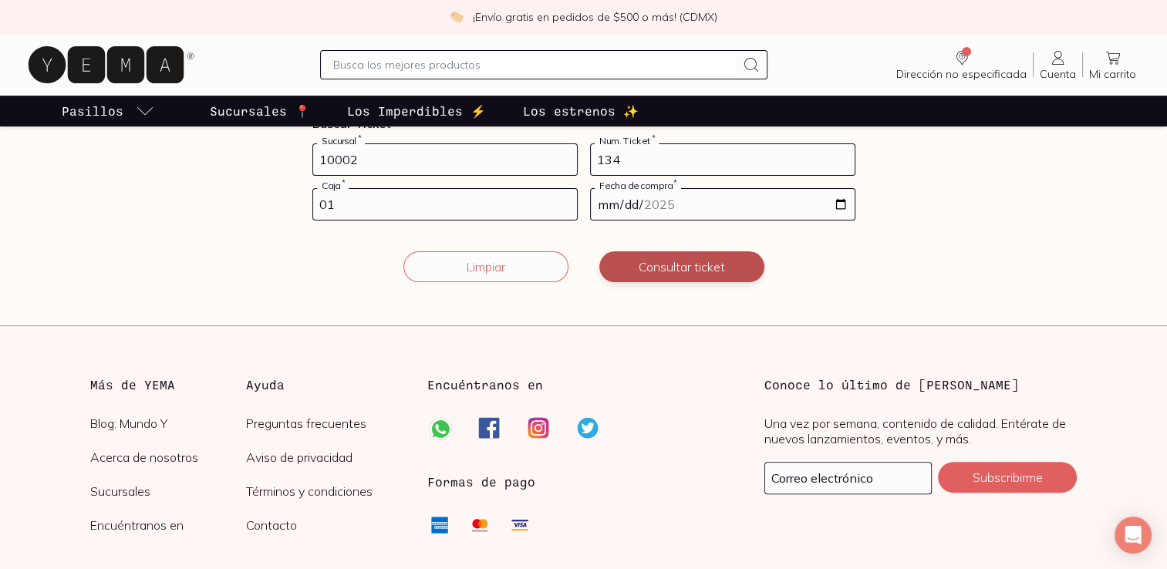
click at [691, 275] on button "Consultar ticket" at bounding box center [682, 267] width 165 height 31
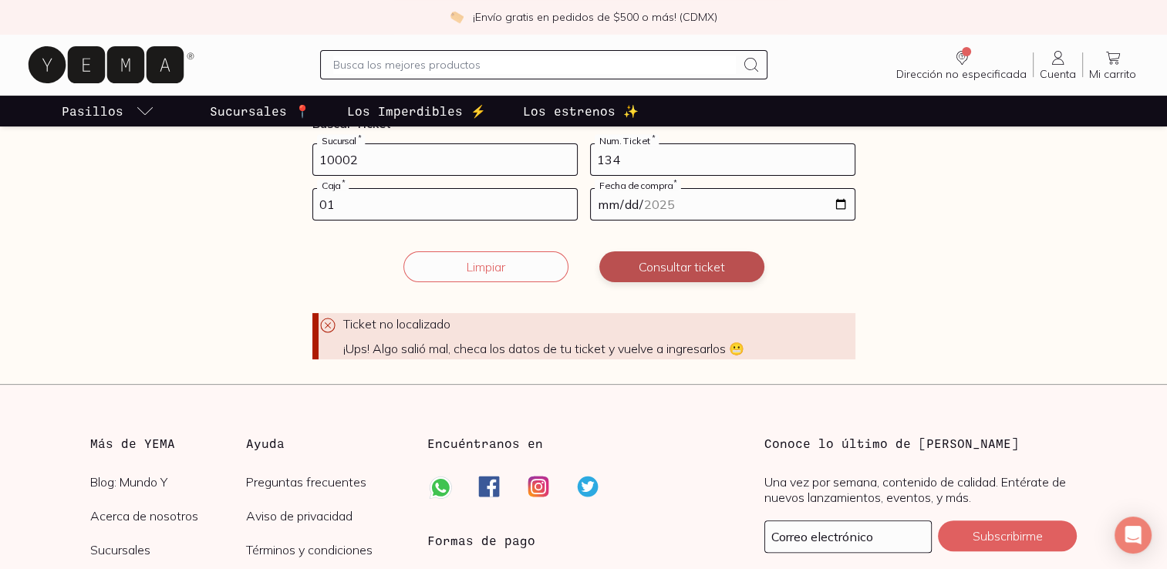
click at [682, 262] on button "Consultar ticket" at bounding box center [682, 267] width 165 height 31
click at [857, 209] on div "Facturación Yema 📄 ¡Hola! gracias por comprar en [GEOGRAPHIC_DATA], ¿necesitas …" at bounding box center [584, 91] width 593 height 536
click at [836, 203] on input "[DATE]" at bounding box center [723, 204] width 264 height 31
click at [464, 139] on div "👀 ¿Y dónde está eso, tú? 👀 Ntp, encuéntralos acá 👉 Buscar Ticket 10002 Sucursal…" at bounding box center [584, 212] width 543 height 293
click at [406, 176] on form "10002 Sucursal * 134 Num. Ticket * 01 Caja * [DATE] Fecha de compra * Ticket no…" at bounding box center [584, 252] width 543 height 216
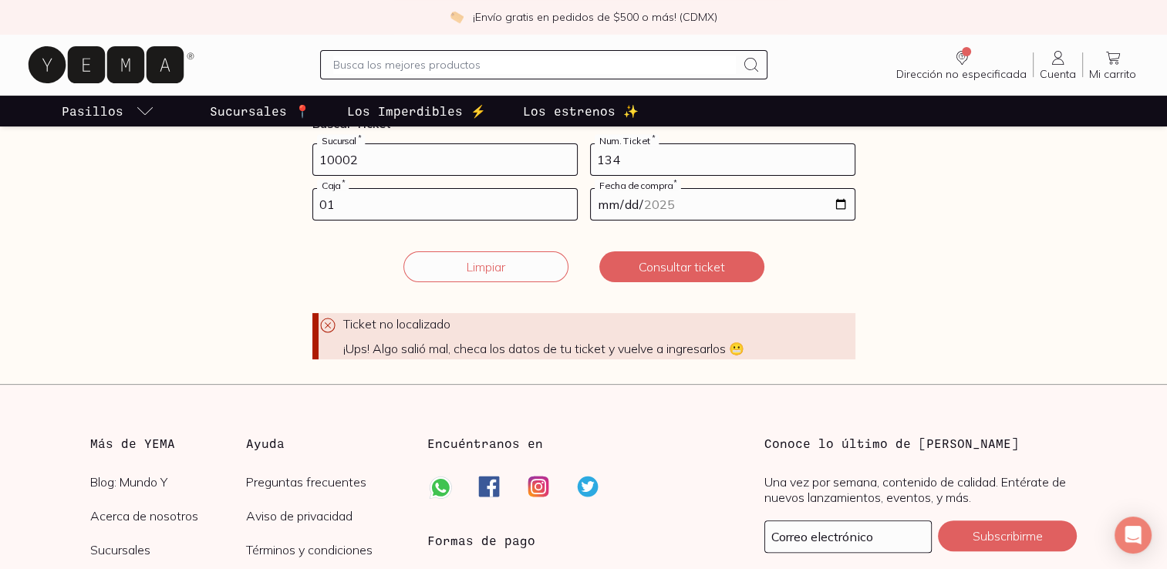
click at [403, 164] on input "10002" at bounding box center [445, 159] width 264 height 31
type input "1"
type input "10002"
click at [669, 264] on button "Consultar ticket" at bounding box center [682, 267] width 165 height 31
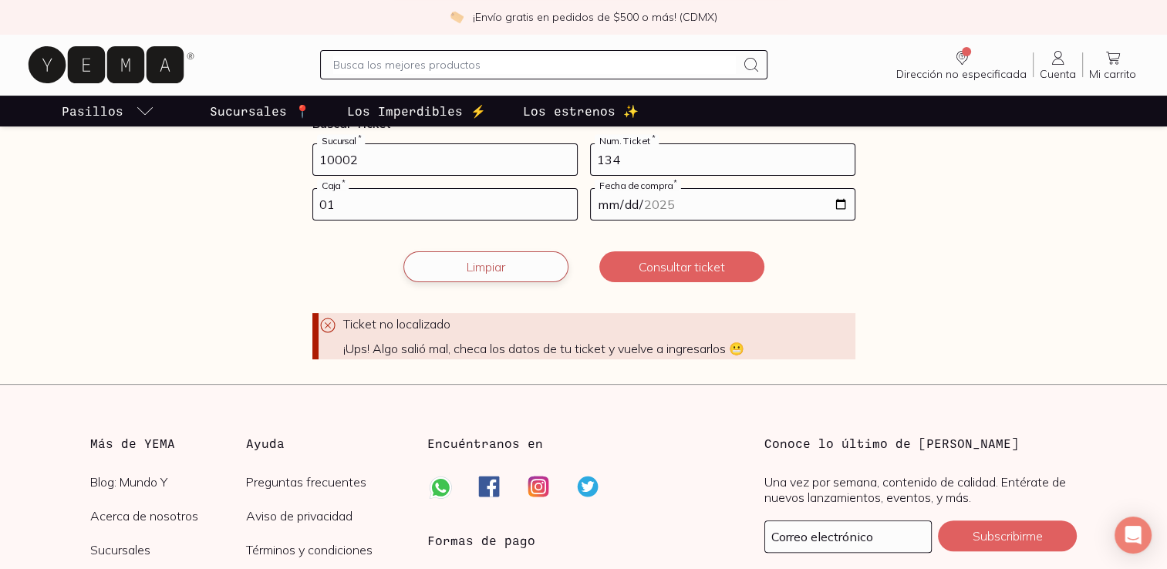
click at [526, 267] on button "Limpiar" at bounding box center [486, 267] width 165 height 31
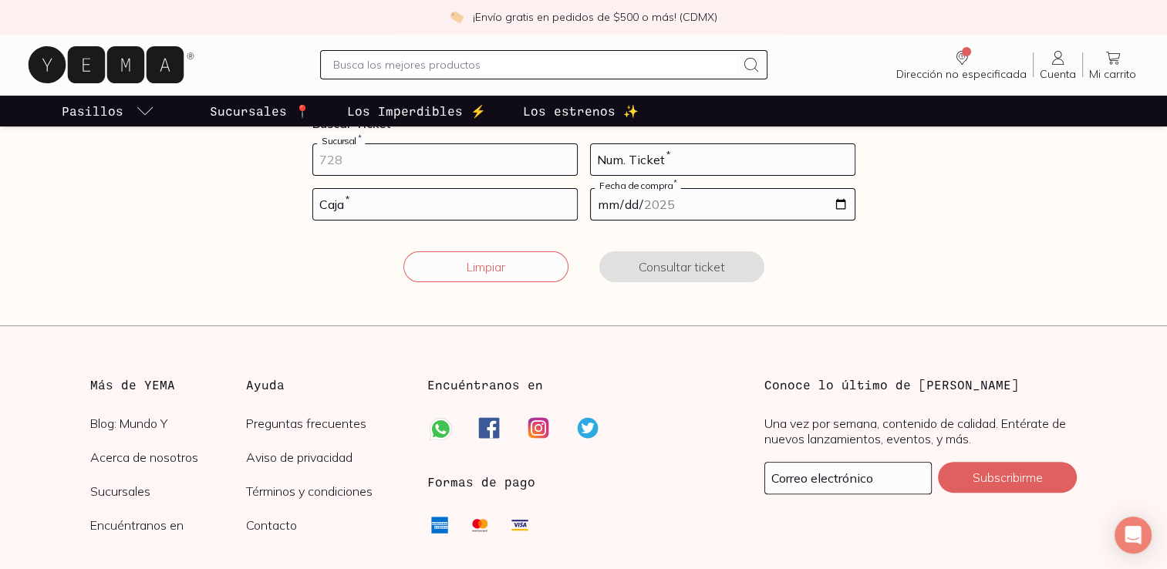
click at [433, 145] on input "number" at bounding box center [445, 159] width 264 height 31
type input "10002"
click at [650, 160] on input "number" at bounding box center [723, 159] width 264 height 31
type input "134"
click at [458, 214] on input "number" at bounding box center [445, 204] width 264 height 31
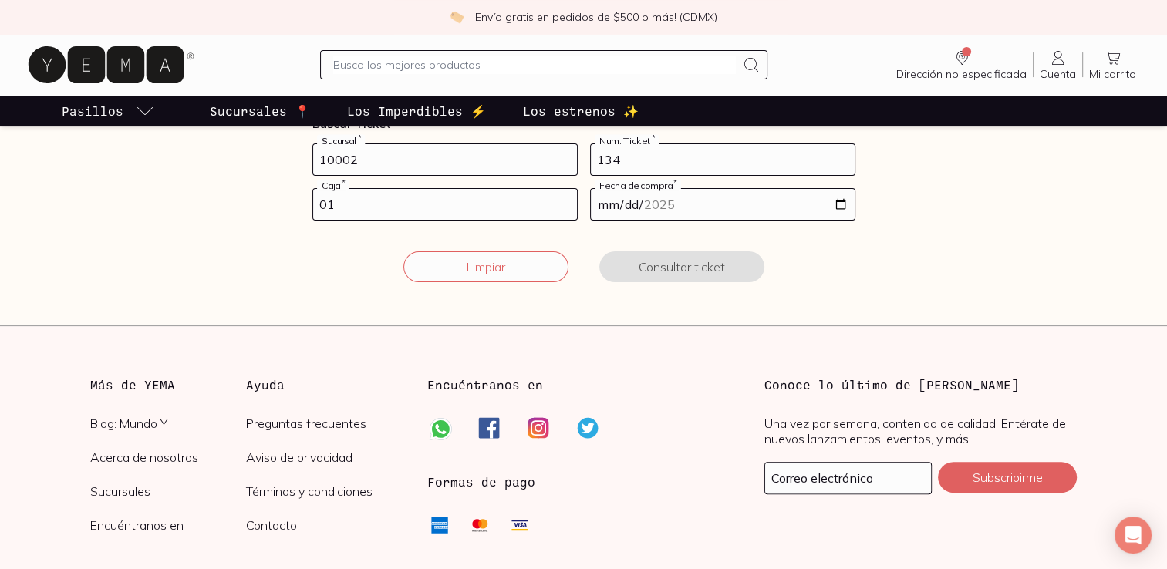
type input "01"
click at [841, 199] on input "date" at bounding box center [723, 204] width 264 height 31
type input "[DATE]"
click at [680, 259] on button "Consultar ticket" at bounding box center [682, 267] width 165 height 31
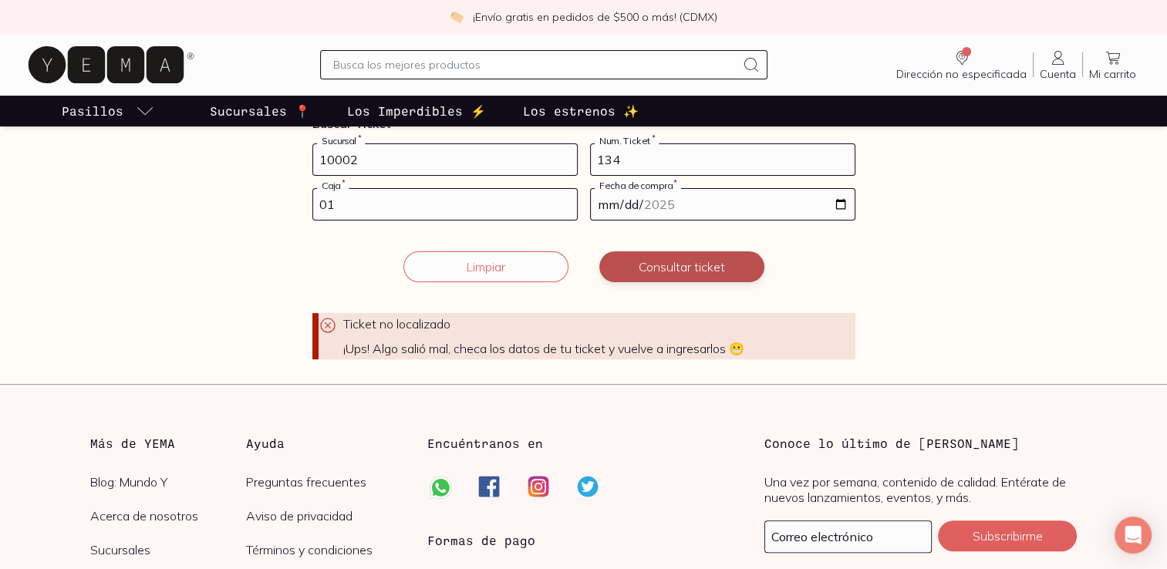
click at [680, 259] on button "Consultar ticket" at bounding box center [682, 267] width 165 height 31
